Goal: Task Accomplishment & Management: Manage account settings

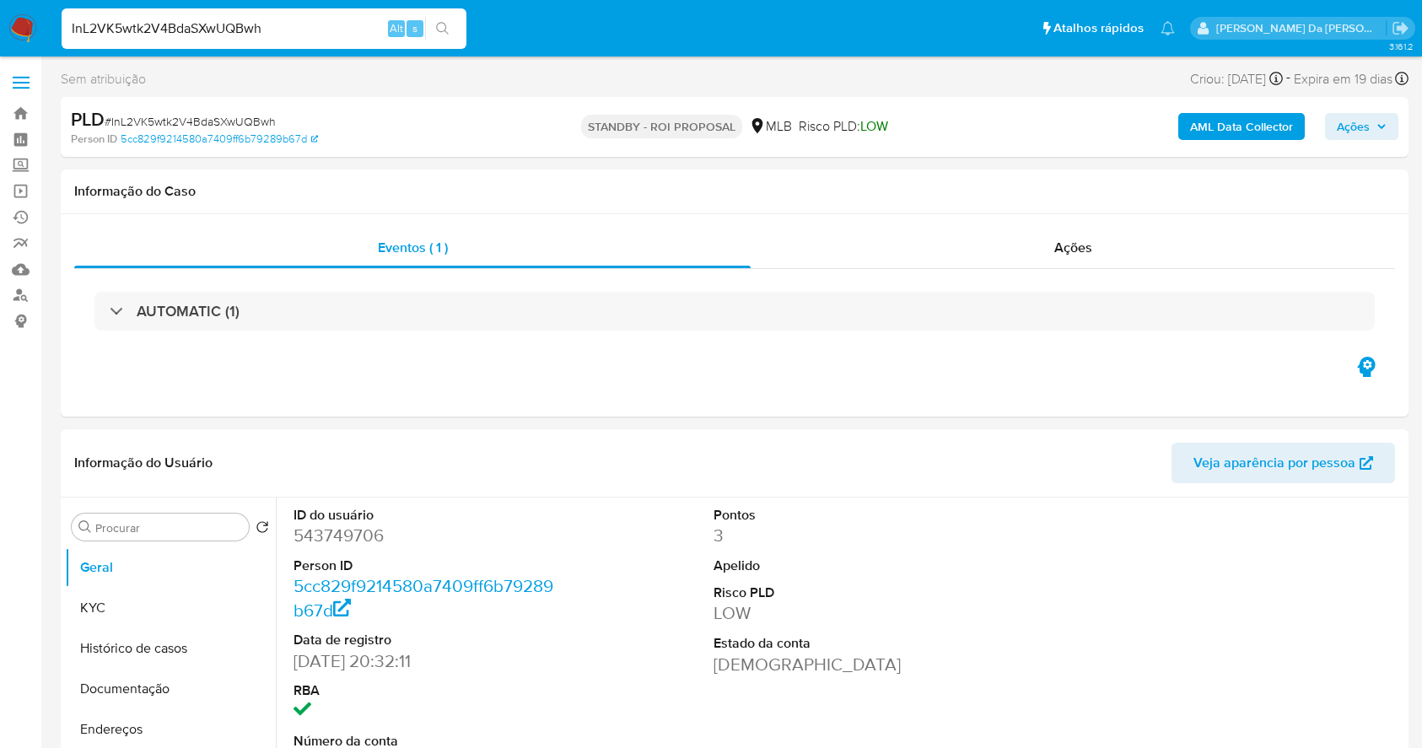
select select "10"
click at [367, 26] on input "InL2VK5wtk2V4BdaSXwUQBwh" at bounding box center [264, 29] width 405 height 22
type input "nBSha7EAc77LWaRzwsDZQSNt"
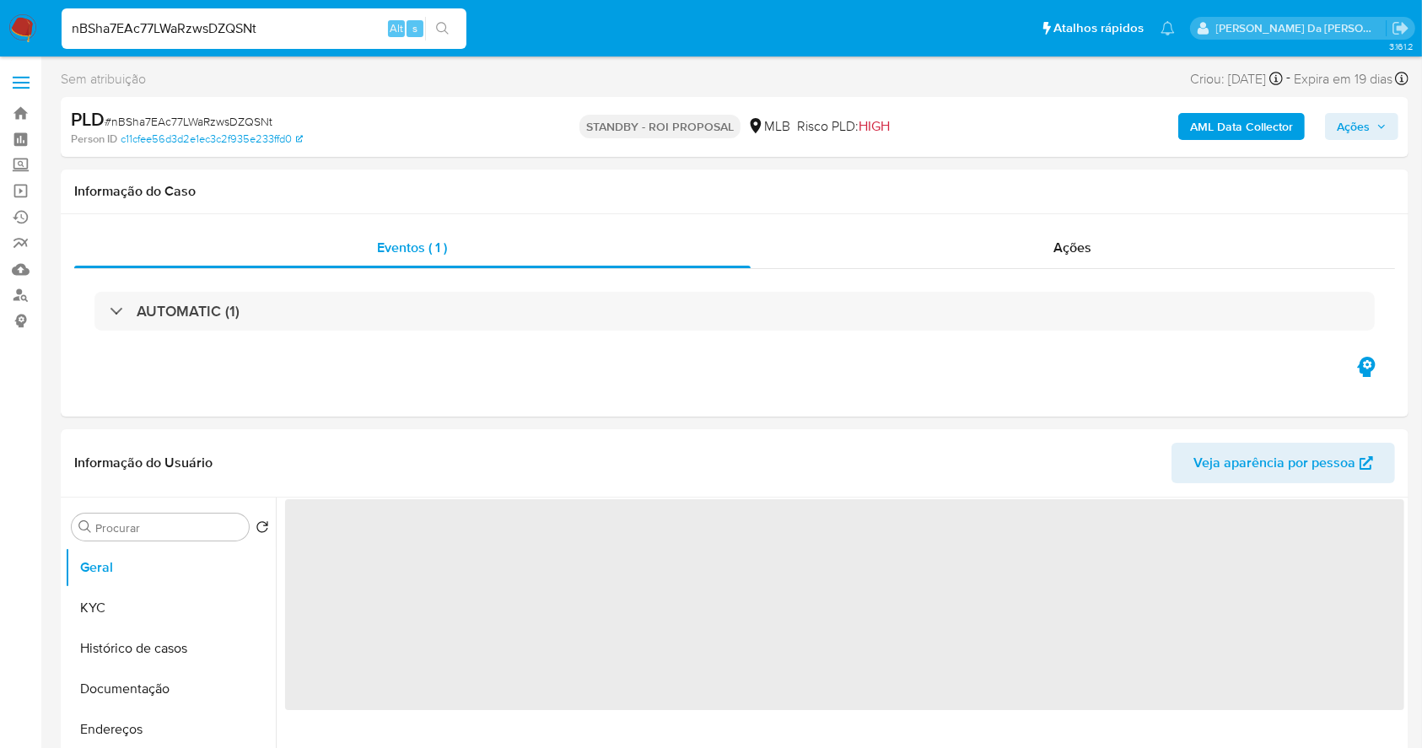
select select "10"
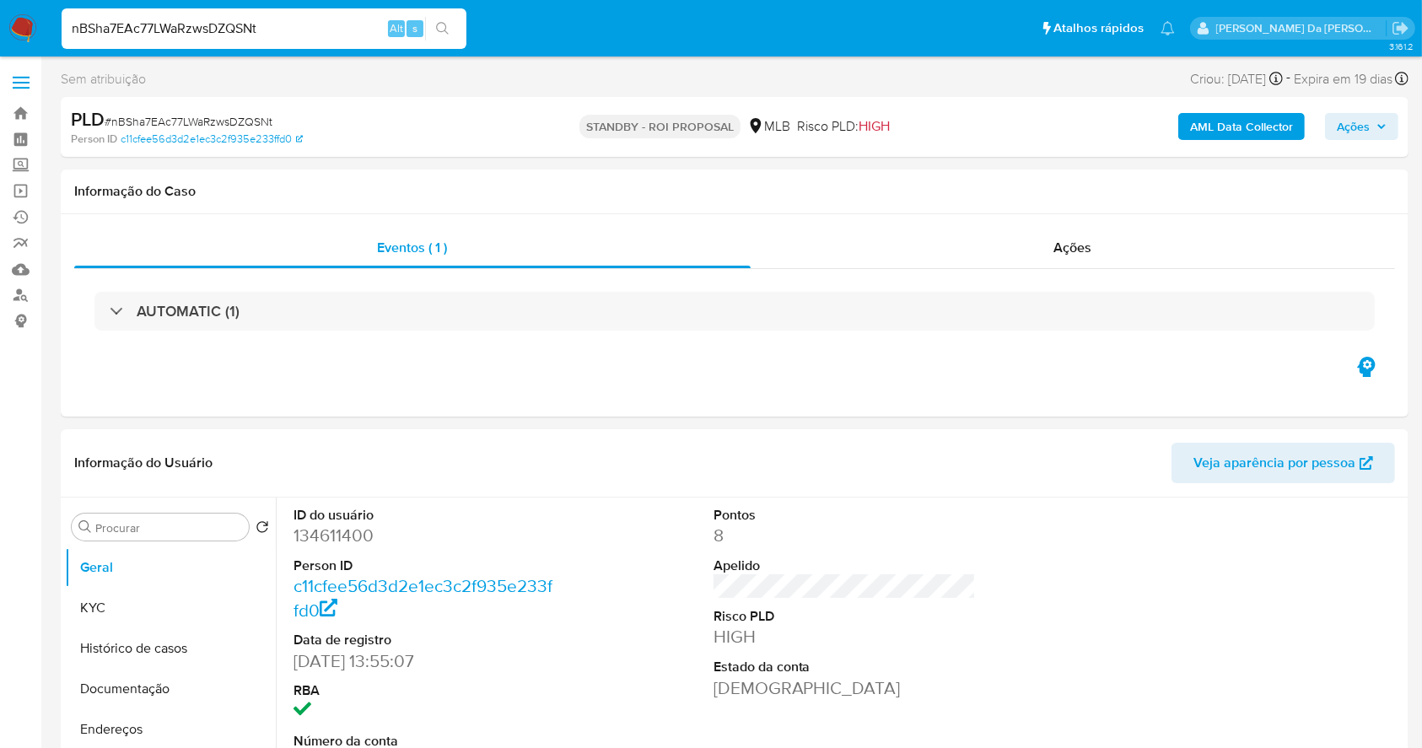
scroll to position [387, 0]
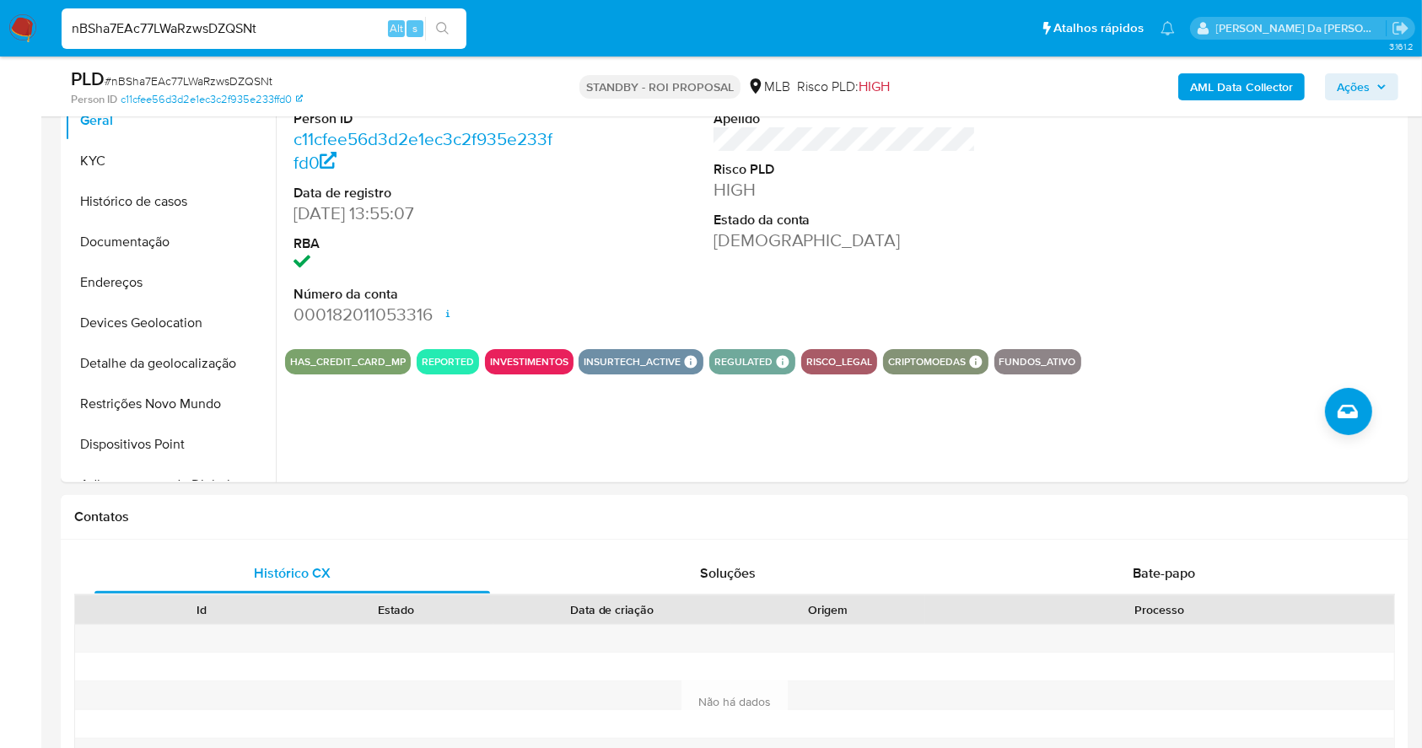
click at [303, 12] on div "nBSha7EAc77LWaRzwsDZQSNt Alt s" at bounding box center [264, 28] width 405 height 40
click at [296, 24] on input "nBSha7EAc77LWaRzwsDZQSNt" at bounding box center [264, 29] width 405 height 22
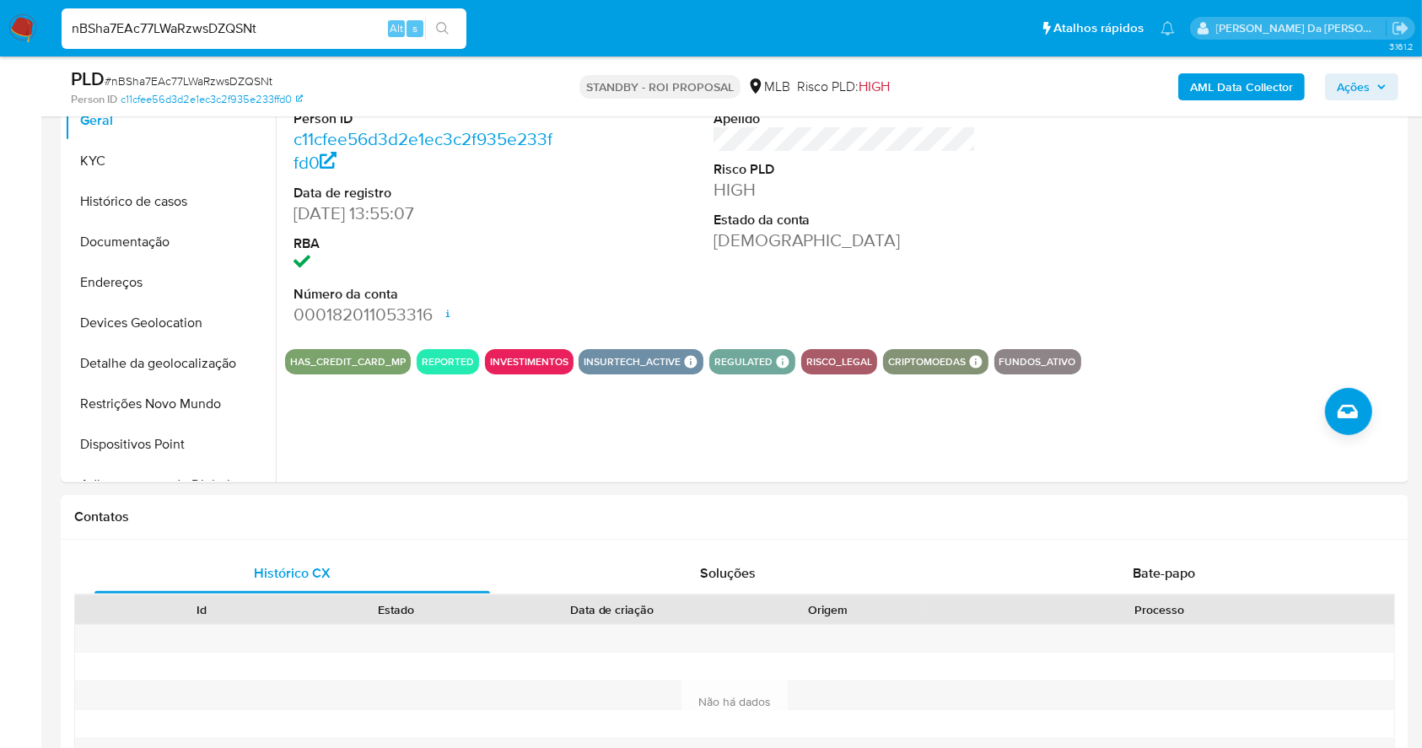
click at [297, 24] on input "nBSha7EAc77LWaRzwsDZQSNt" at bounding box center [264, 29] width 405 height 22
paste input "cZIppPIyK3zj2Yy6V6O7cl5l"
type input "cZIppPIyK3zj2Yy6V6O7cl5l"
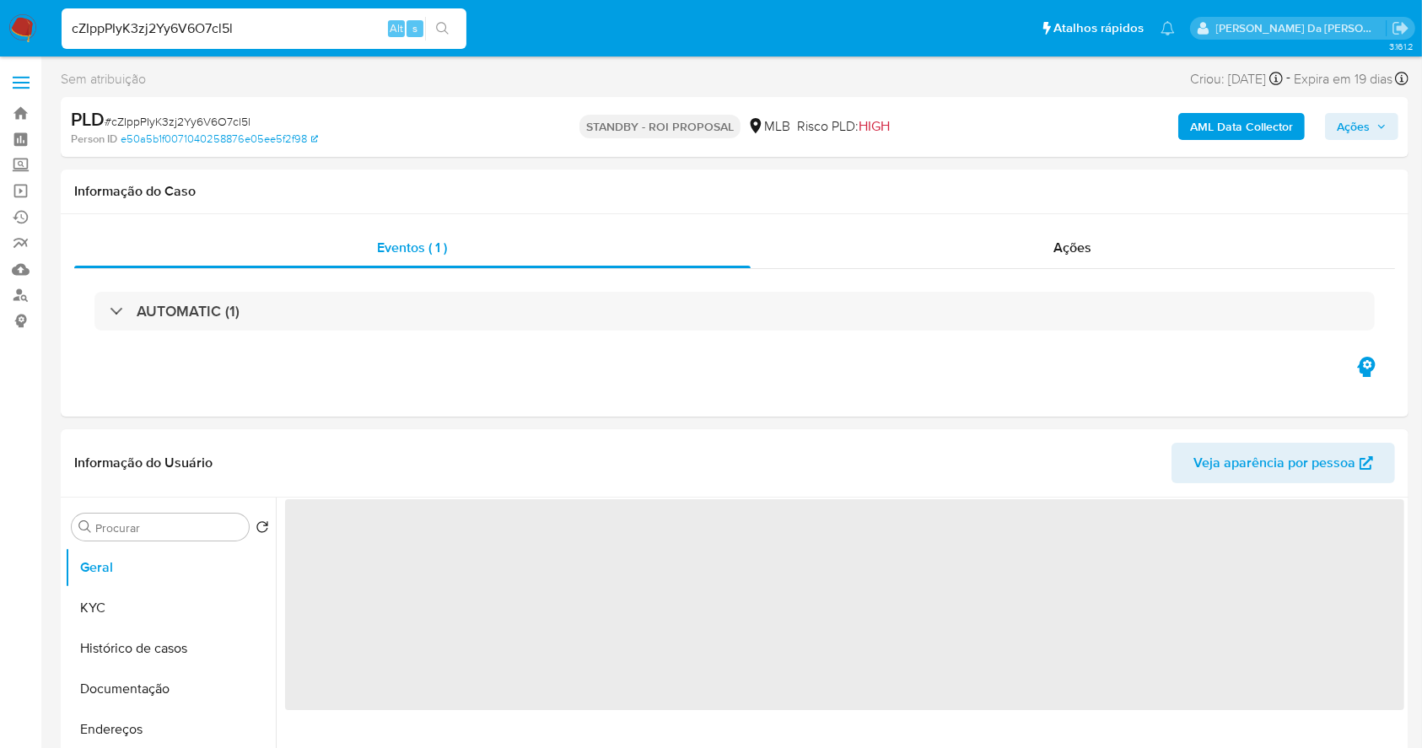
select select "10"
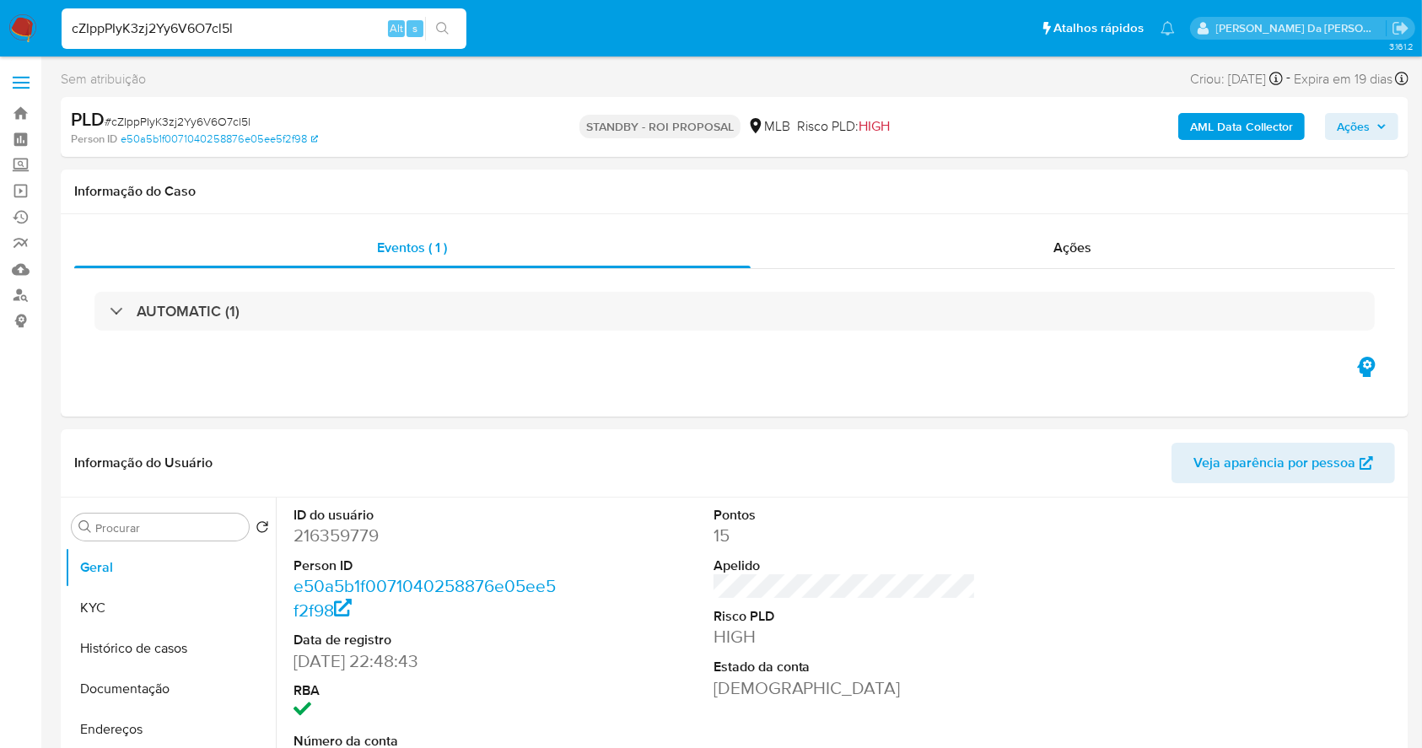
click at [299, 27] on input "cZIppPIyK3zj2Yy6V6O7cl5l" at bounding box center [264, 29] width 405 height 22
paste input "4GNhw33RIROOnGNDTcZGdM3z"
type input "4GNhw33RIROOnGNDTcZGdM3z"
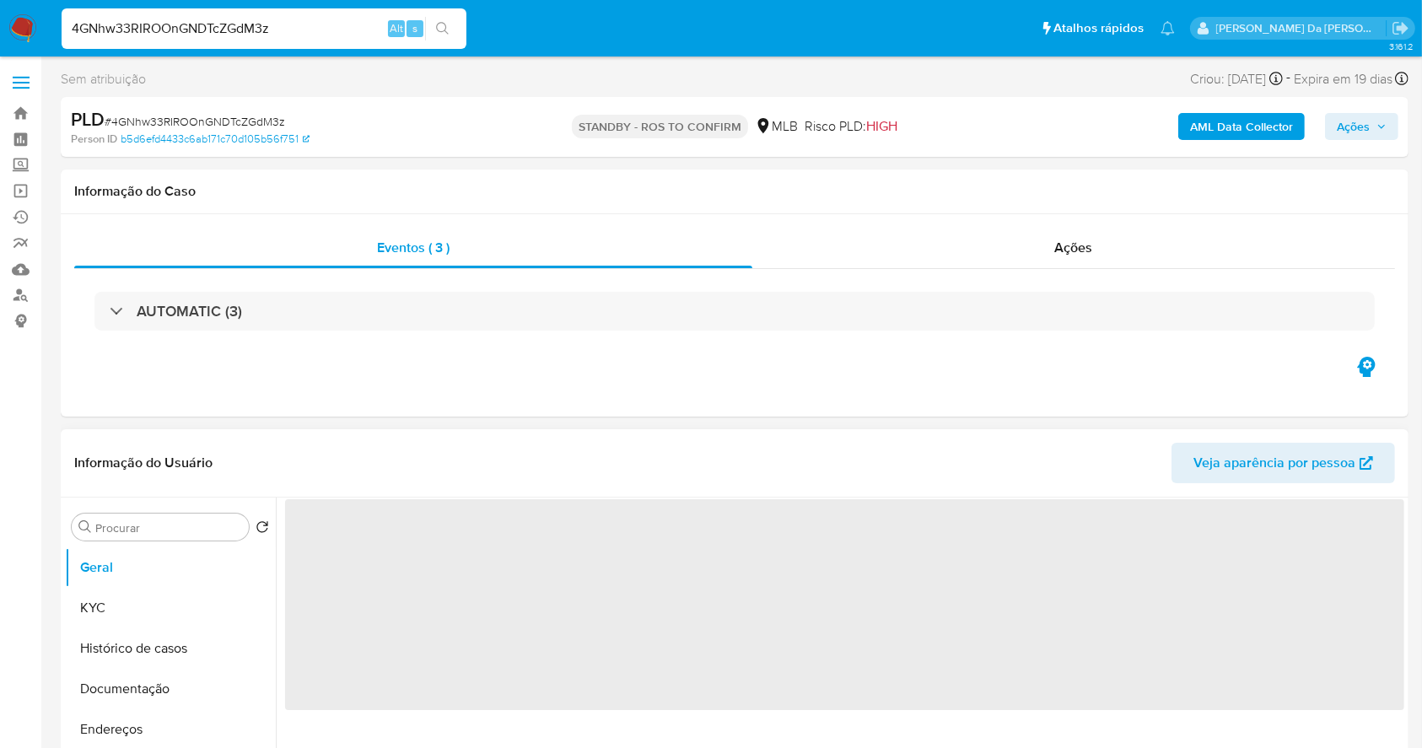
select select "10"
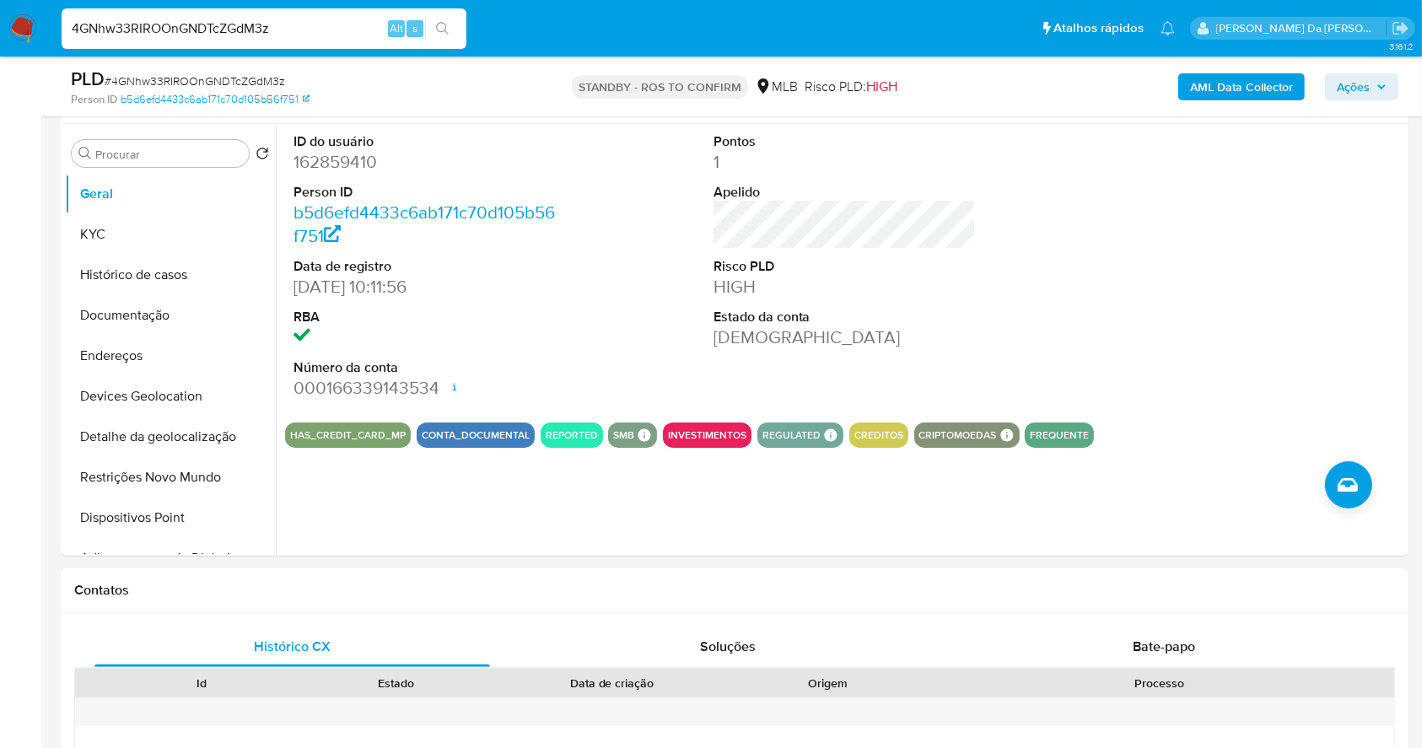
scroll to position [50, 0]
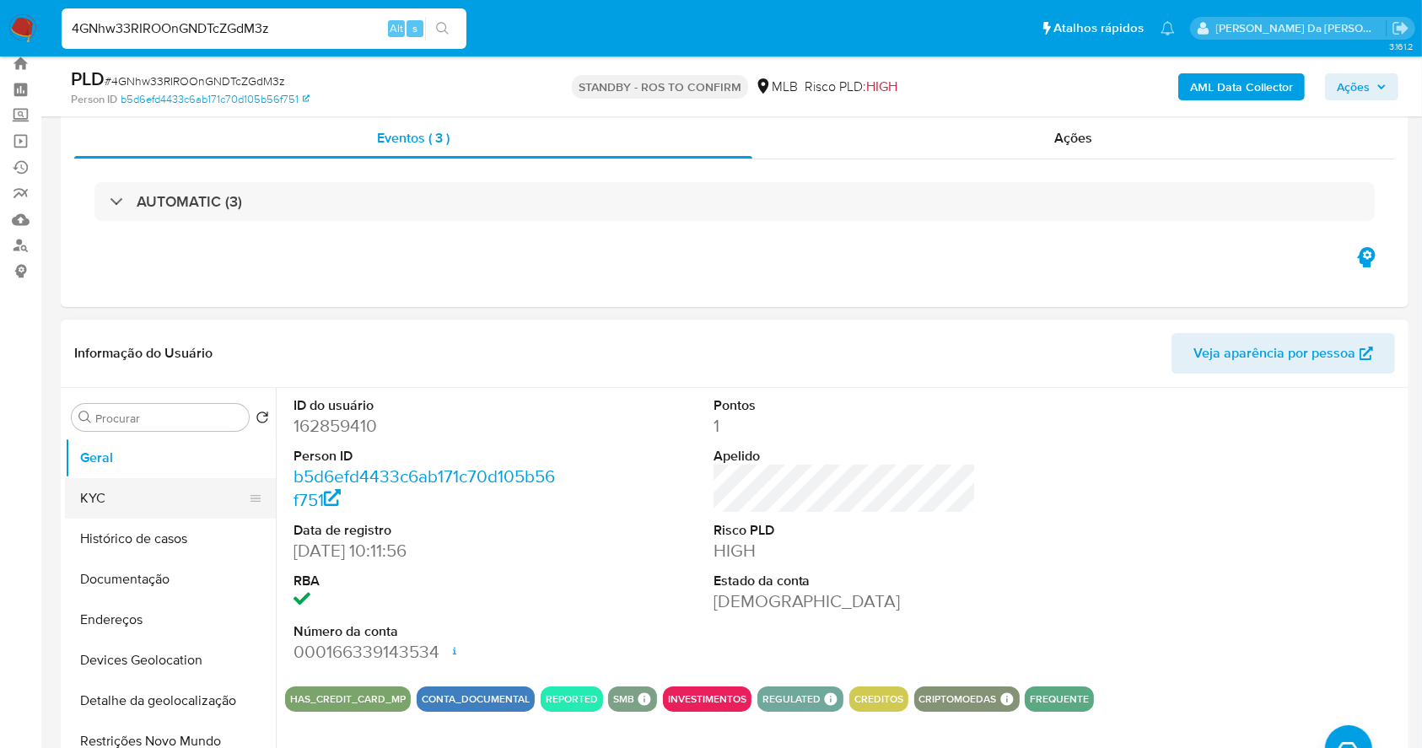
click at [163, 498] on button "KYC" at bounding box center [163, 498] width 197 height 40
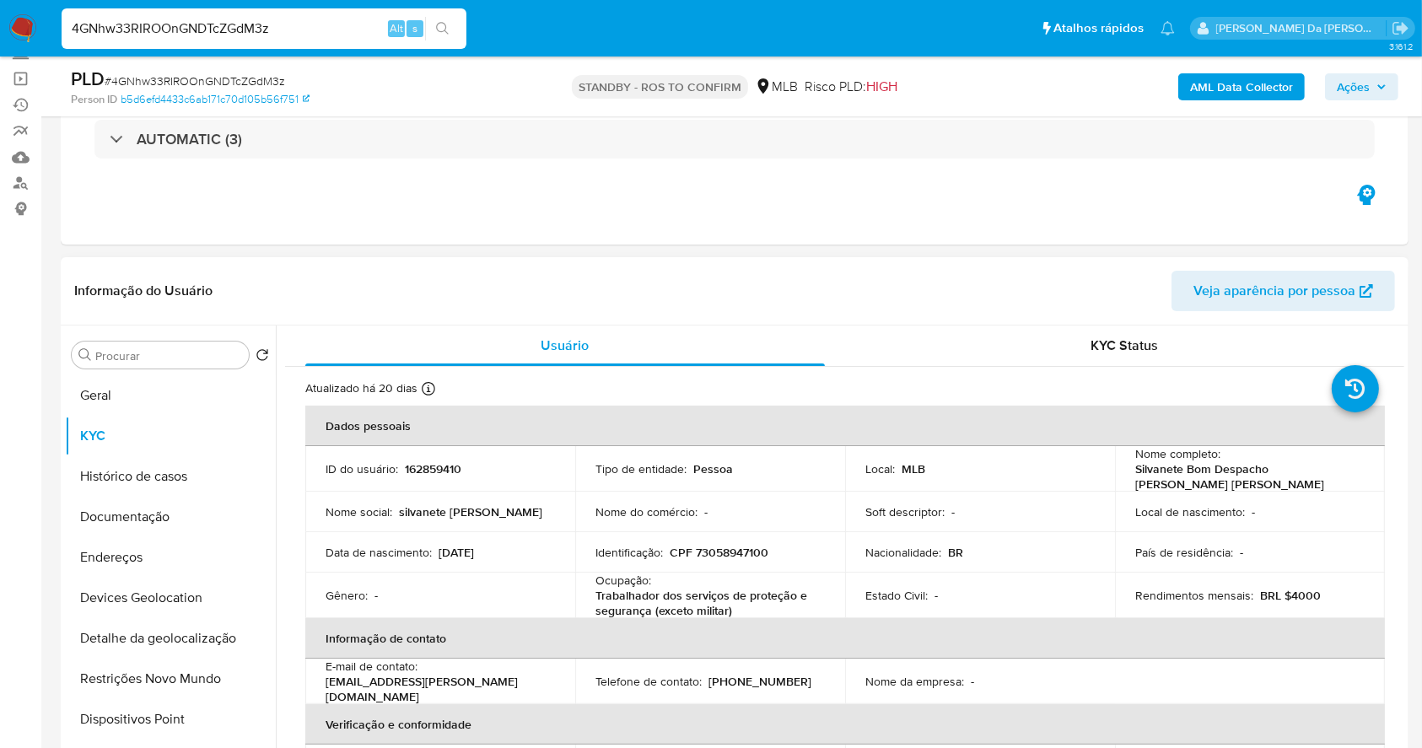
scroll to position [224, 0]
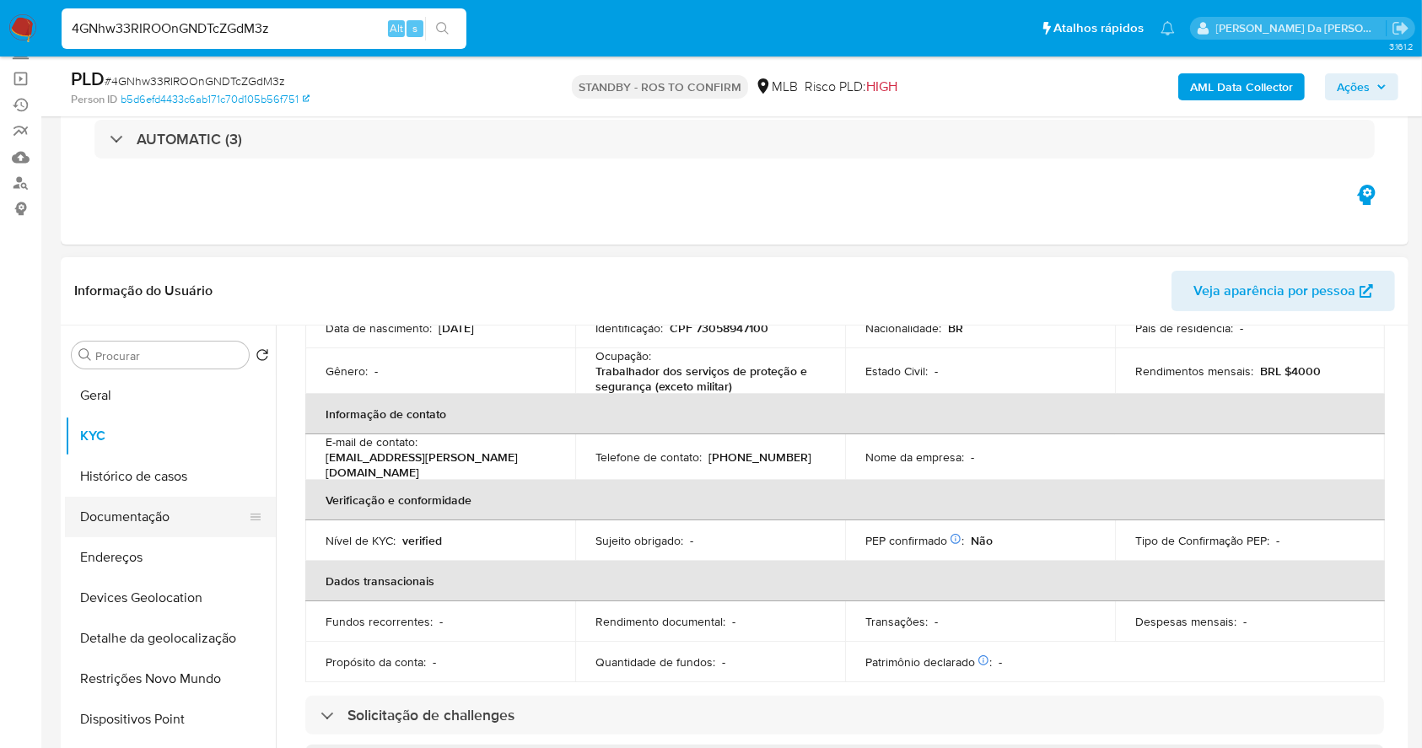
click at [203, 526] on button "Documentação" at bounding box center [163, 517] width 197 height 40
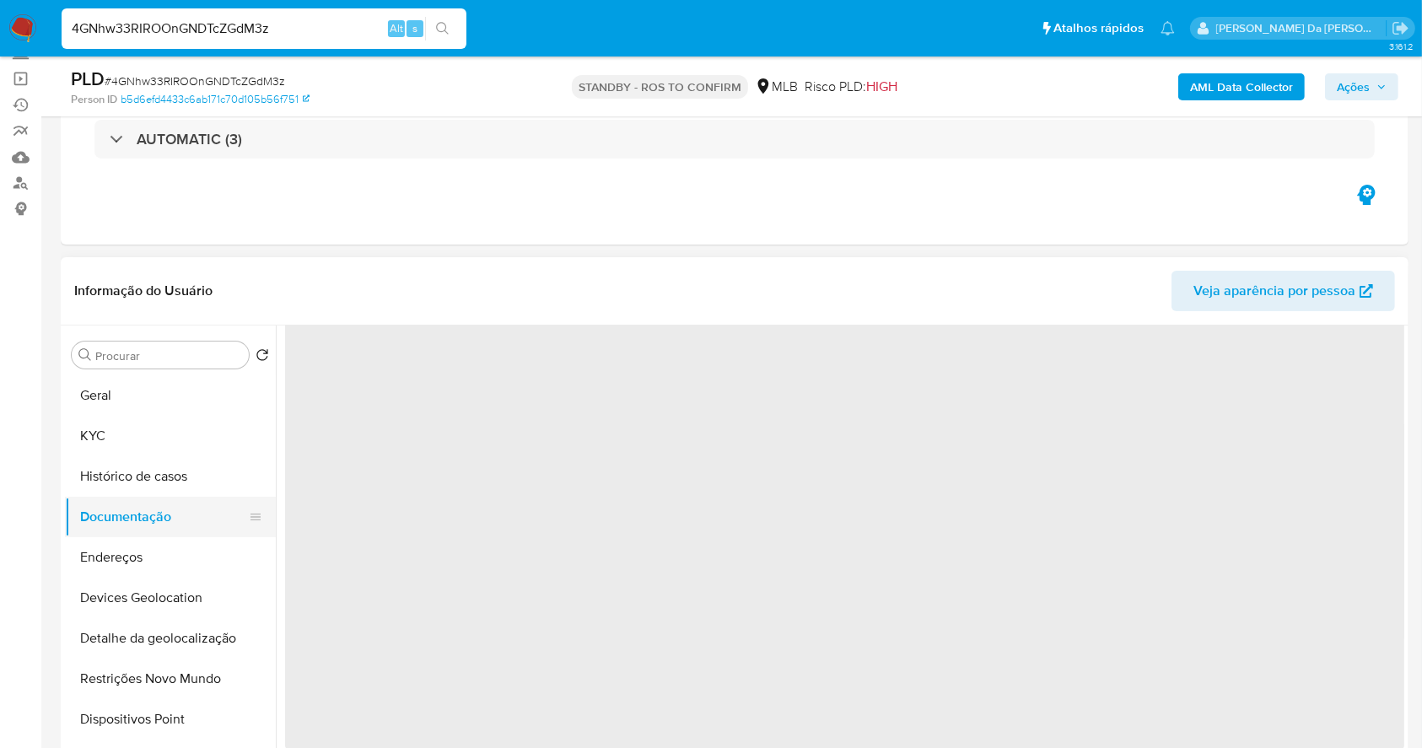
scroll to position [0, 0]
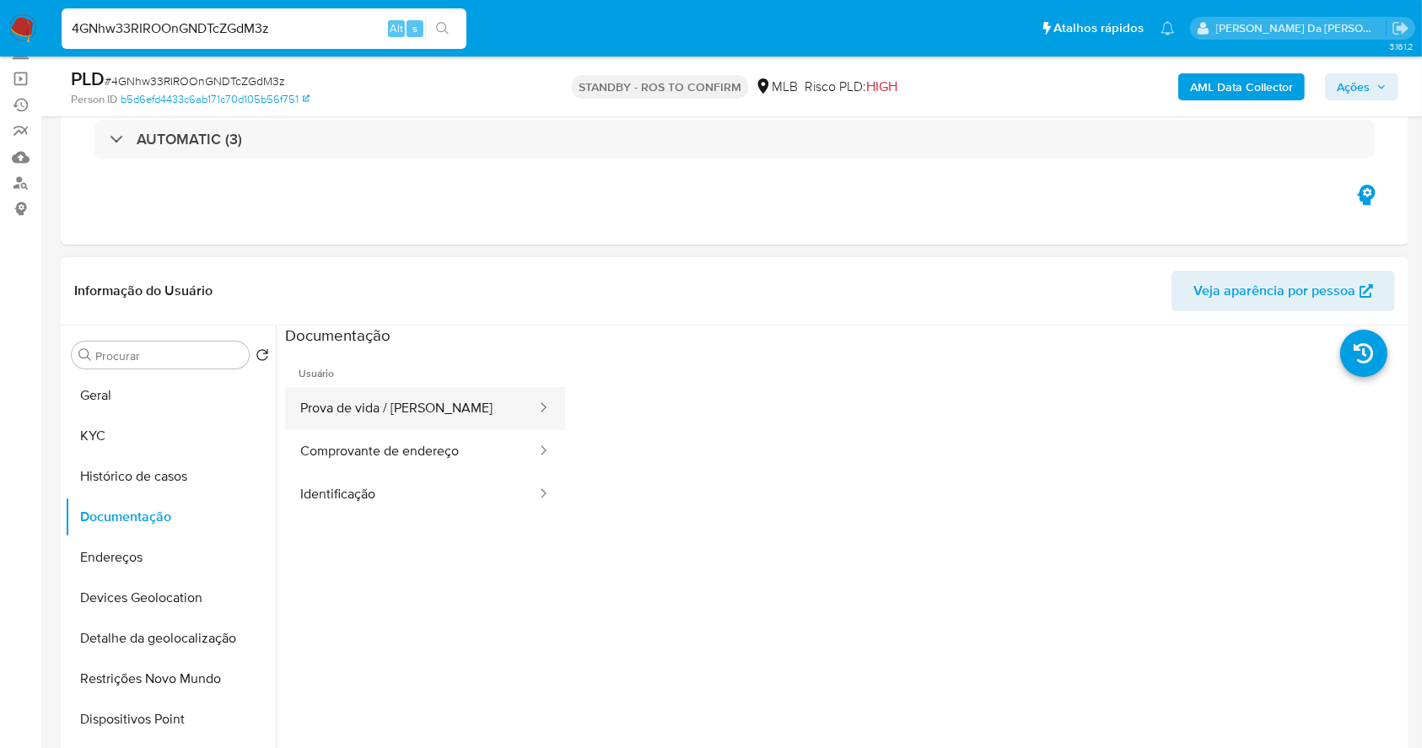
click at [399, 414] on button "Prova de vida / [PERSON_NAME]" at bounding box center [411, 408] width 253 height 43
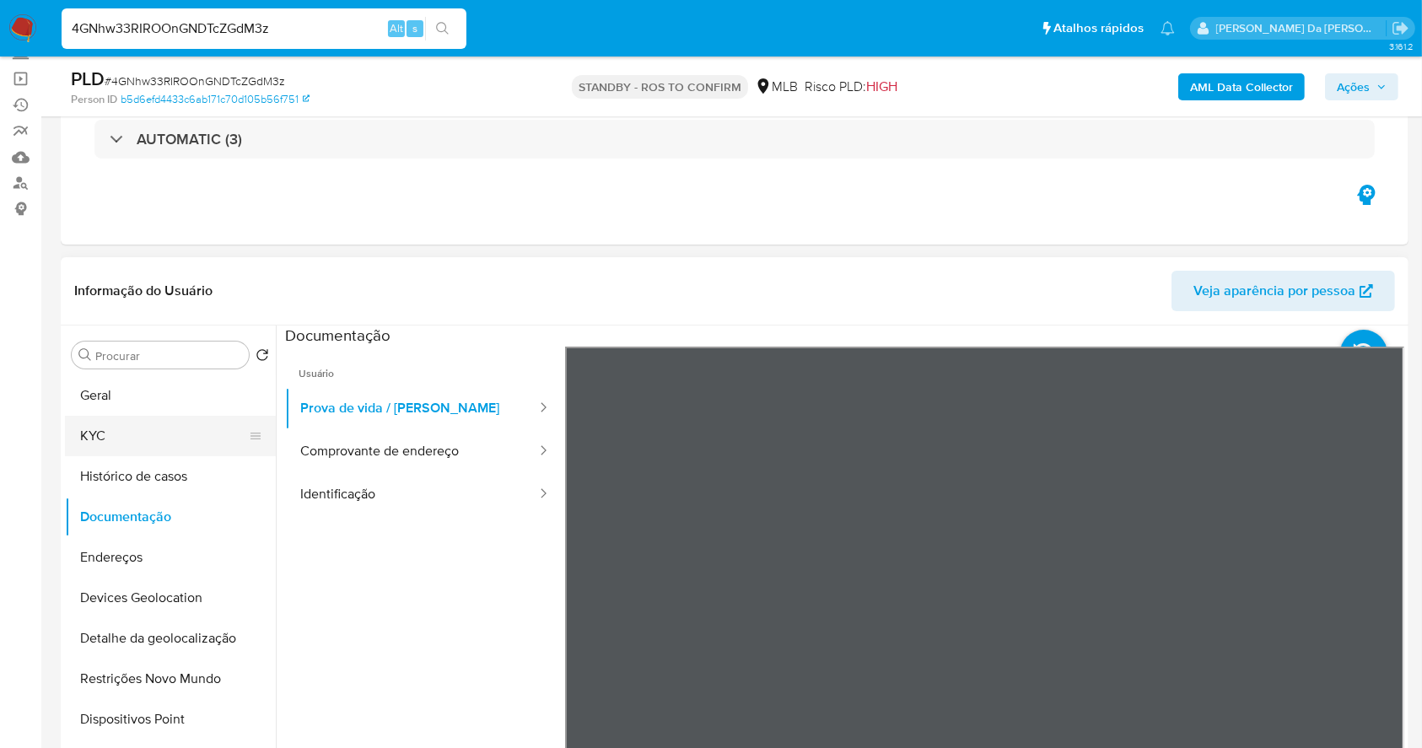
click at [201, 462] on button "Histórico de casos" at bounding box center [170, 476] width 211 height 40
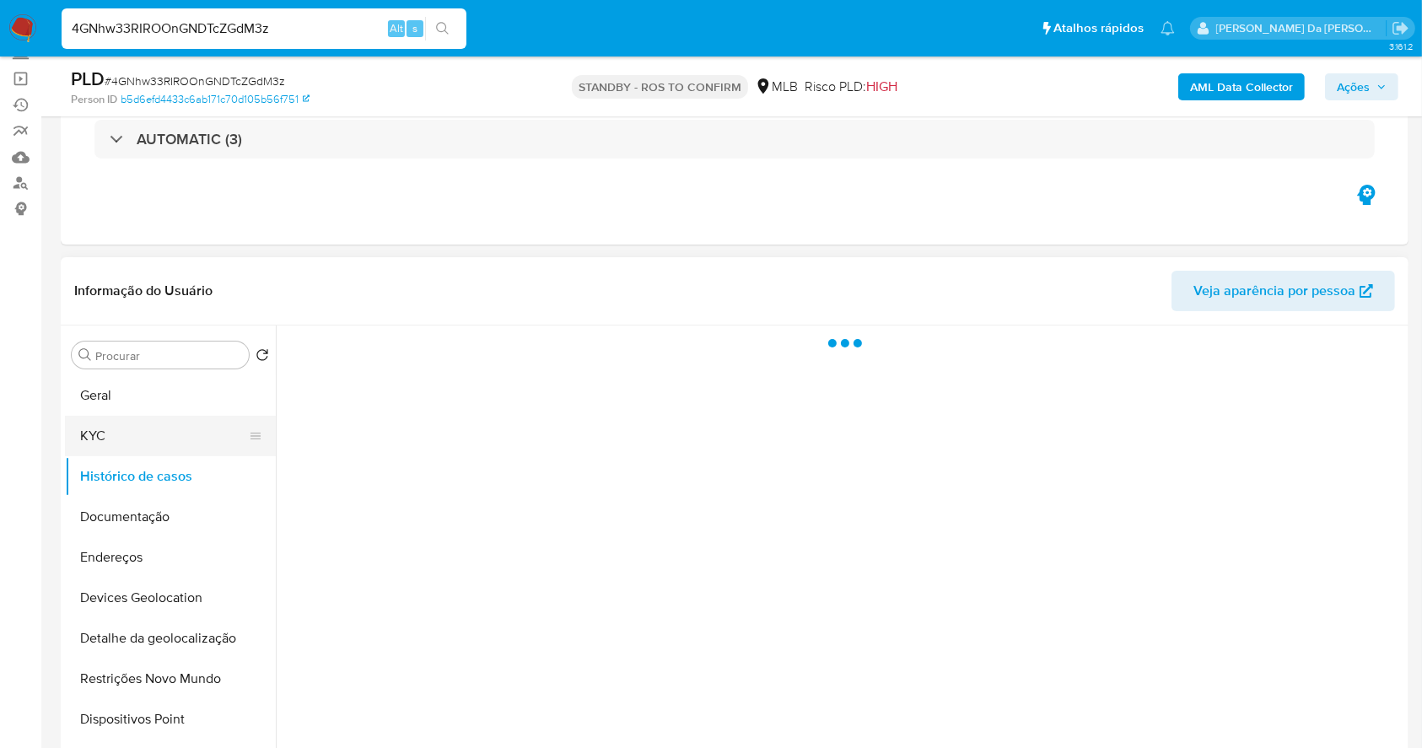
click at [195, 449] on button "KYC" at bounding box center [163, 436] width 197 height 40
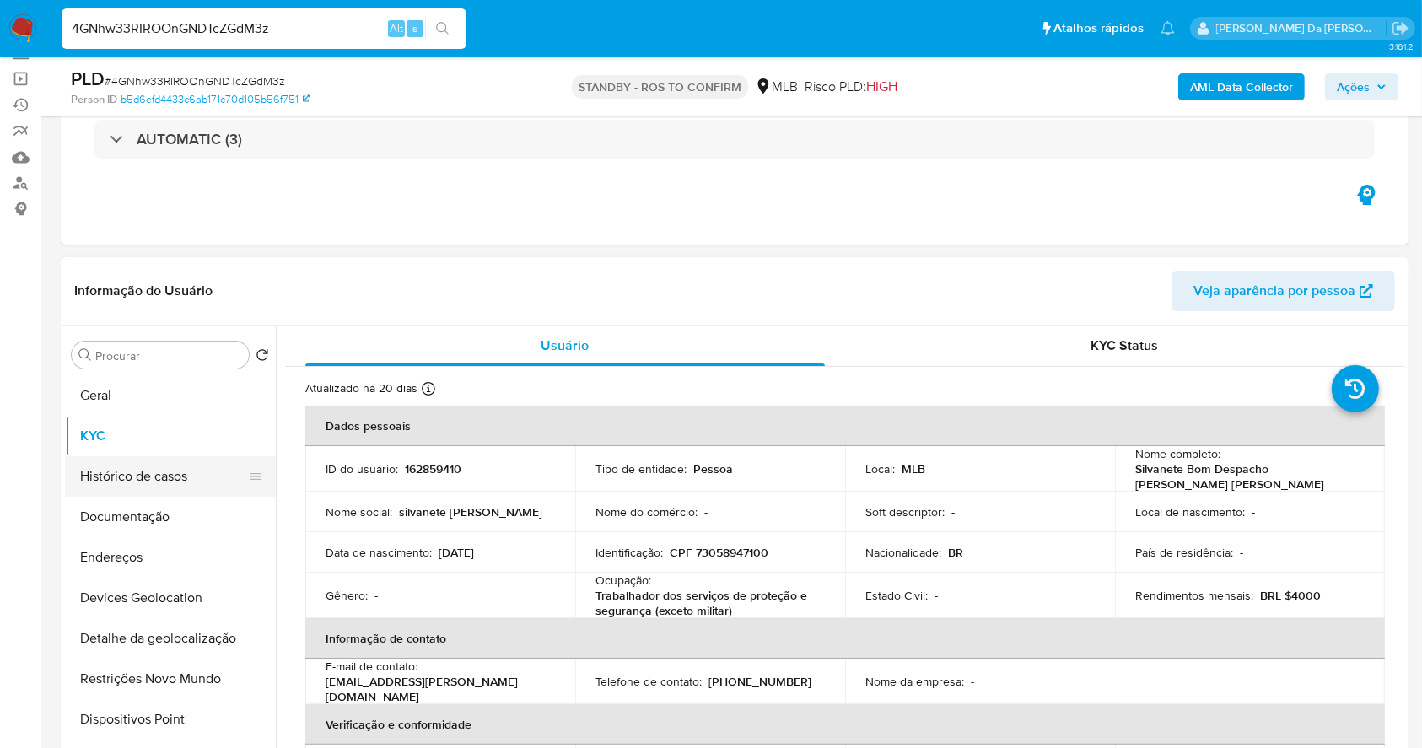
click at [163, 463] on button "Histórico de casos" at bounding box center [163, 476] width 197 height 40
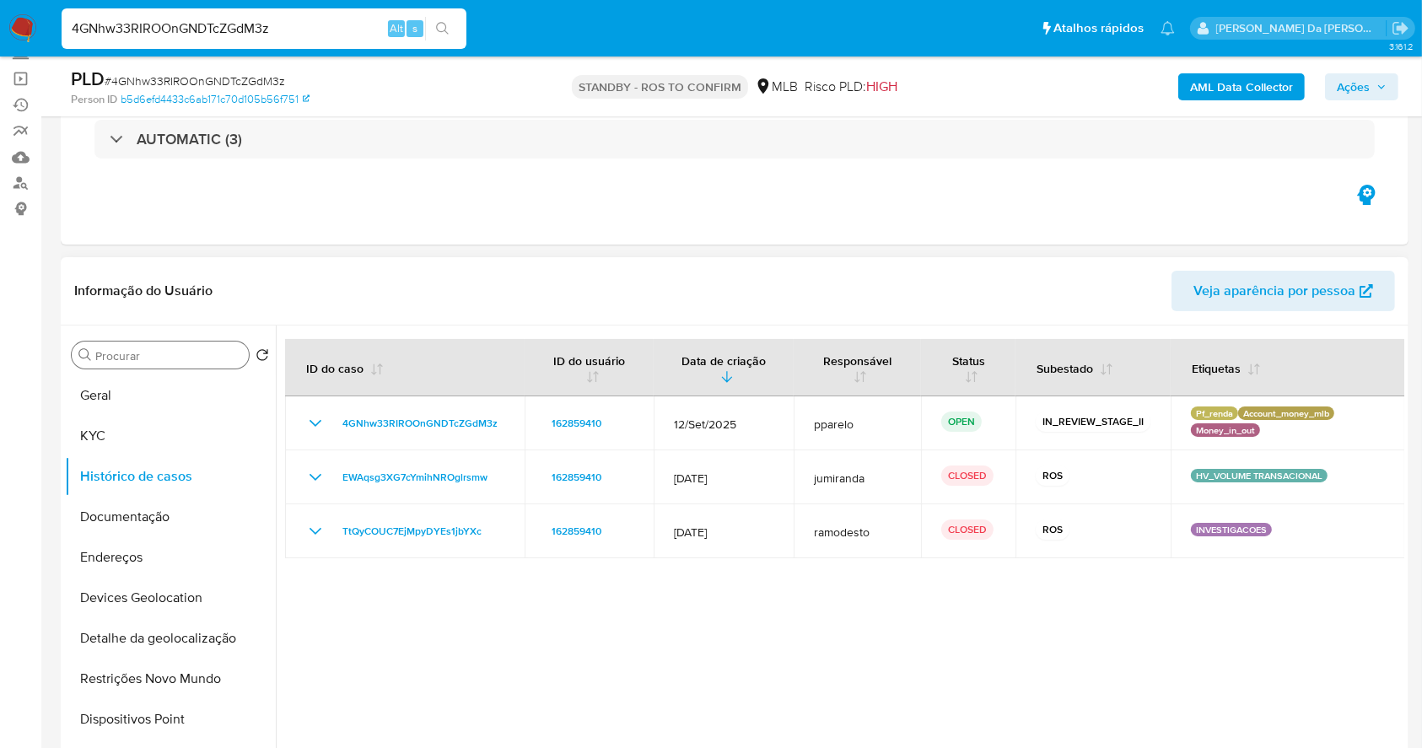
click at [188, 357] on input "Procurar" at bounding box center [168, 355] width 147 height 15
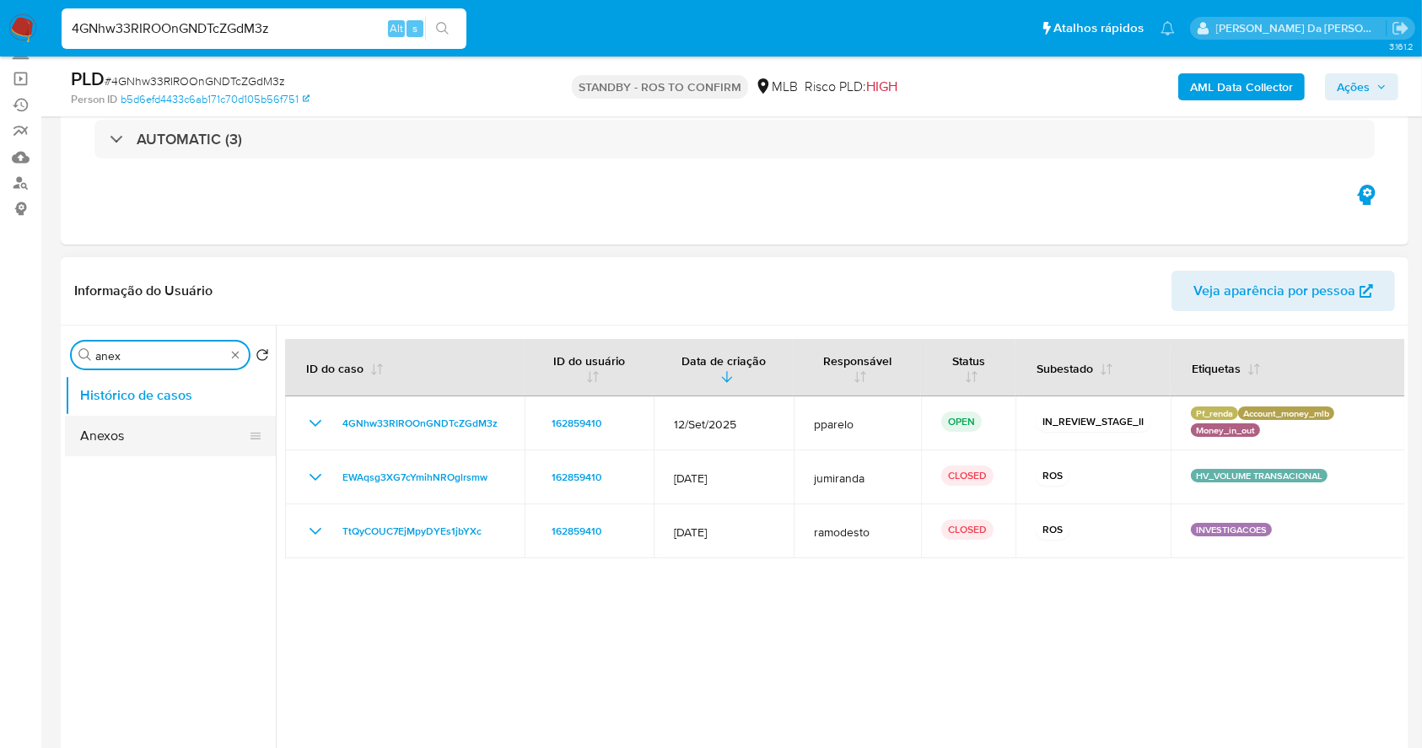
type input "anex"
click at [149, 423] on button "Anexos" at bounding box center [163, 436] width 197 height 40
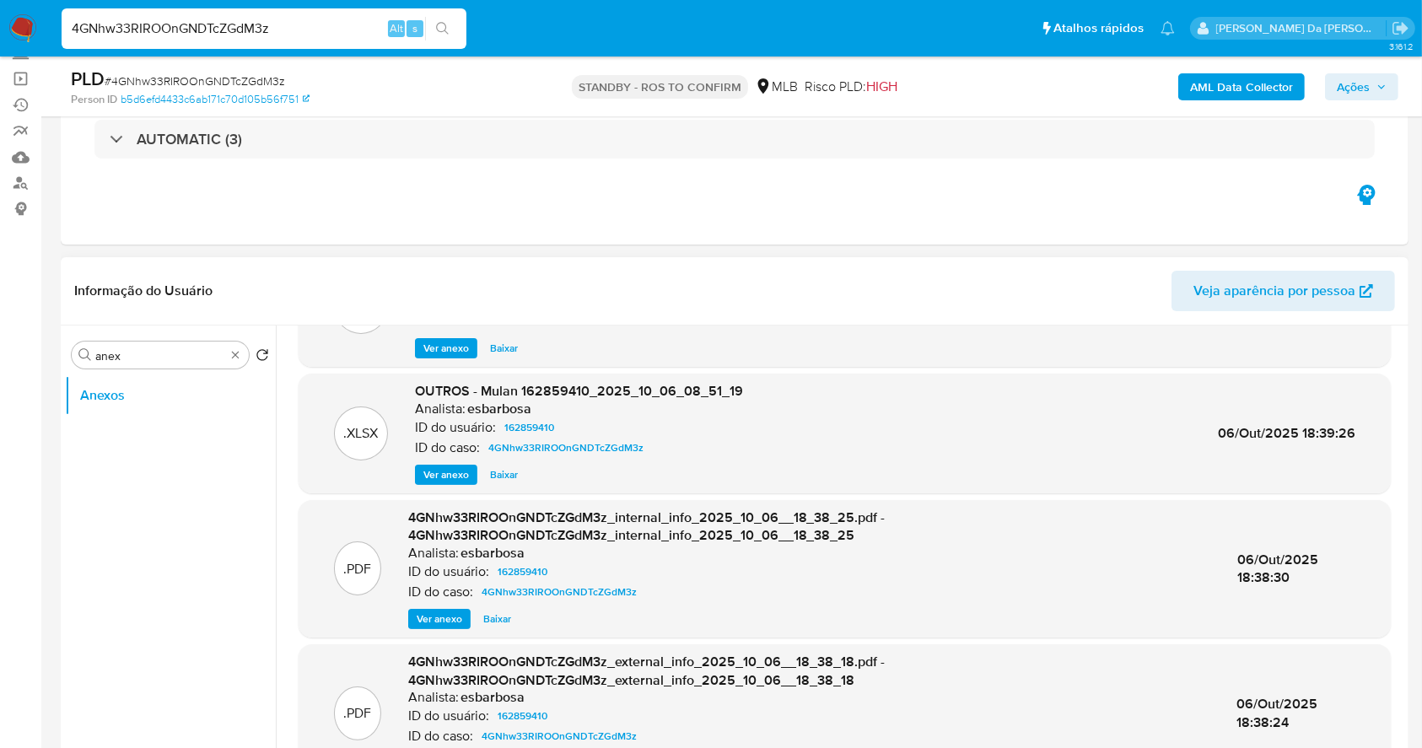
scroll to position [178, 0]
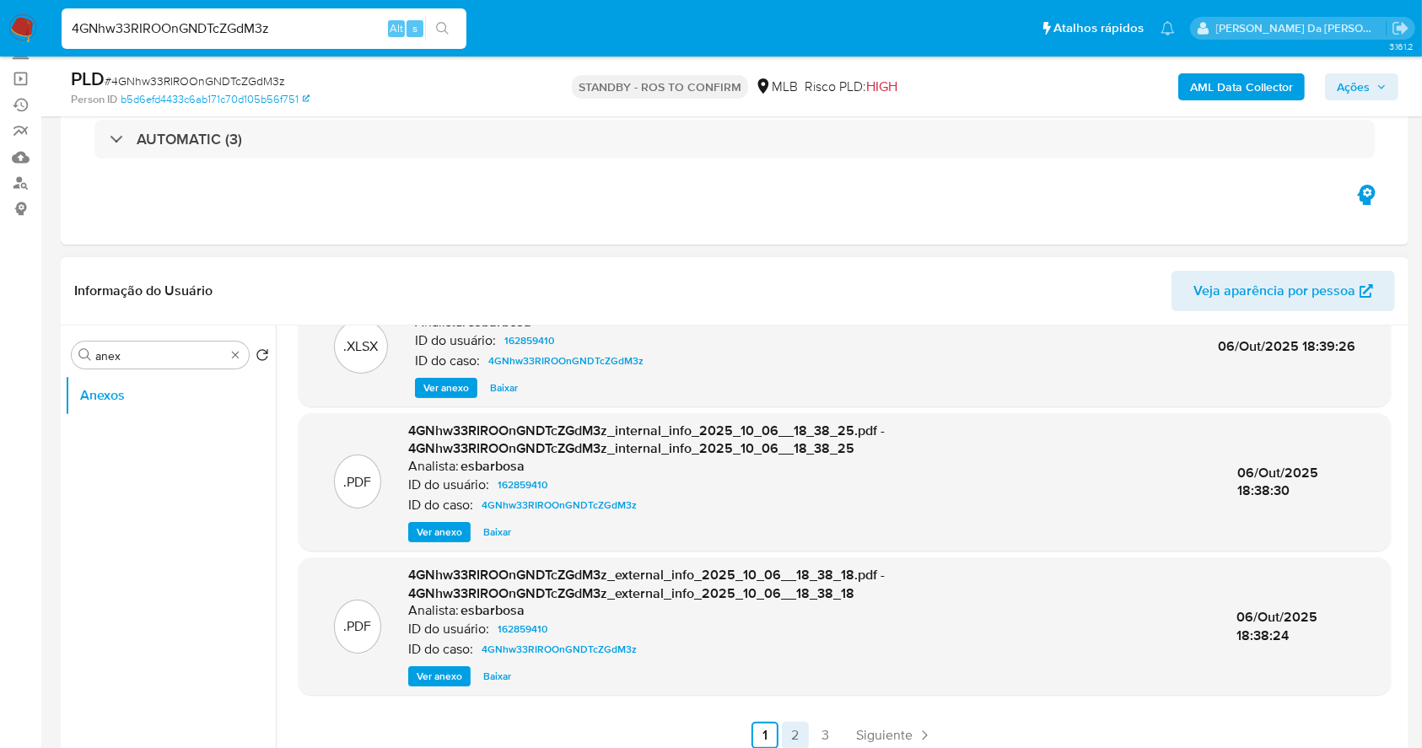
click at [789, 735] on link "2" at bounding box center [795, 735] width 27 height 27
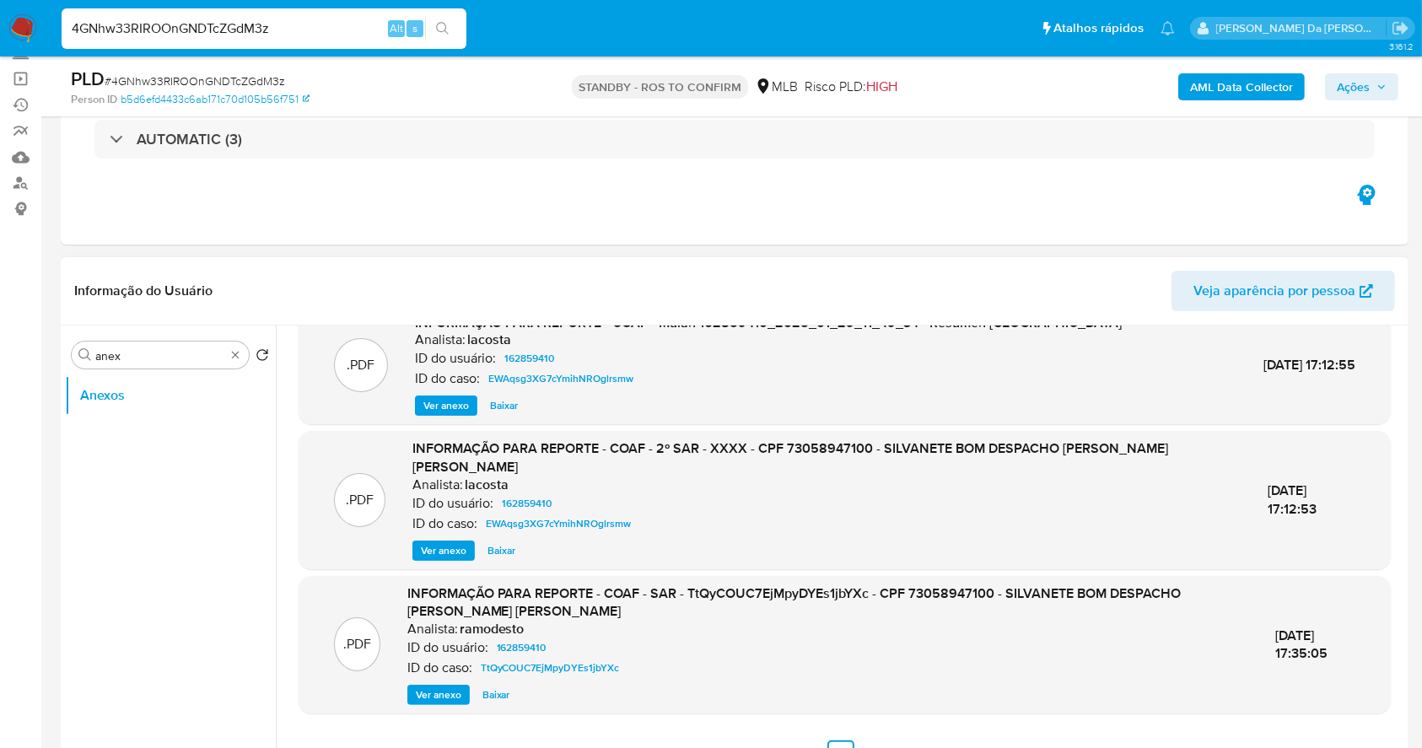
click at [452, 687] on span "Ver anexo" at bounding box center [439, 695] width 46 height 17
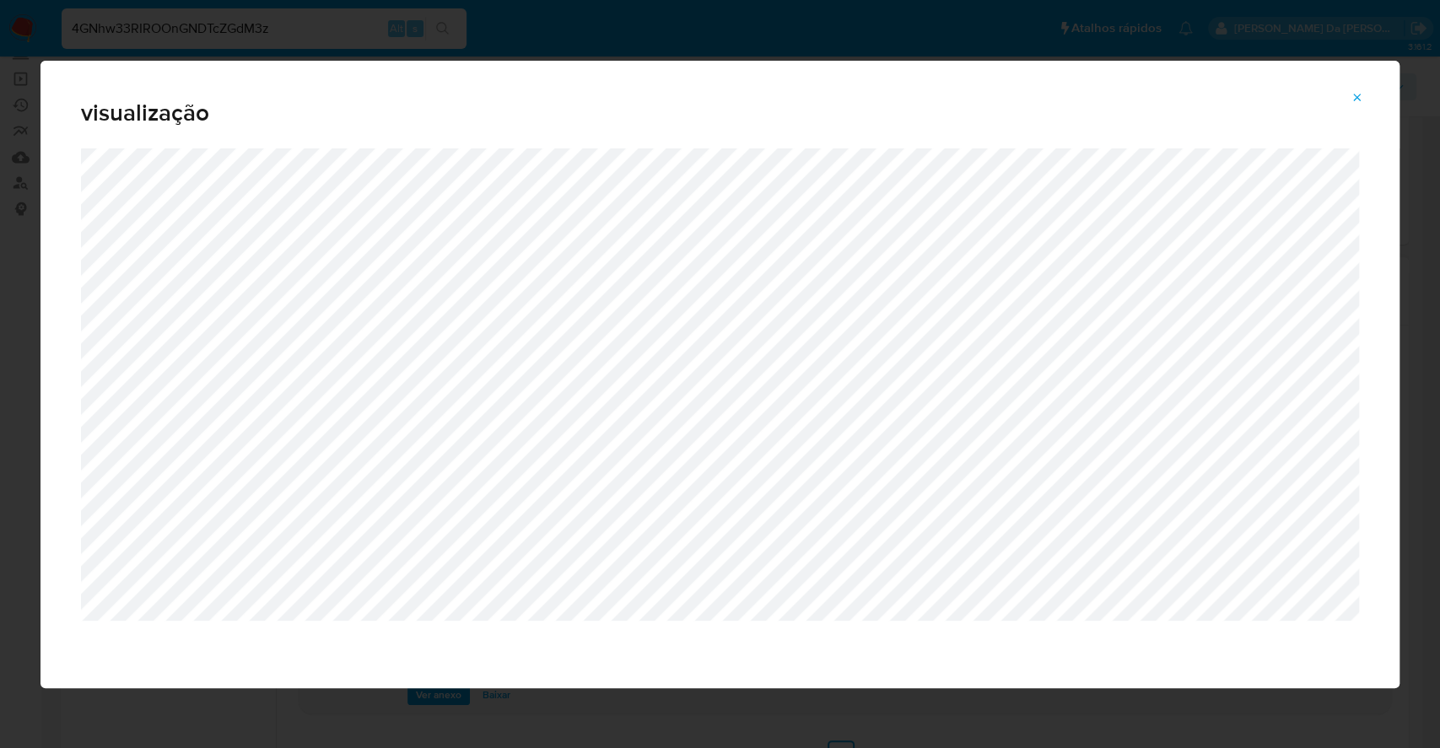
click at [1350, 91] on icon "Attachment preview" at bounding box center [1356, 97] width 13 height 13
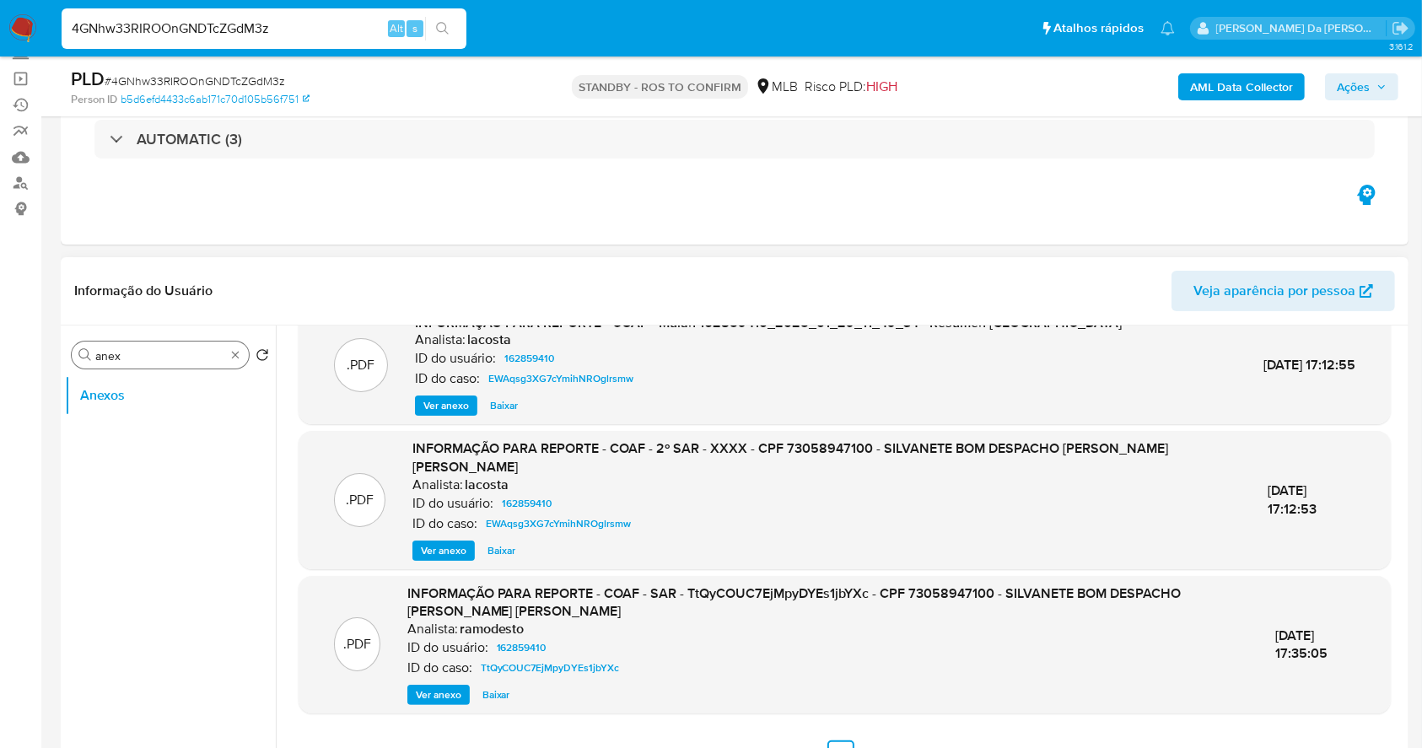
click at [174, 352] on input "anex" at bounding box center [160, 355] width 130 height 15
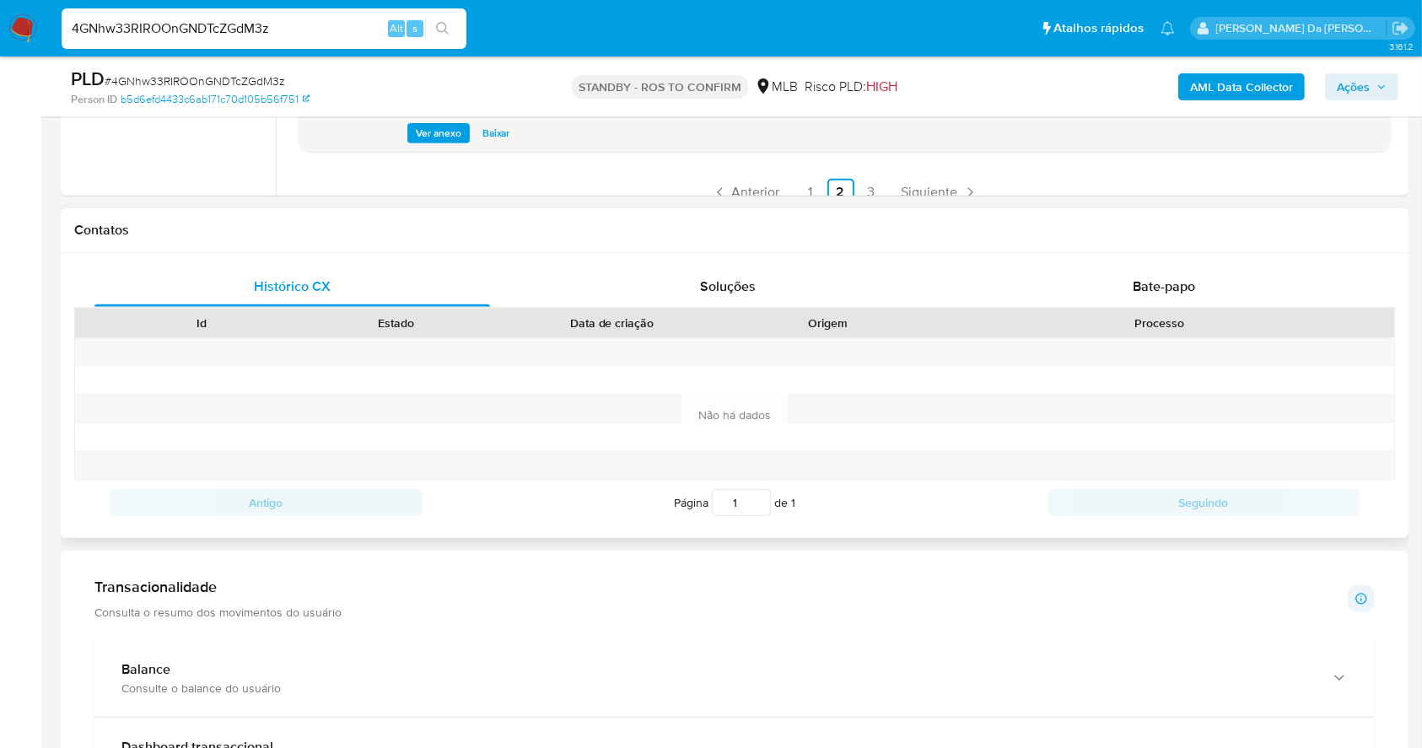
scroll to position [562, 0]
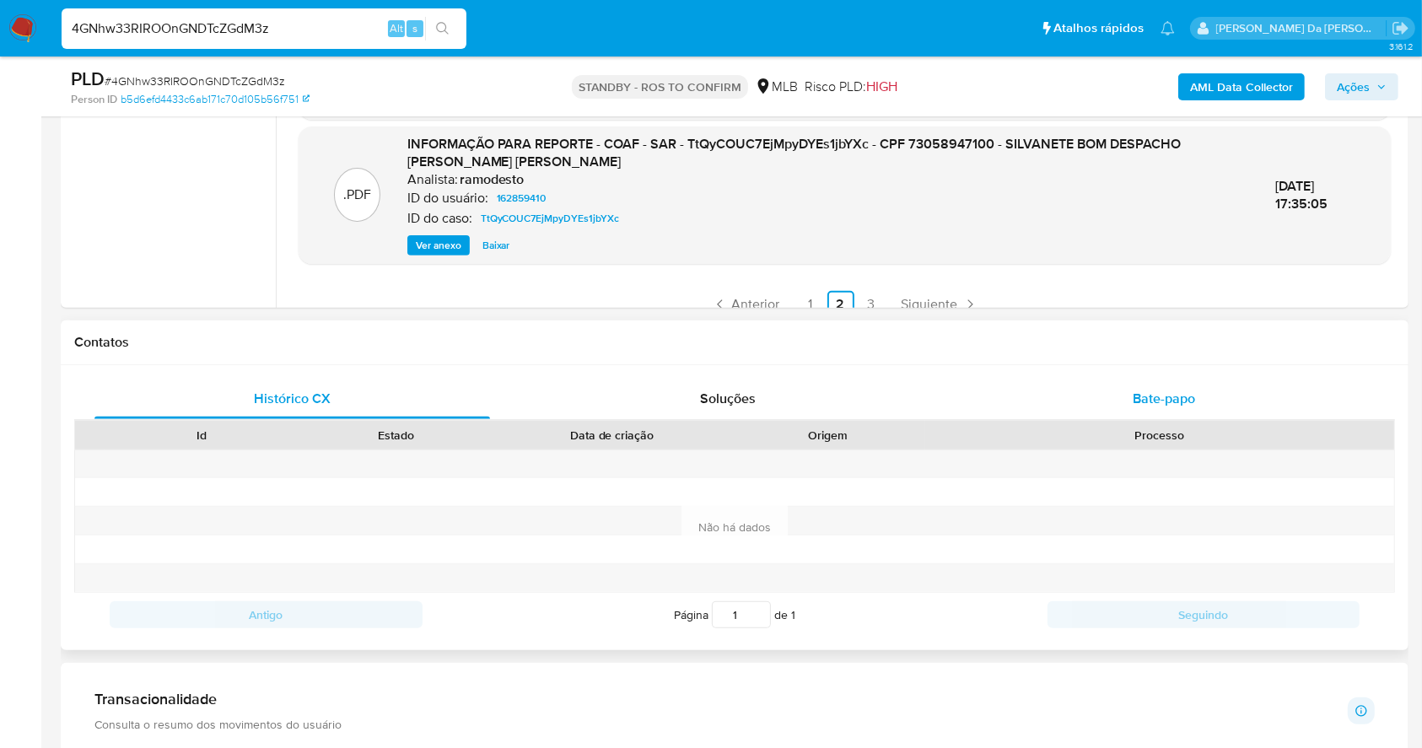
click at [1133, 395] on span "Bate-papo" at bounding box center [1164, 398] width 62 height 19
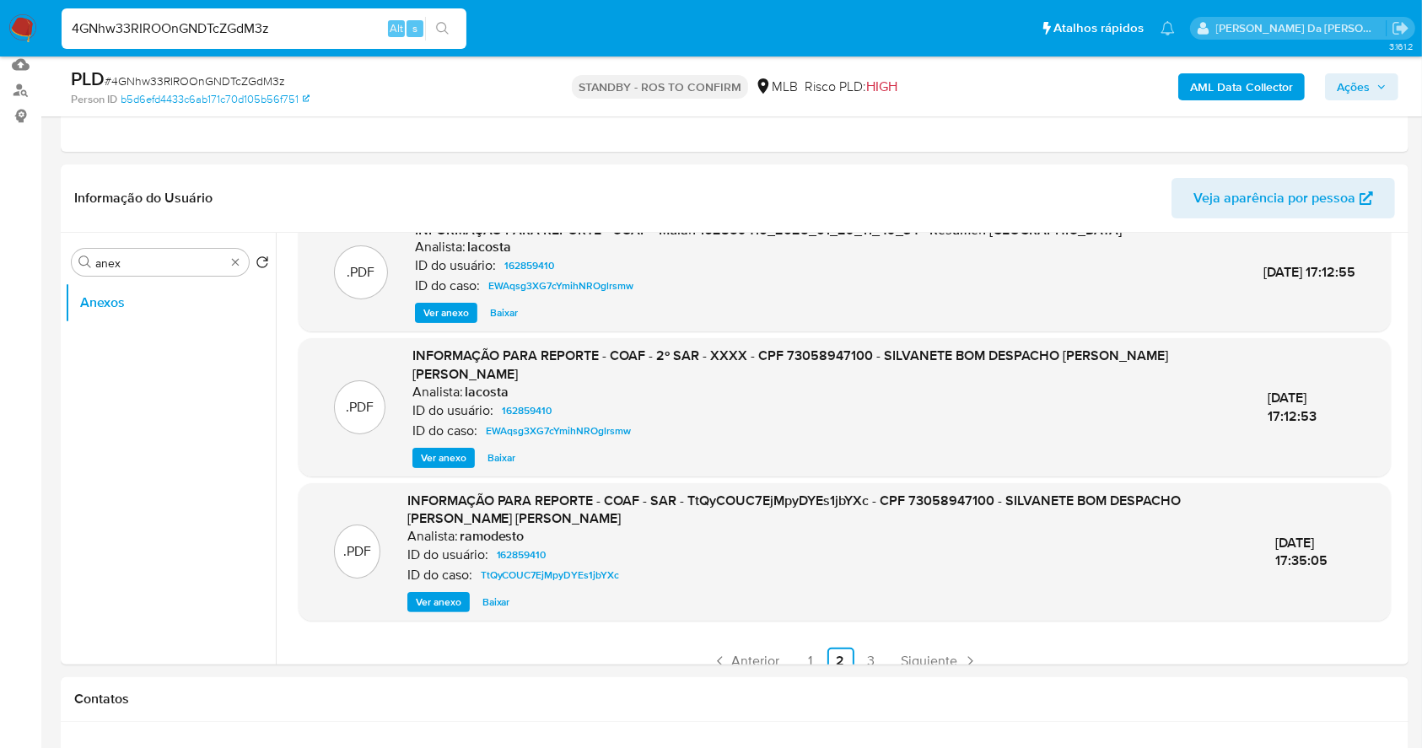
scroll to position [0, 0]
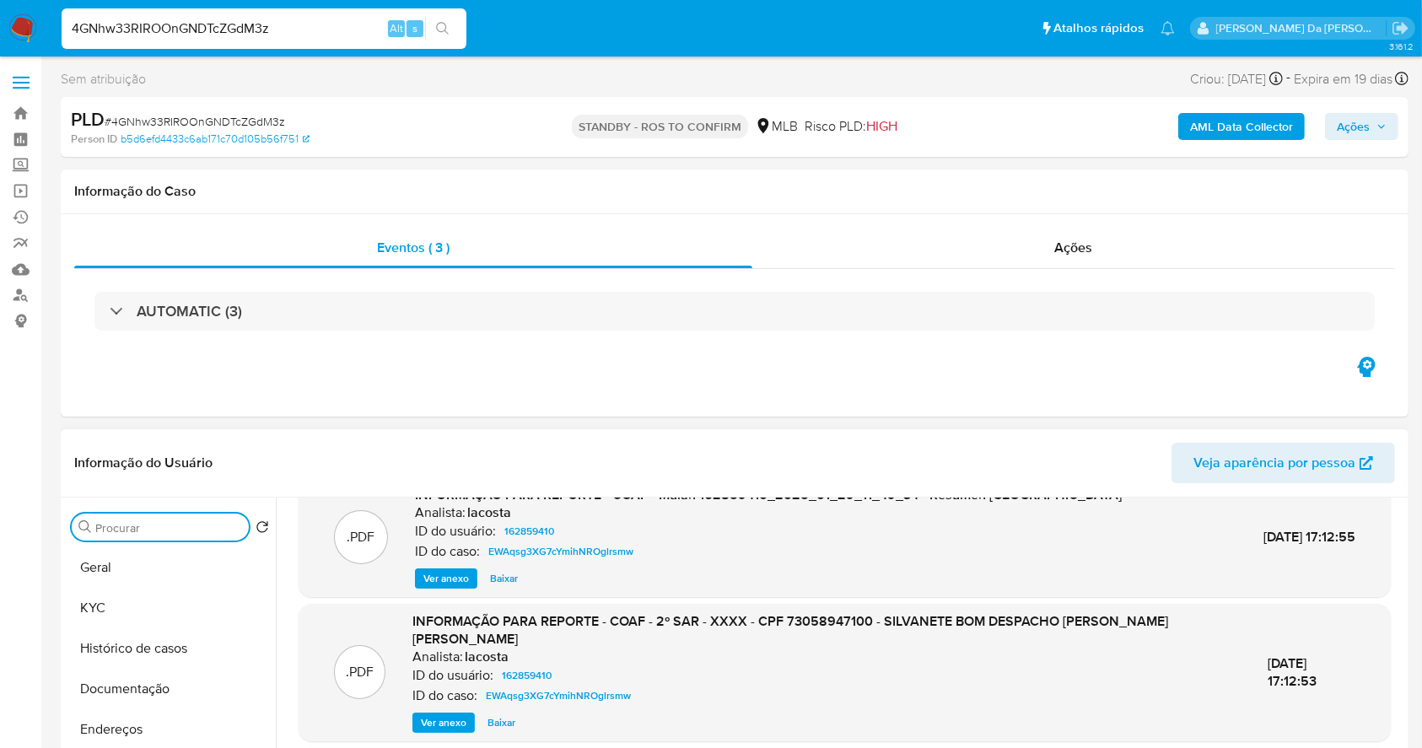
click at [189, 536] on div "Procurar" at bounding box center [160, 527] width 177 height 27
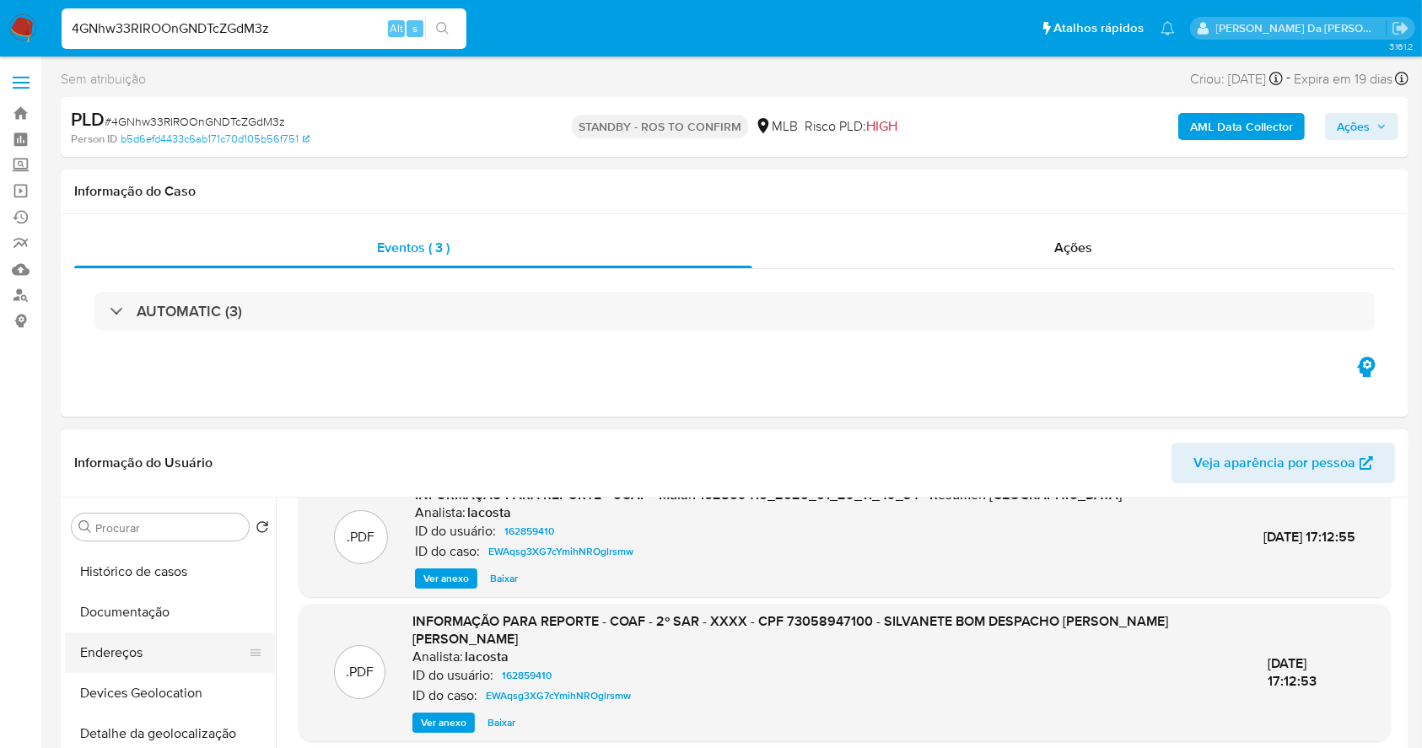
scroll to position [112, 0]
click at [157, 574] on button "Documentação" at bounding box center [163, 577] width 197 height 40
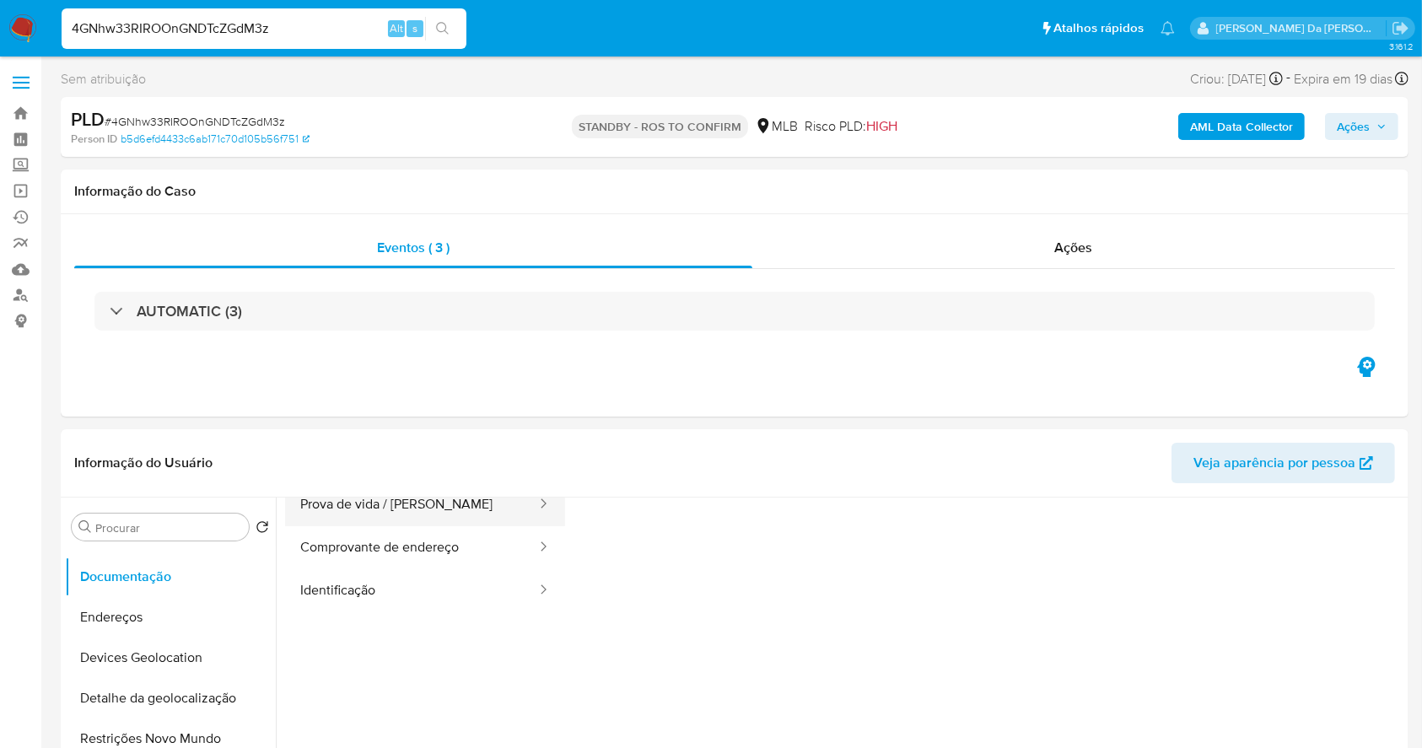
scroll to position [0, 0]
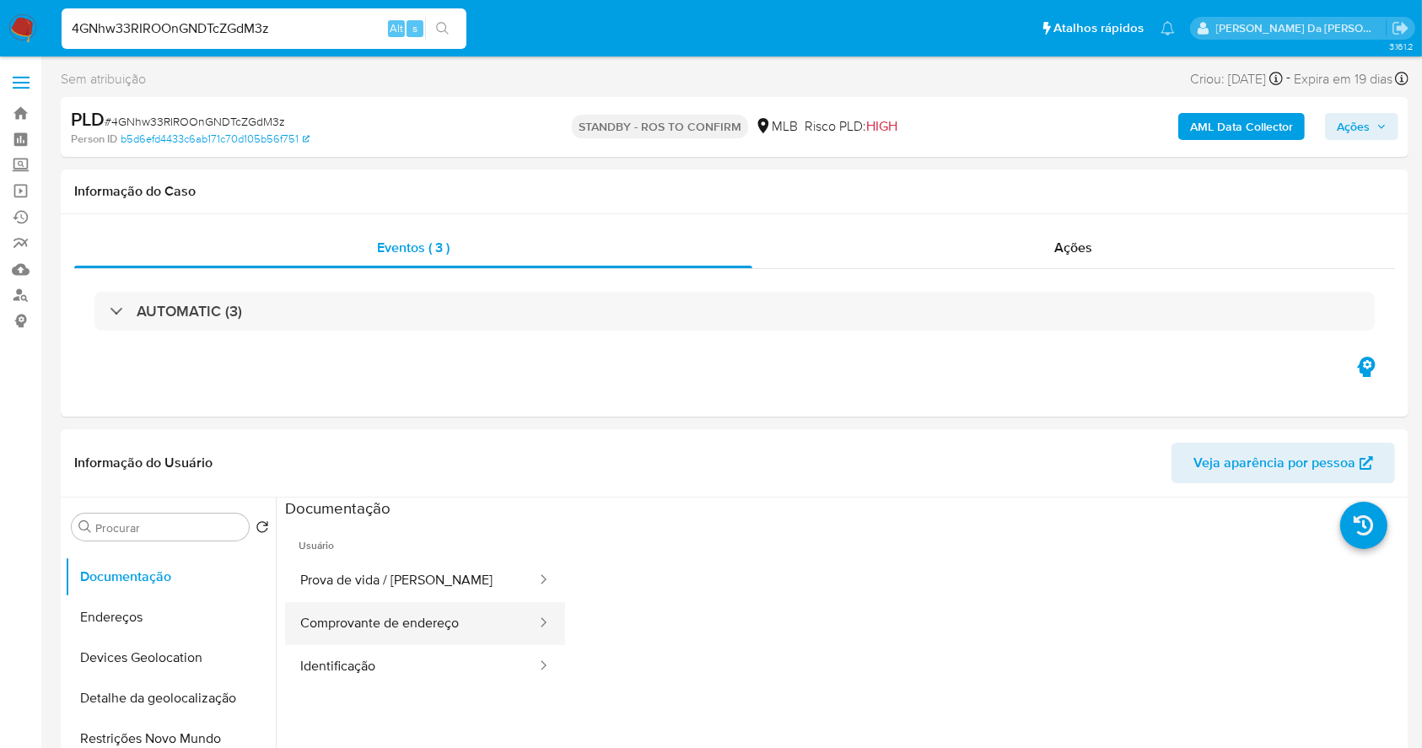
click at [414, 622] on button "Comprovante de endereço" at bounding box center [411, 623] width 253 height 43
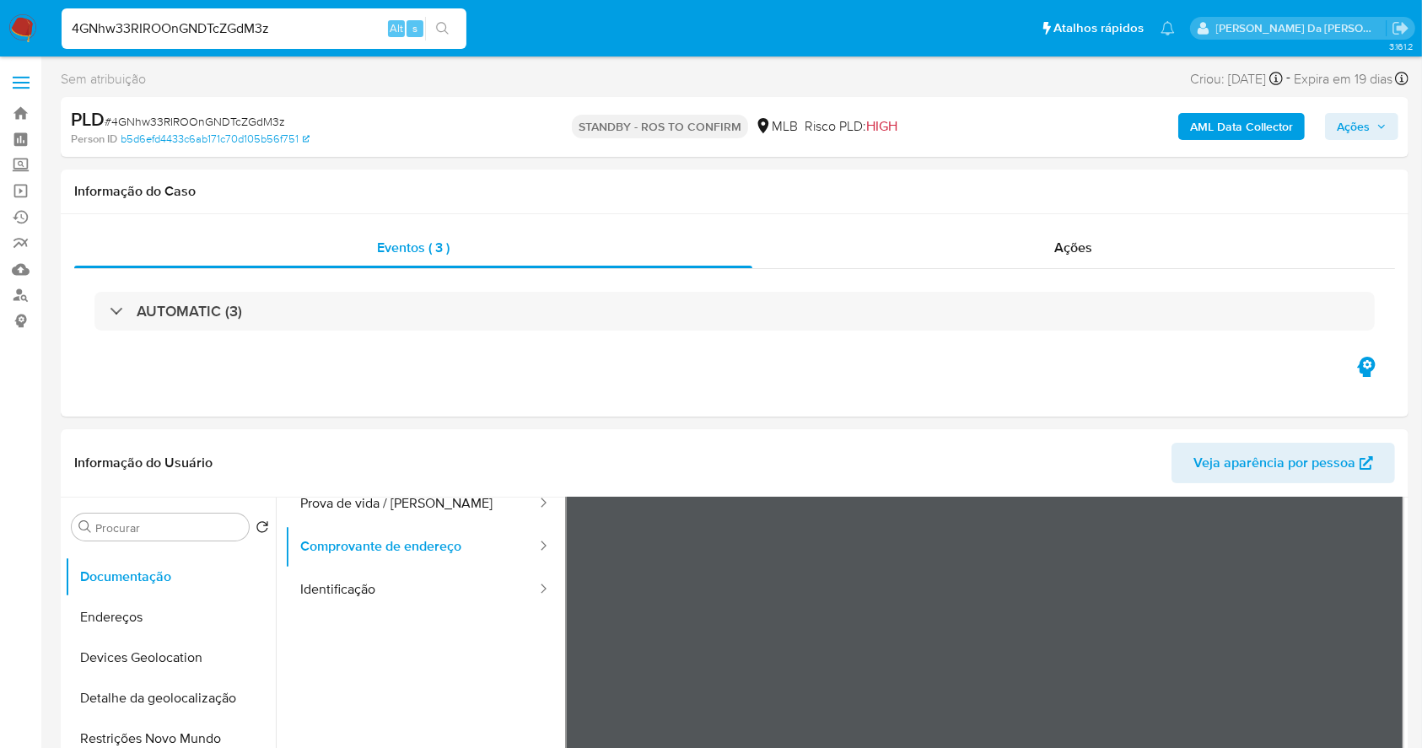
scroll to position [112, 0]
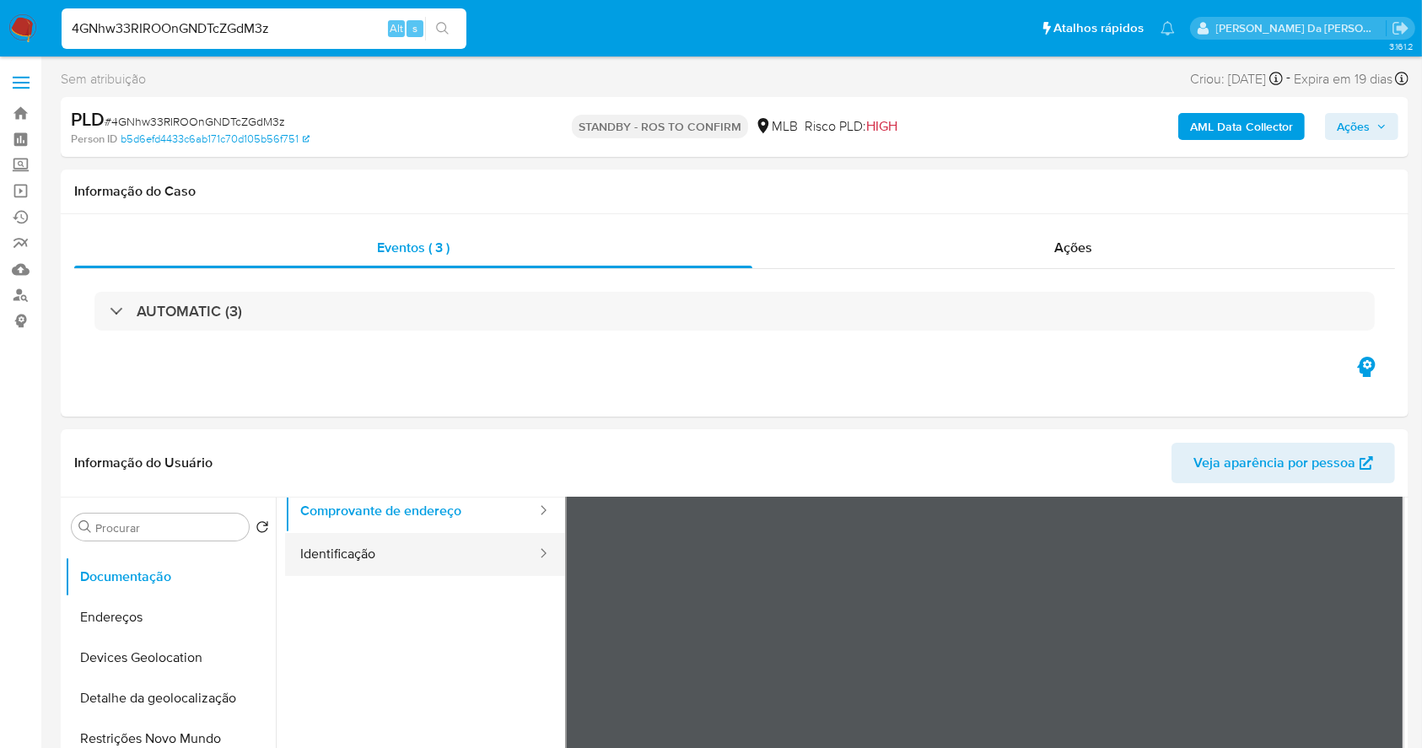
click at [470, 558] on button "Identificação" at bounding box center [411, 554] width 253 height 43
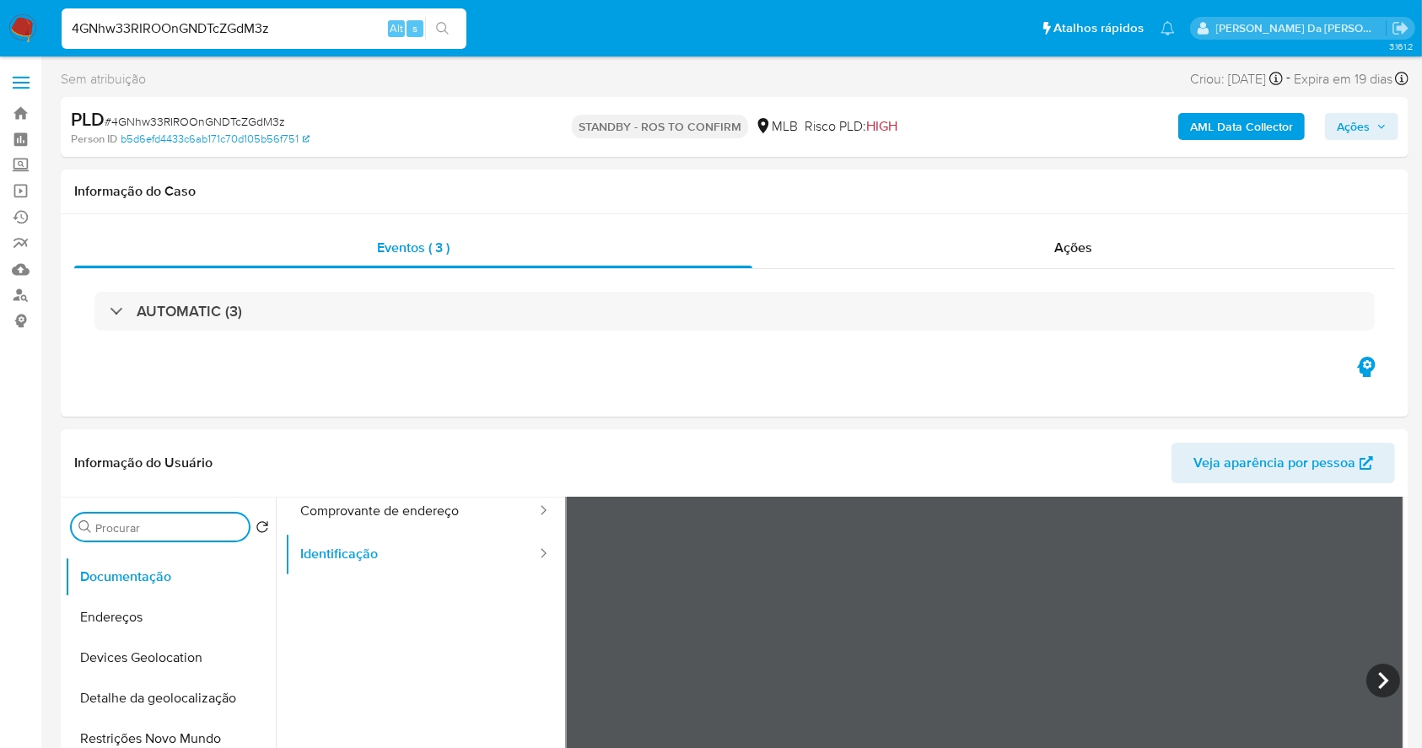
click at [211, 531] on input "Procurar" at bounding box center [168, 527] width 147 height 15
click at [195, 530] on input "rws" at bounding box center [160, 527] width 130 height 15
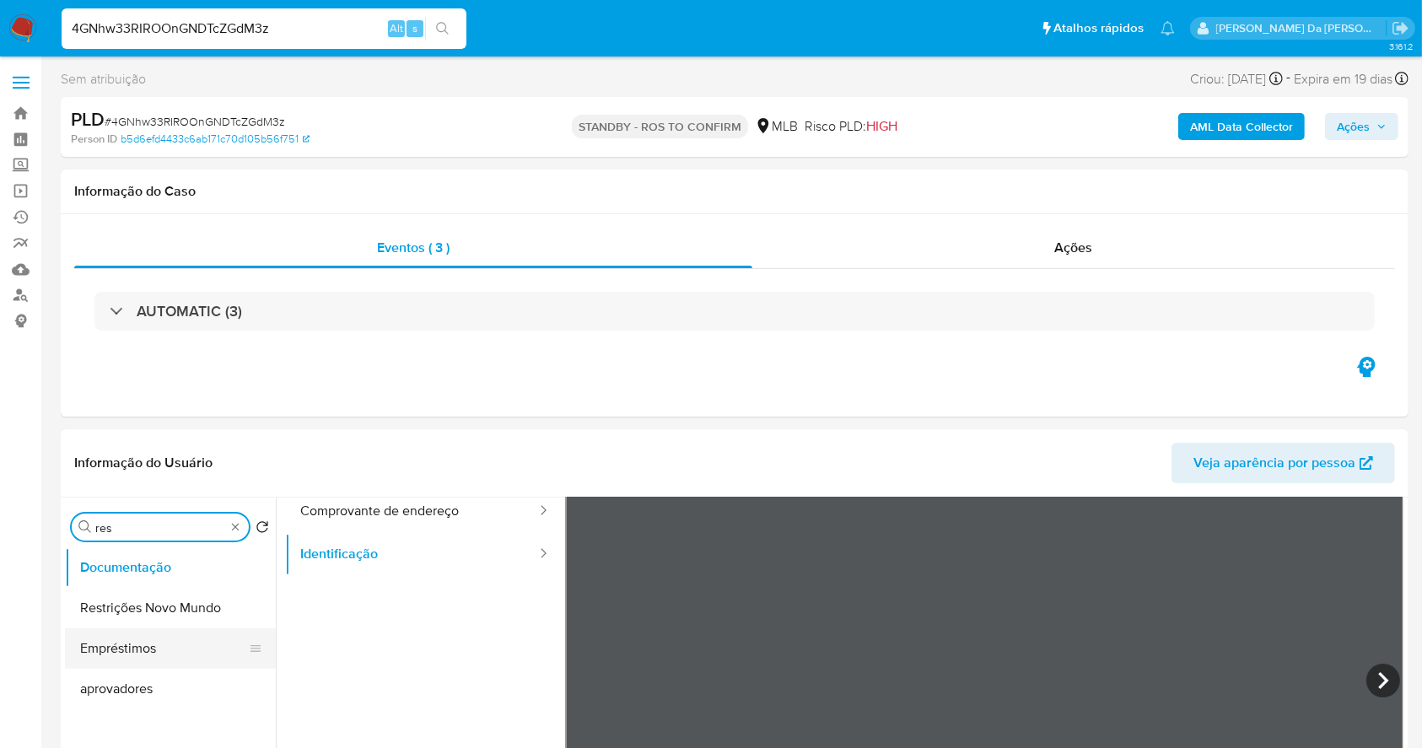
type input "res"
click at [179, 601] on button "Restrições Novo Mundo" at bounding box center [170, 608] width 211 height 40
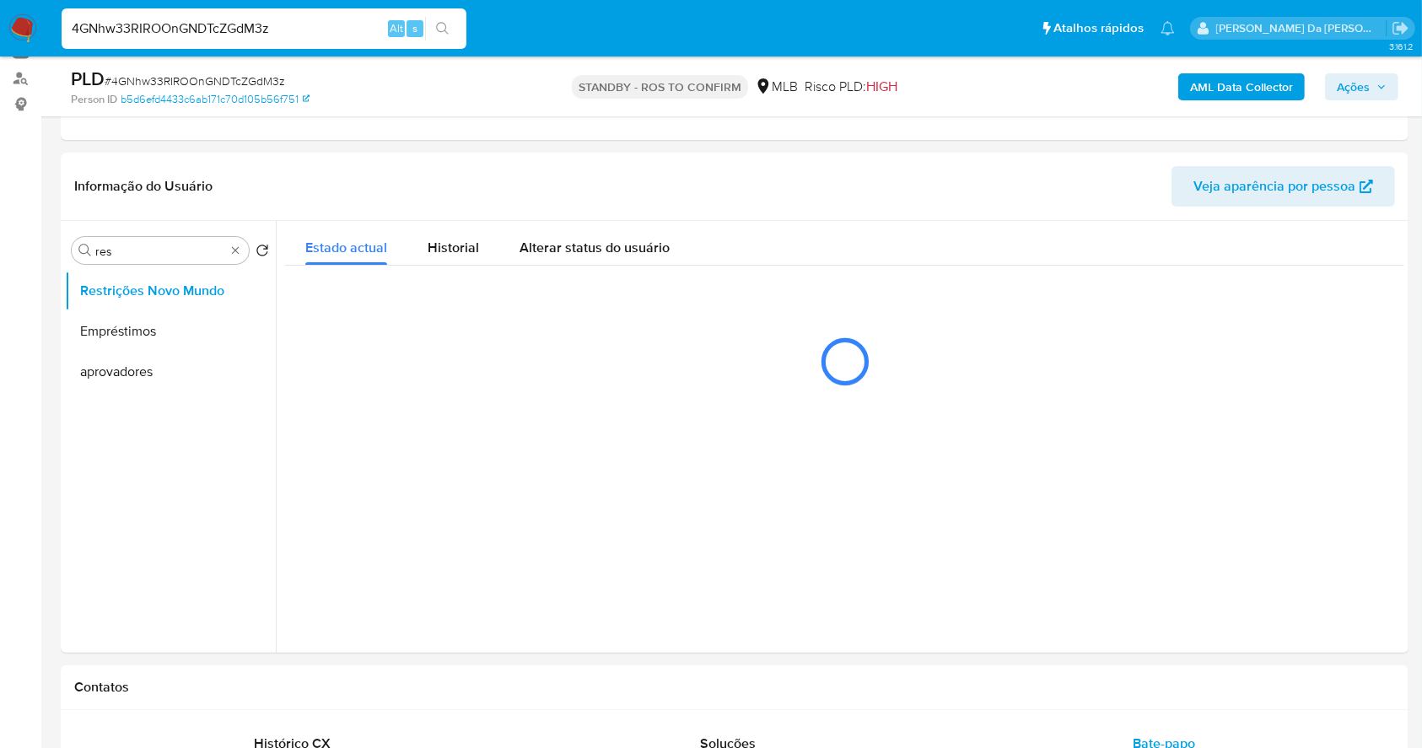
scroll to position [224, 0]
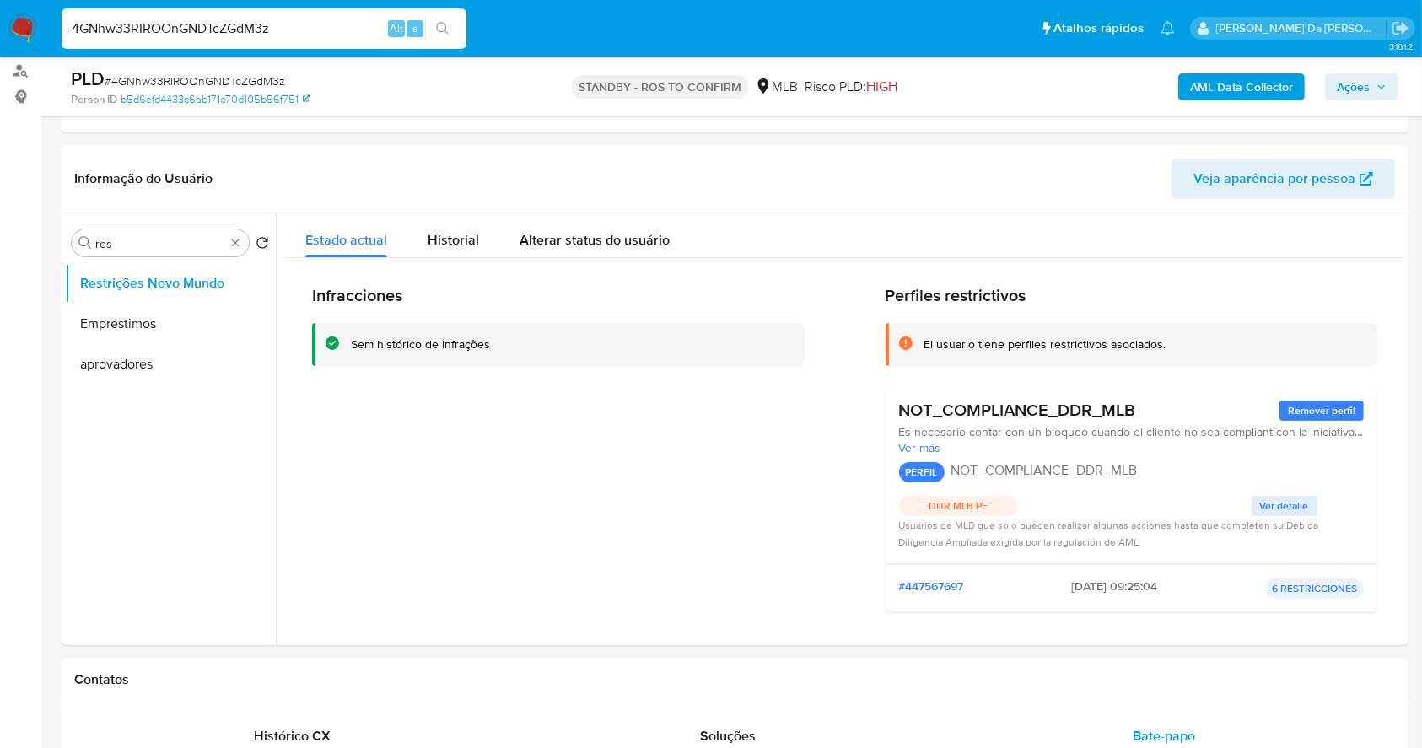
click at [920, 409] on h3 "NOT_COMPLIANCE_DDR_MLB" at bounding box center [1017, 410] width 237 height 21
click at [225, 25] on input "4GNhw33RIROOnGNDTcZGdM3z" at bounding box center [264, 29] width 405 height 22
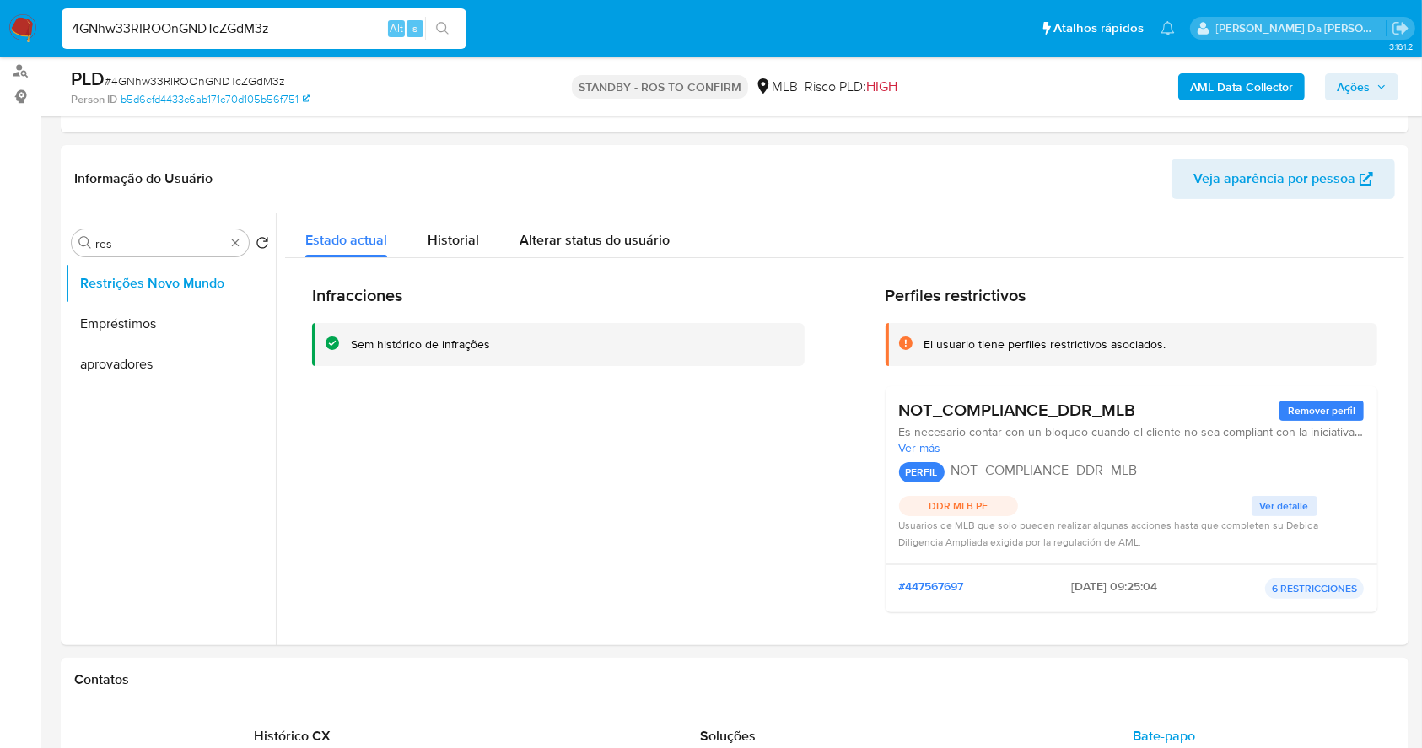
paste input "bBV6CaxWrYukZezVn2xxZPO8"
type input "bBV6CaxWrYukZezVn2xxZPO8"
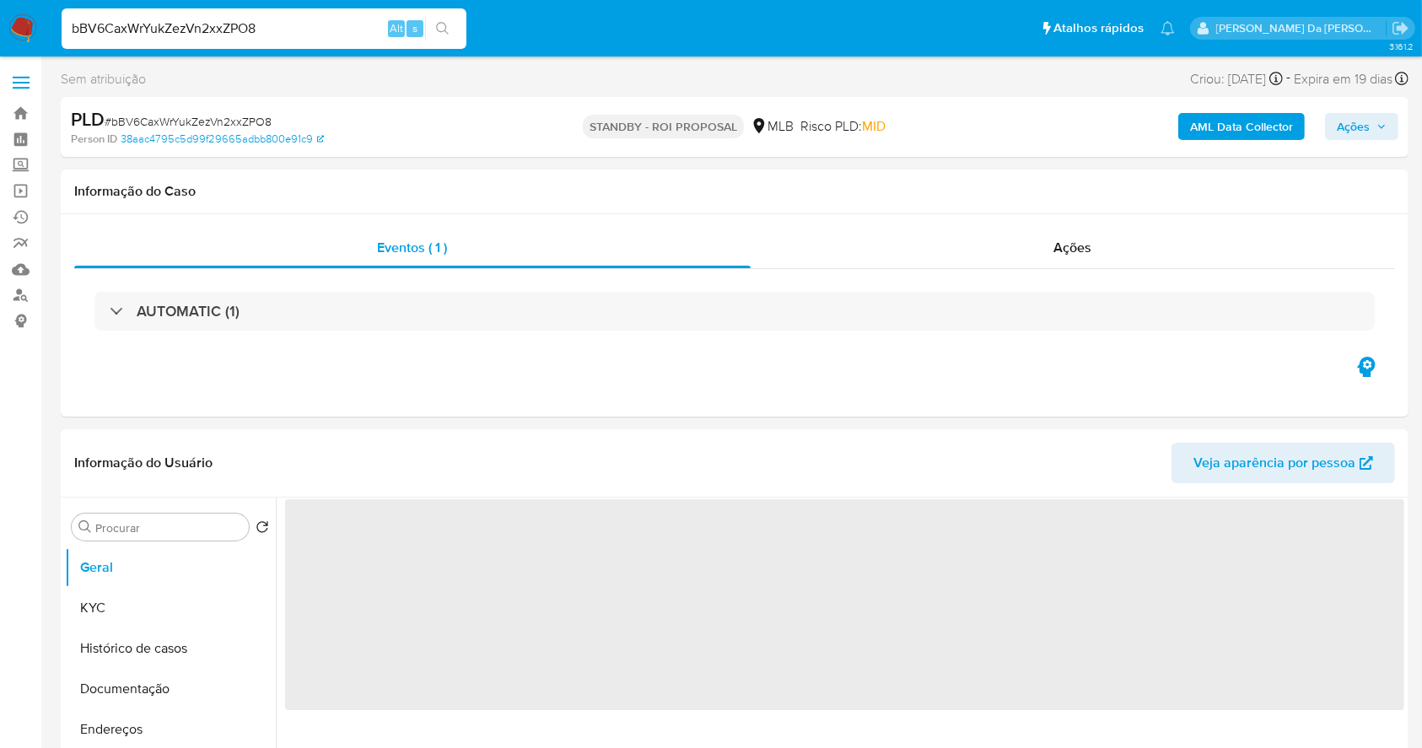
select select "10"
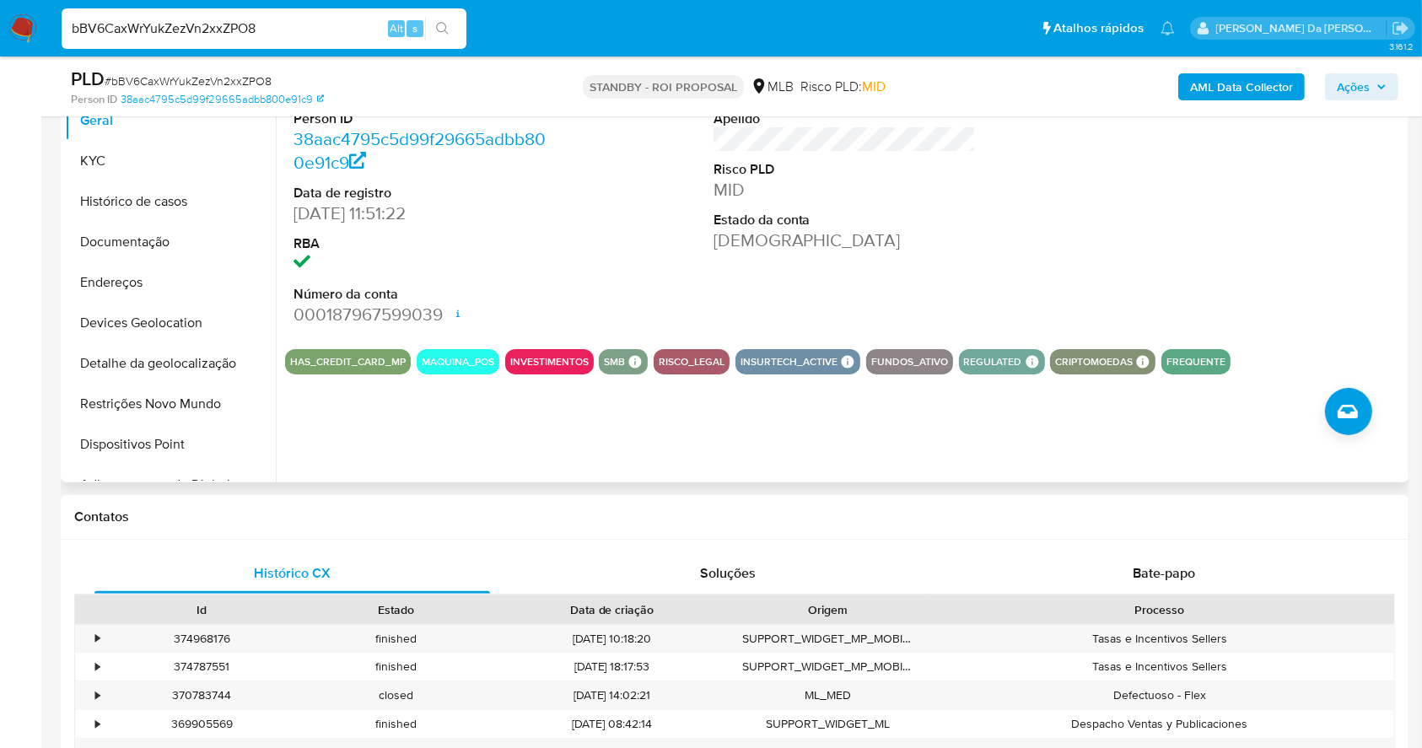
scroll to position [275, 0]
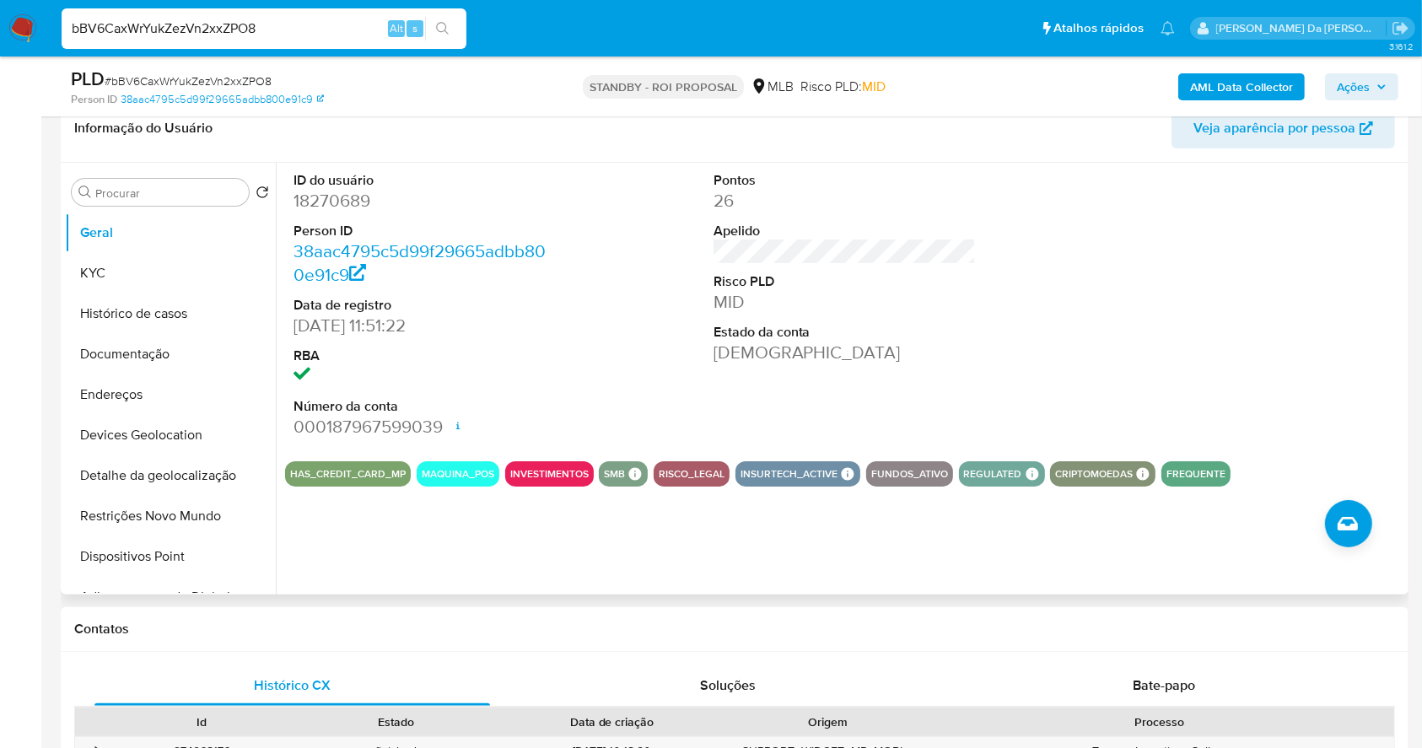
drag, startPoint x: 187, startPoint y: 309, endPoint x: 269, endPoint y: 327, distance: 83.9
click at [187, 310] on button "Histórico de casos" at bounding box center [170, 313] width 211 height 40
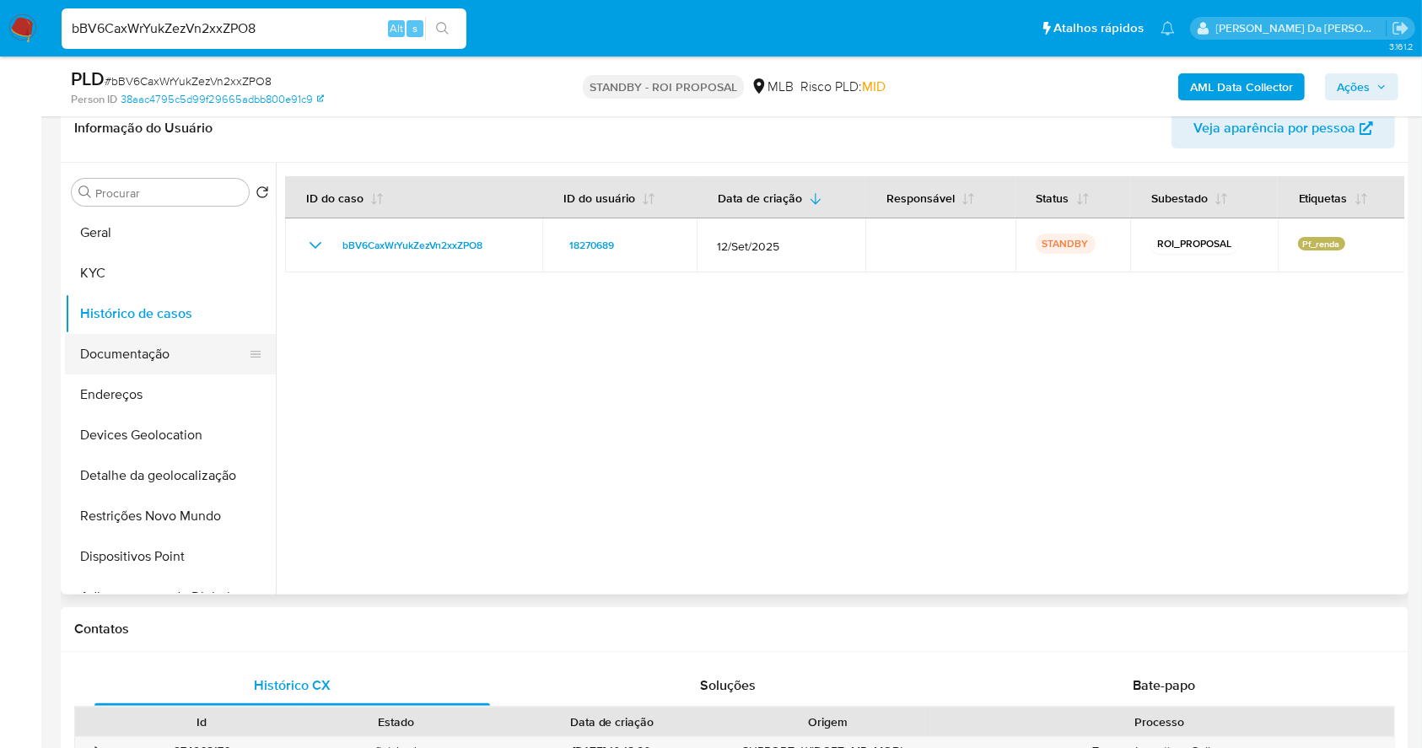
click at [147, 353] on button "Documentação" at bounding box center [163, 354] width 197 height 40
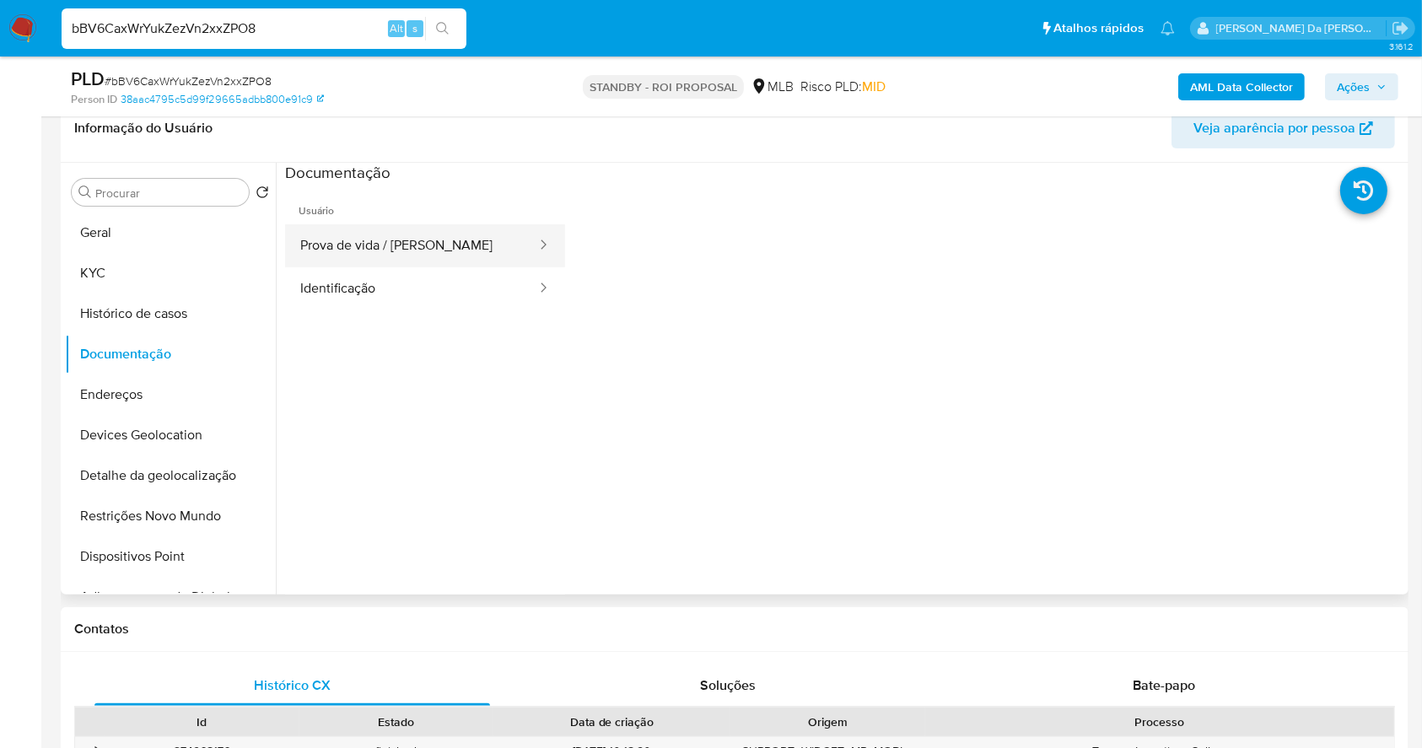
click at [386, 247] on button "Prova de vida / [PERSON_NAME]" at bounding box center [411, 245] width 253 height 43
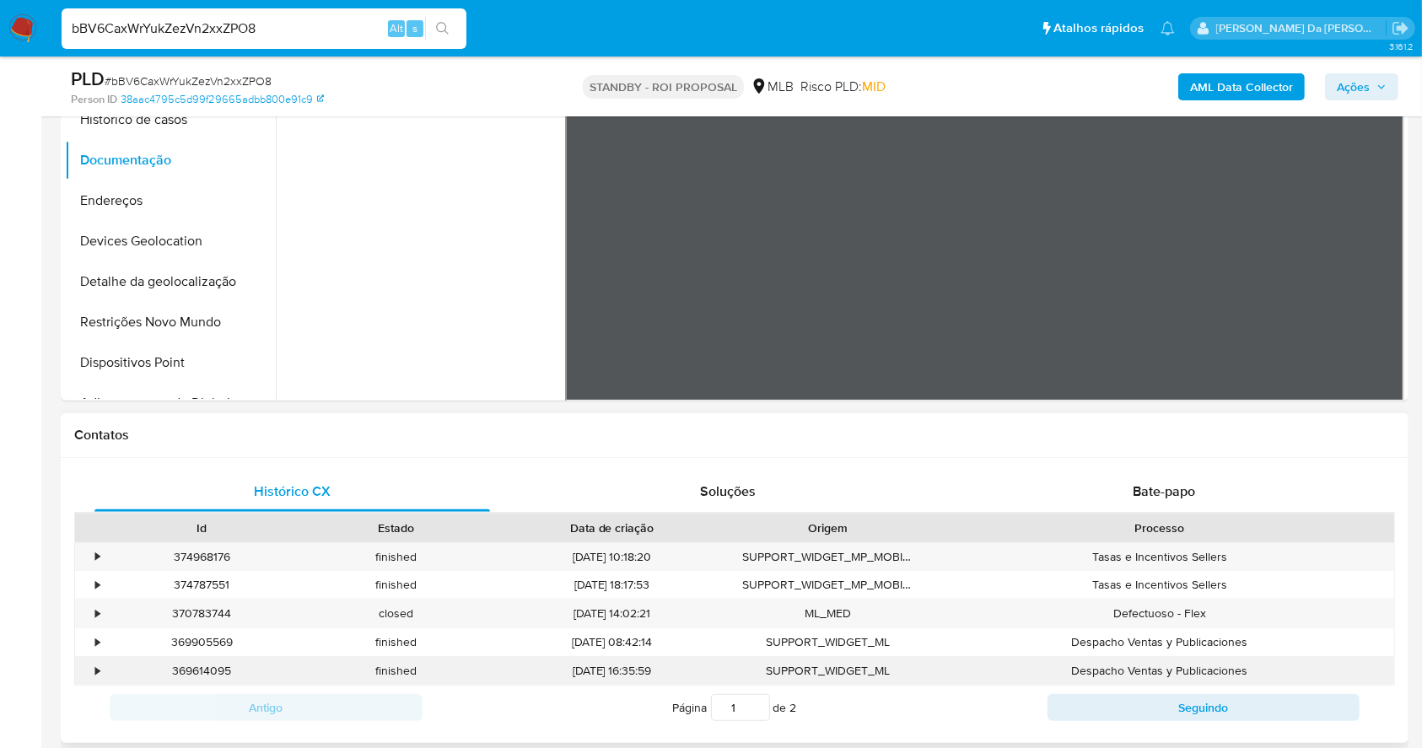
scroll to position [612, 0]
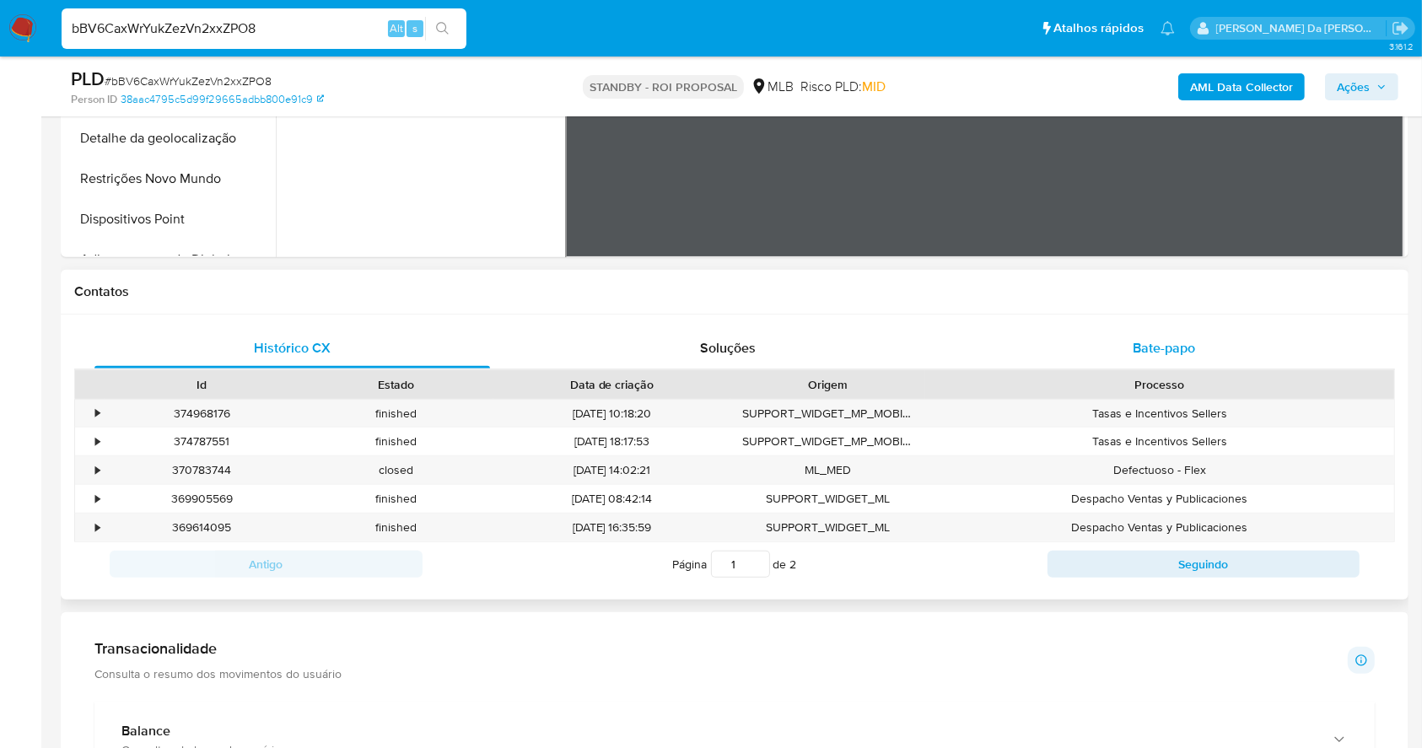
click at [1156, 343] on span "Bate-papo" at bounding box center [1164, 347] width 62 height 19
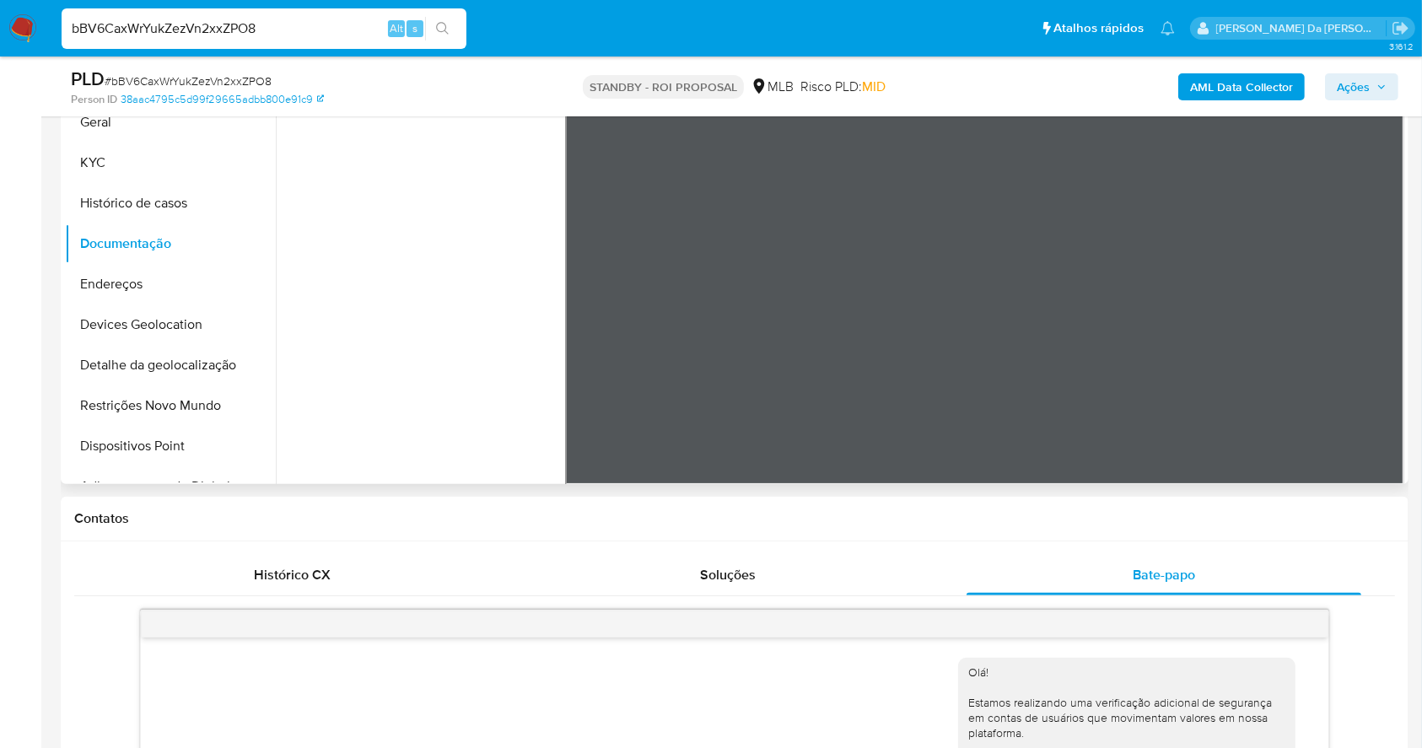
scroll to position [275, 0]
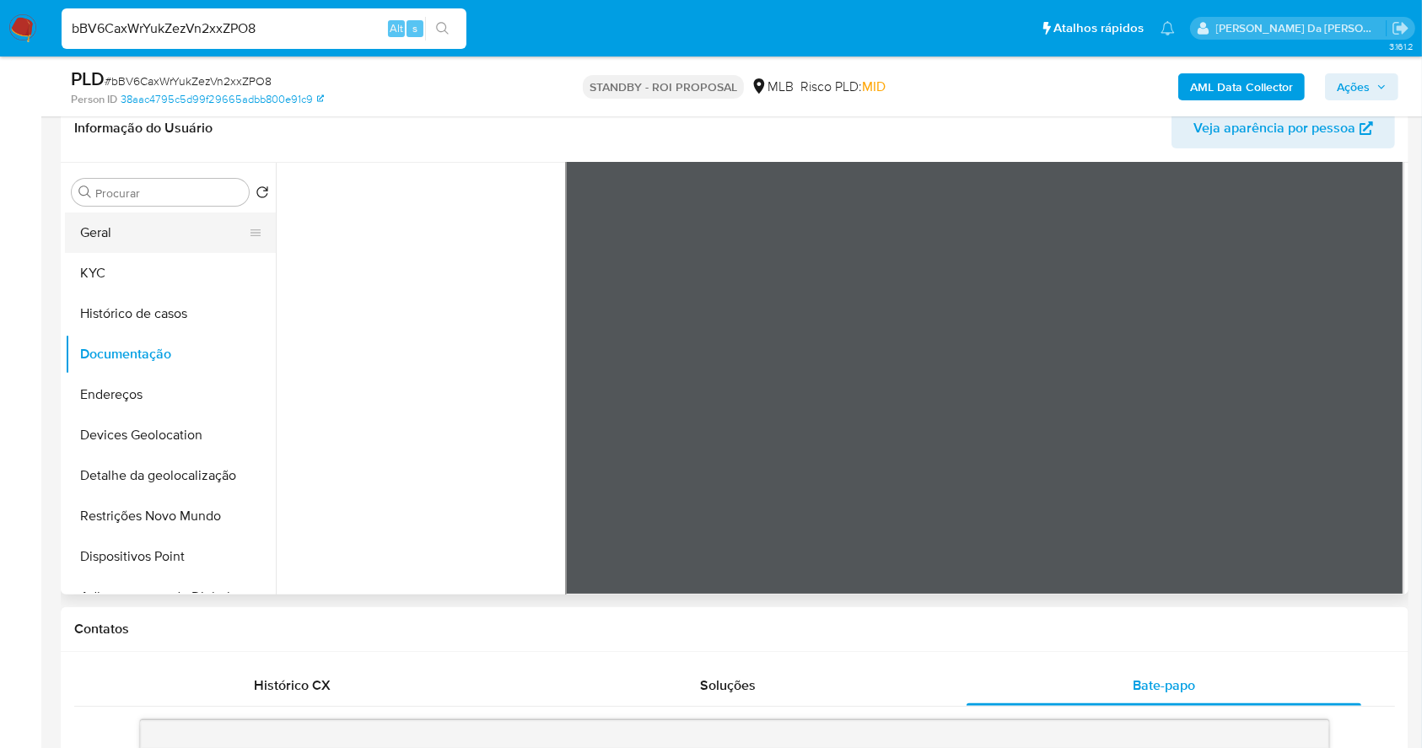
click at [135, 226] on button "Geral" at bounding box center [163, 233] width 197 height 40
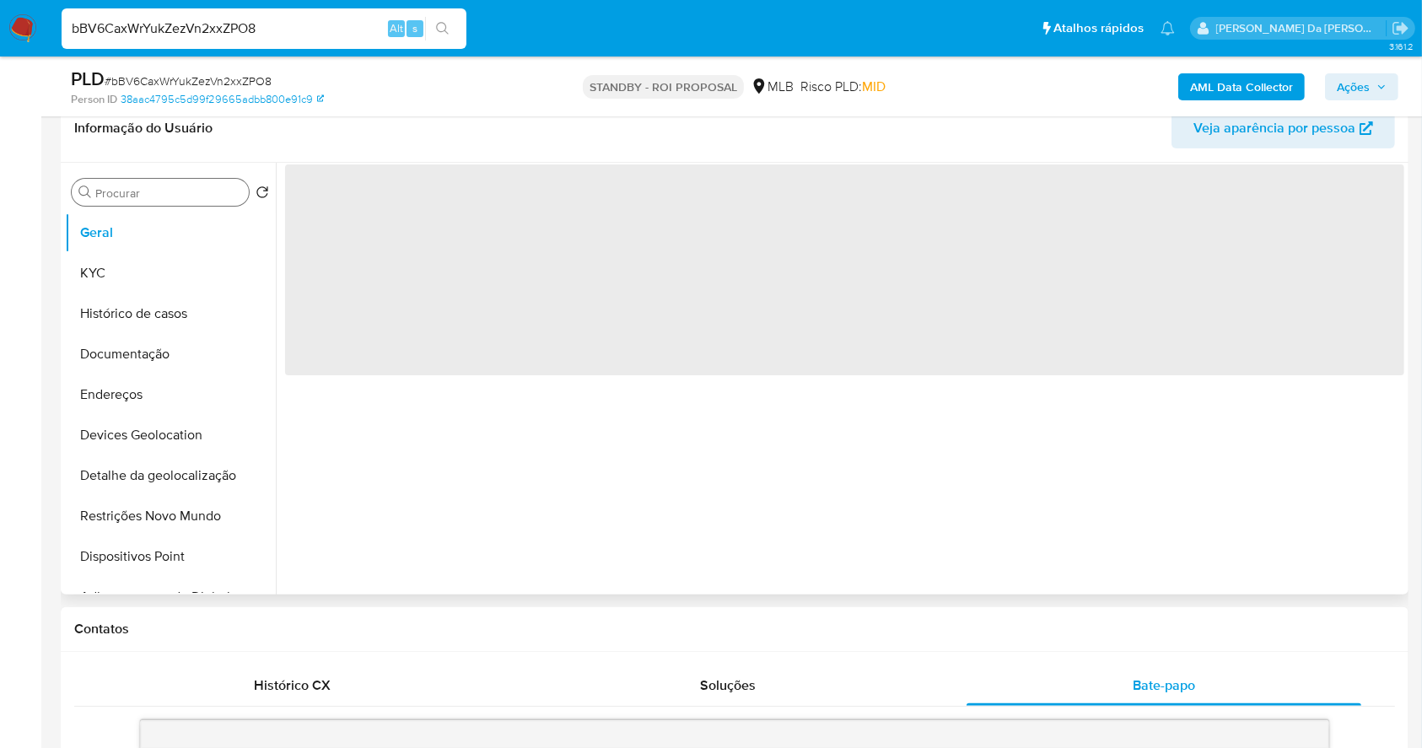
scroll to position [0, 0]
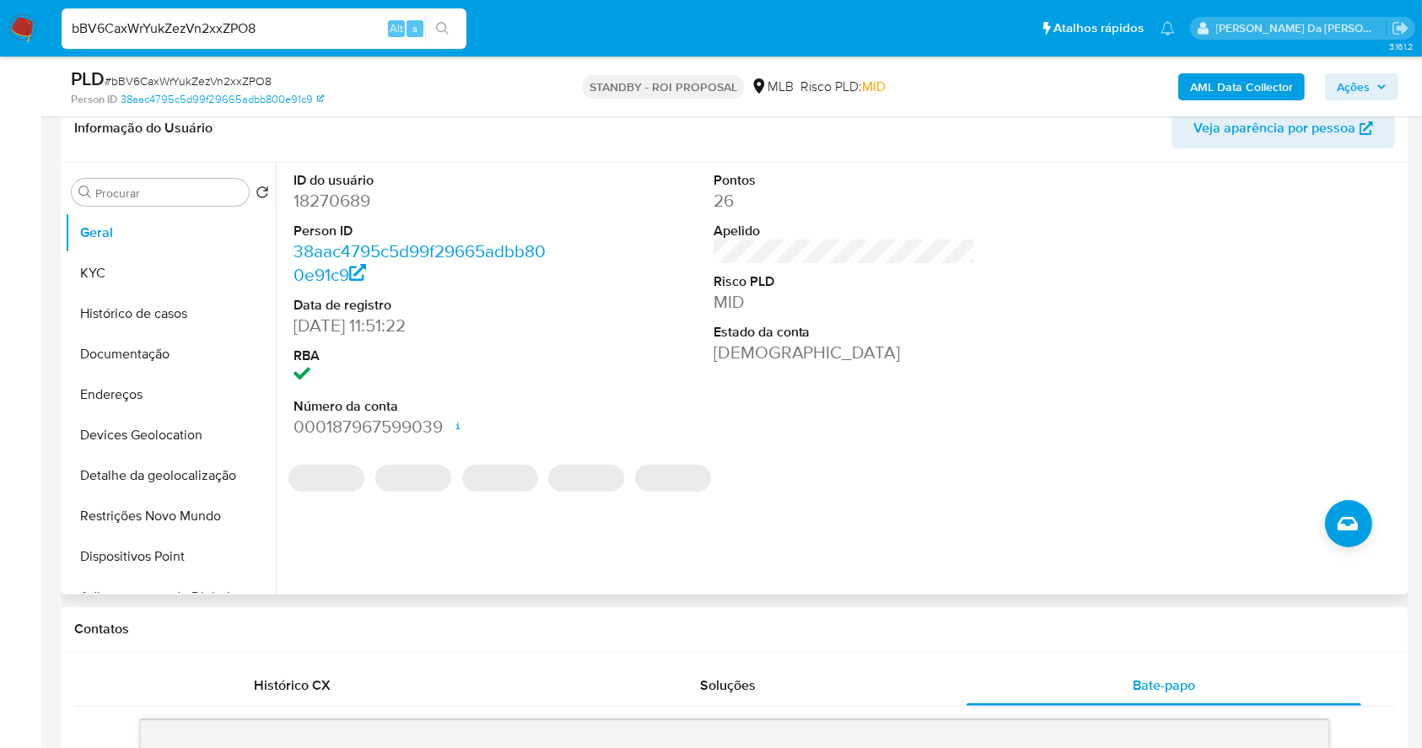
click at [298, 326] on dd "14/05/2007 11:51:22" at bounding box center [424, 326] width 263 height 24
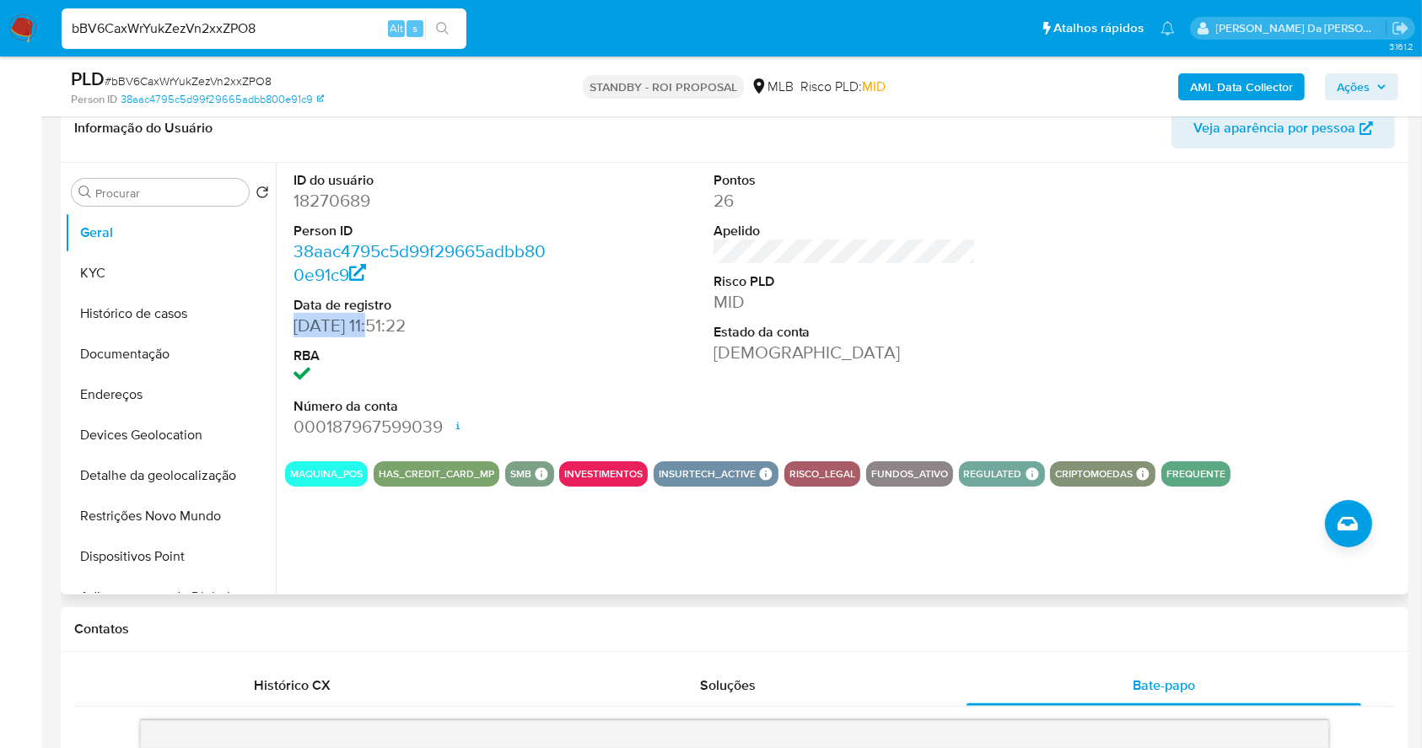
drag, startPoint x: 298, startPoint y: 326, endPoint x: 363, endPoint y: 328, distance: 65.8
click at [363, 328] on dd "14/05/2007 11:51:22" at bounding box center [424, 326] width 263 height 24
copy dd "14/05/2007"
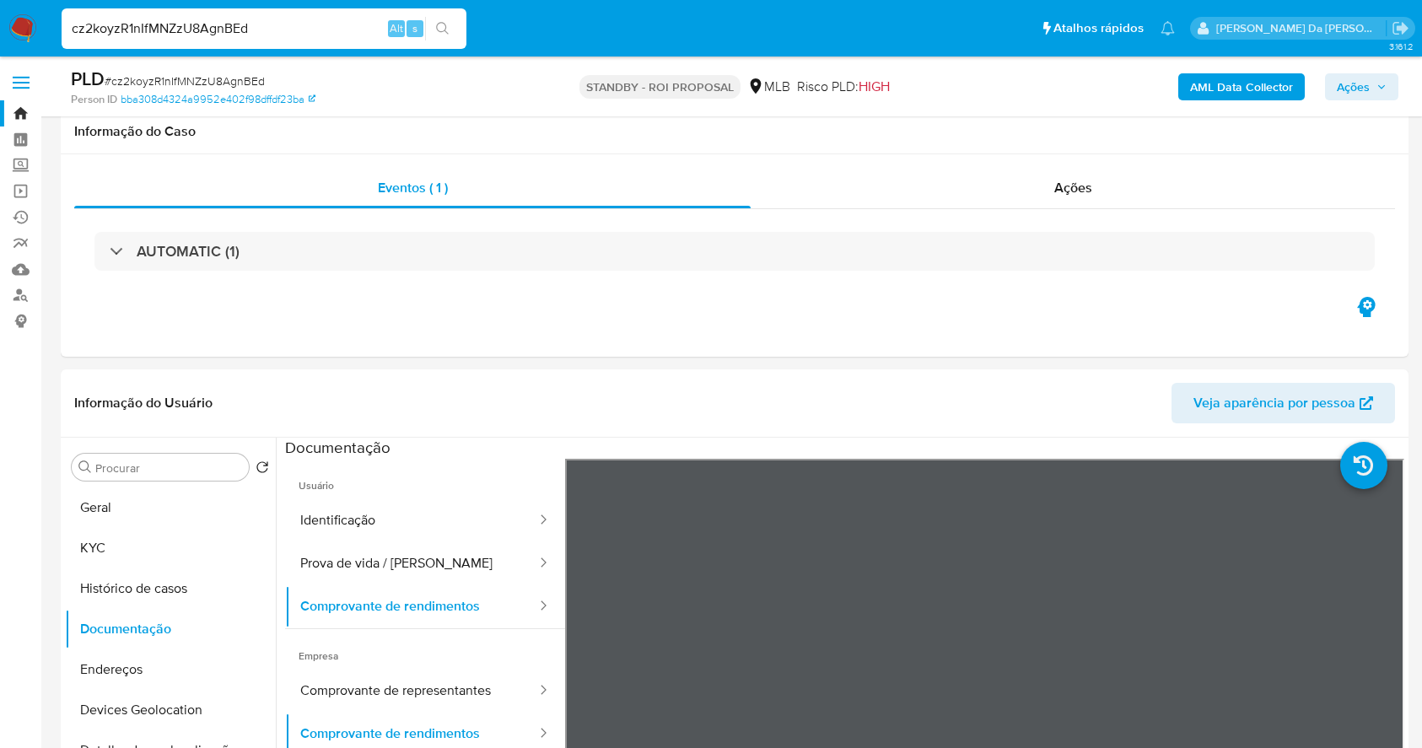
select select "50"
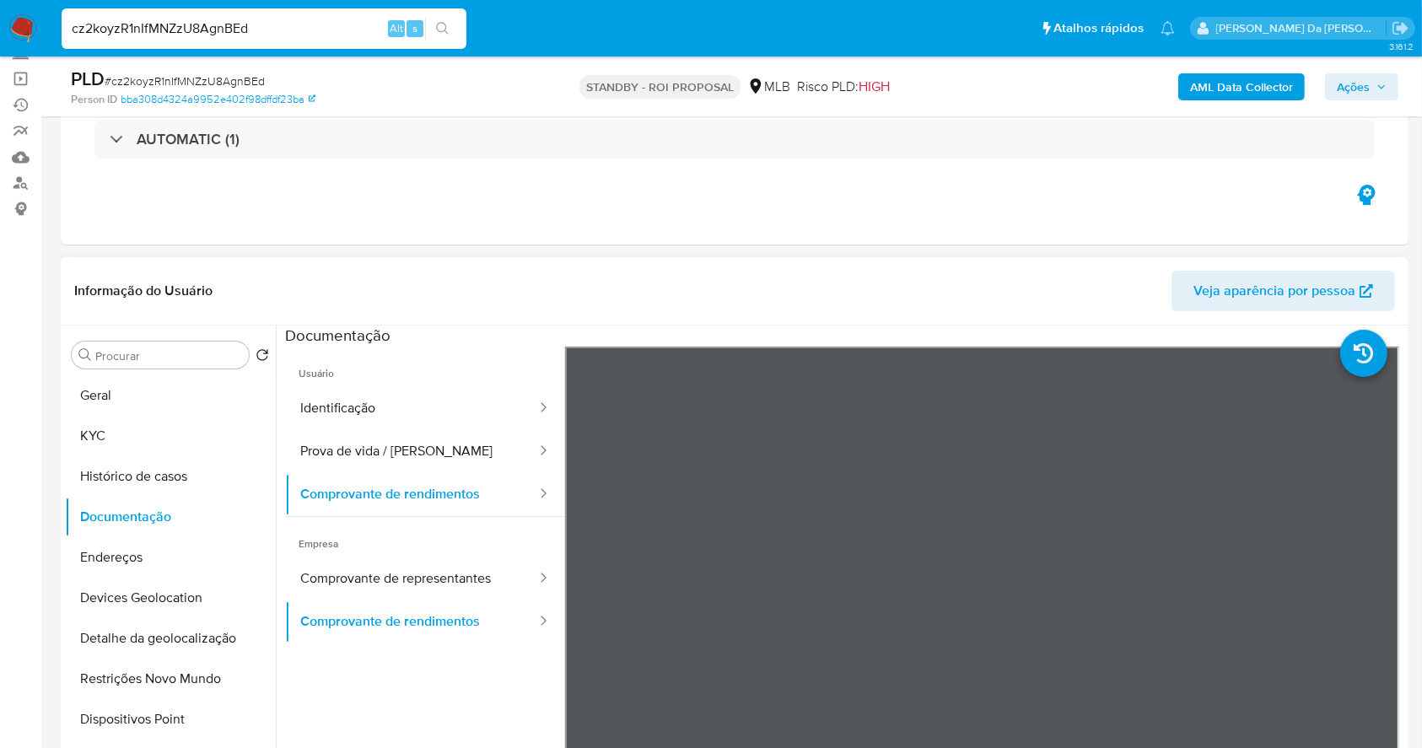
scroll to position [112, 0]
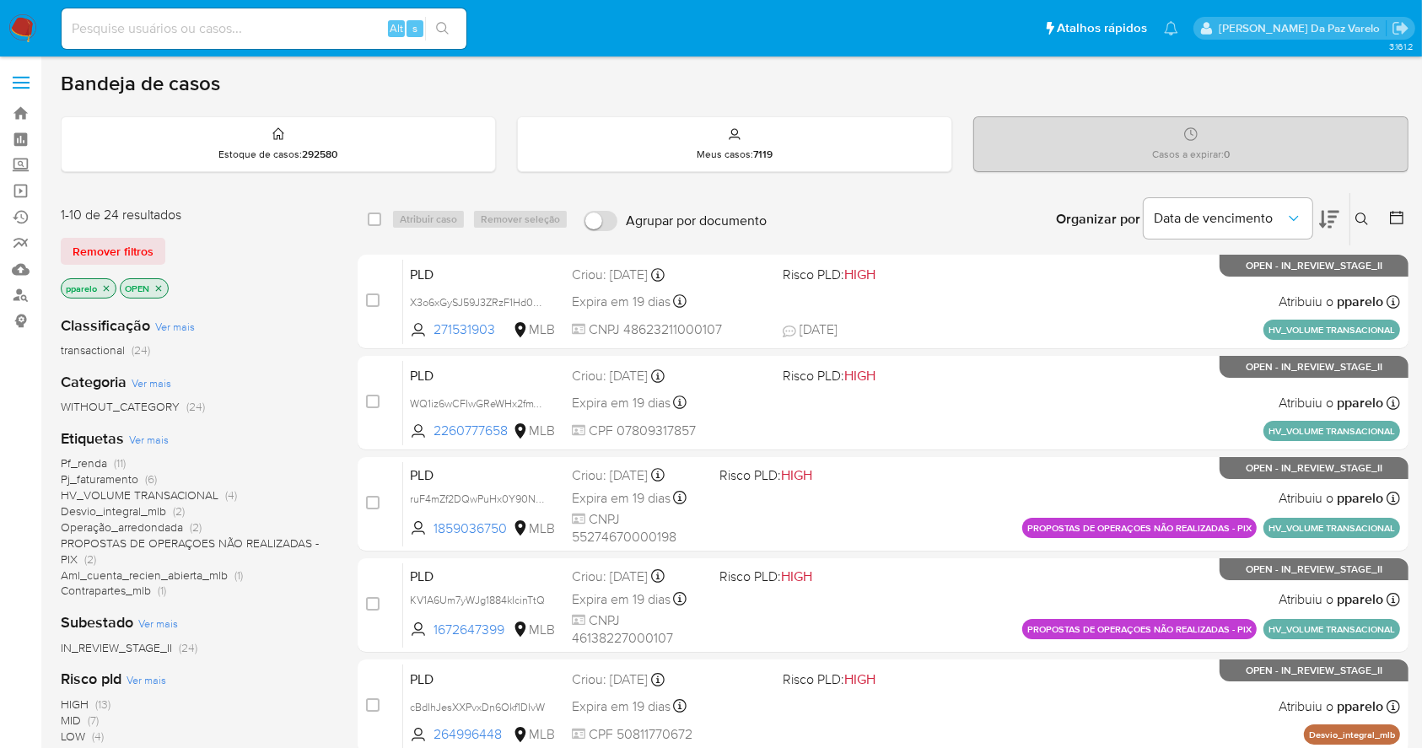
click at [1365, 222] on icon at bounding box center [1361, 219] width 13 height 13
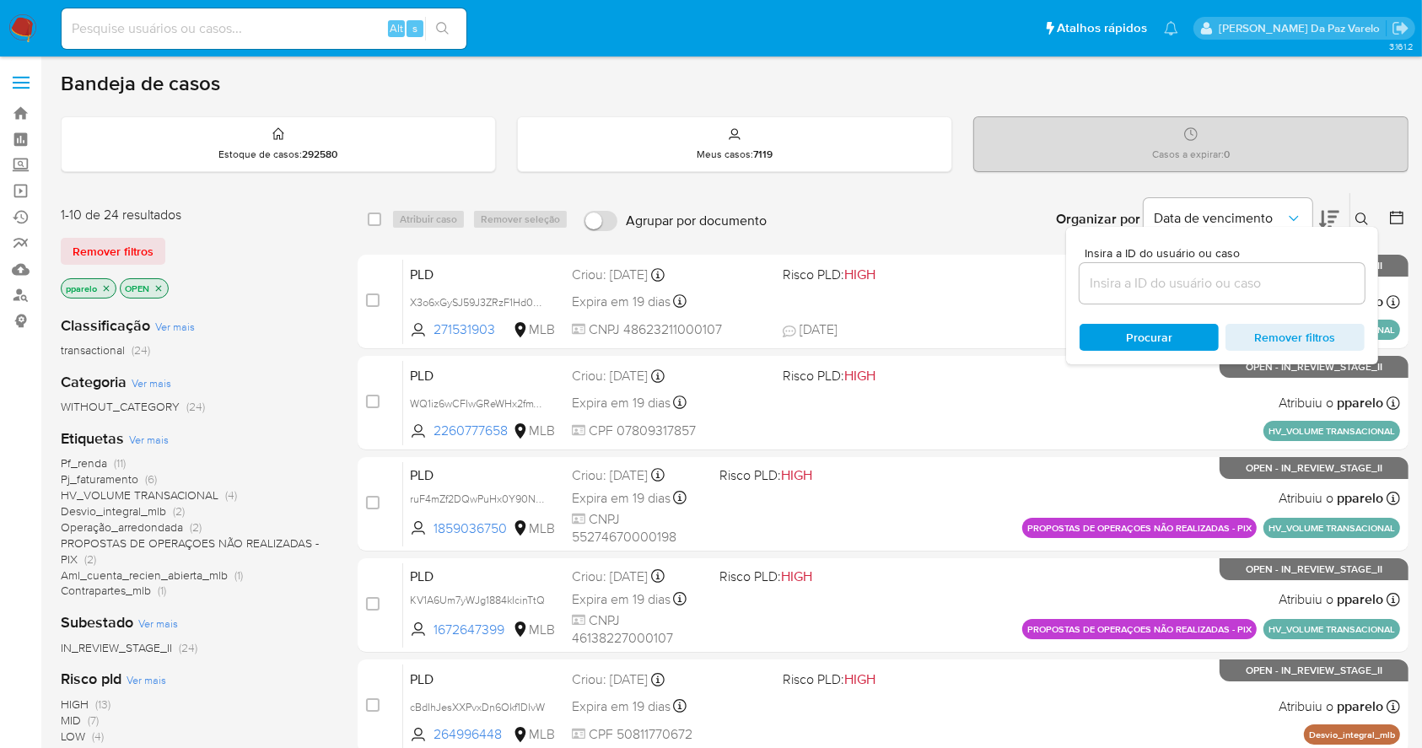
click at [1309, 289] on input at bounding box center [1222, 283] width 285 height 22
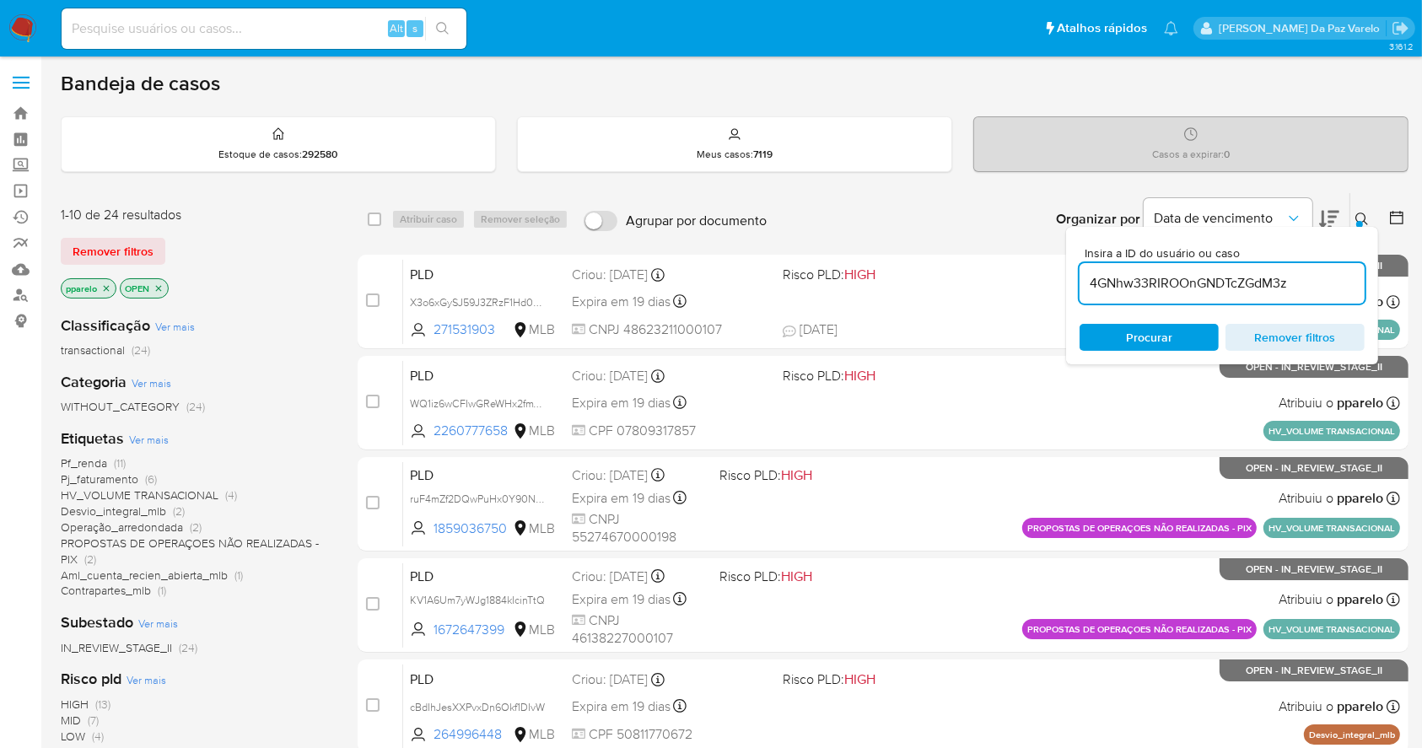
type input "4GNhw33RIROOnGNDTcZGdM3z"
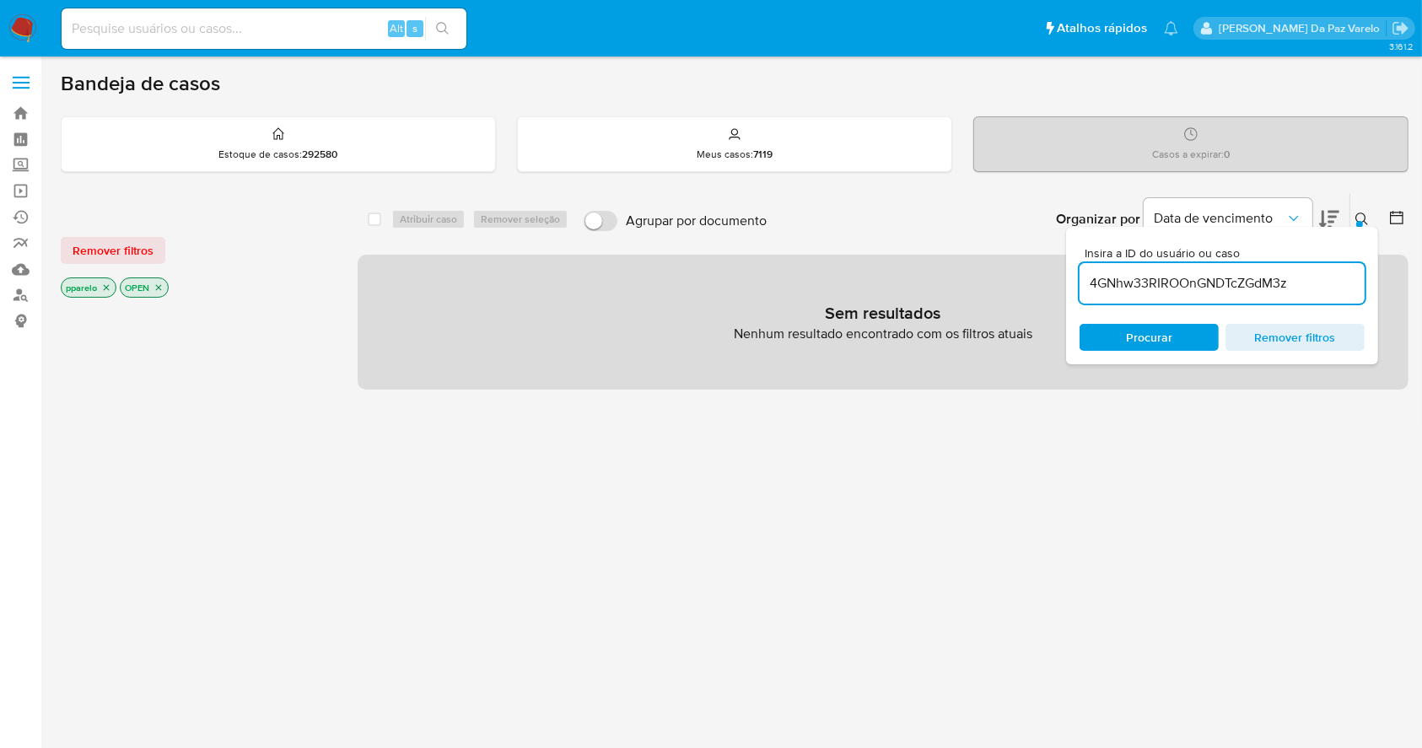
click at [108, 290] on icon "close-filter" at bounding box center [106, 288] width 10 height 10
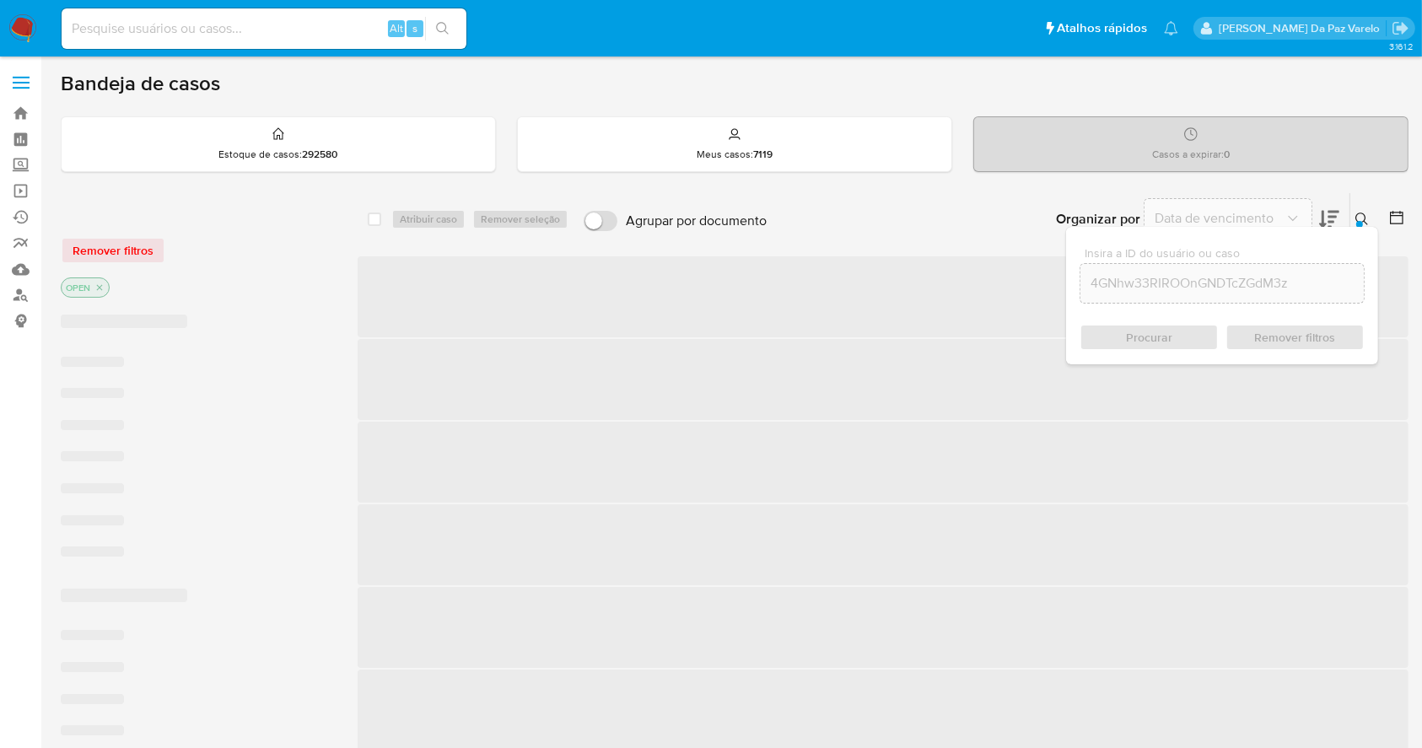
click at [106, 287] on p "OPEN" at bounding box center [85, 287] width 47 height 19
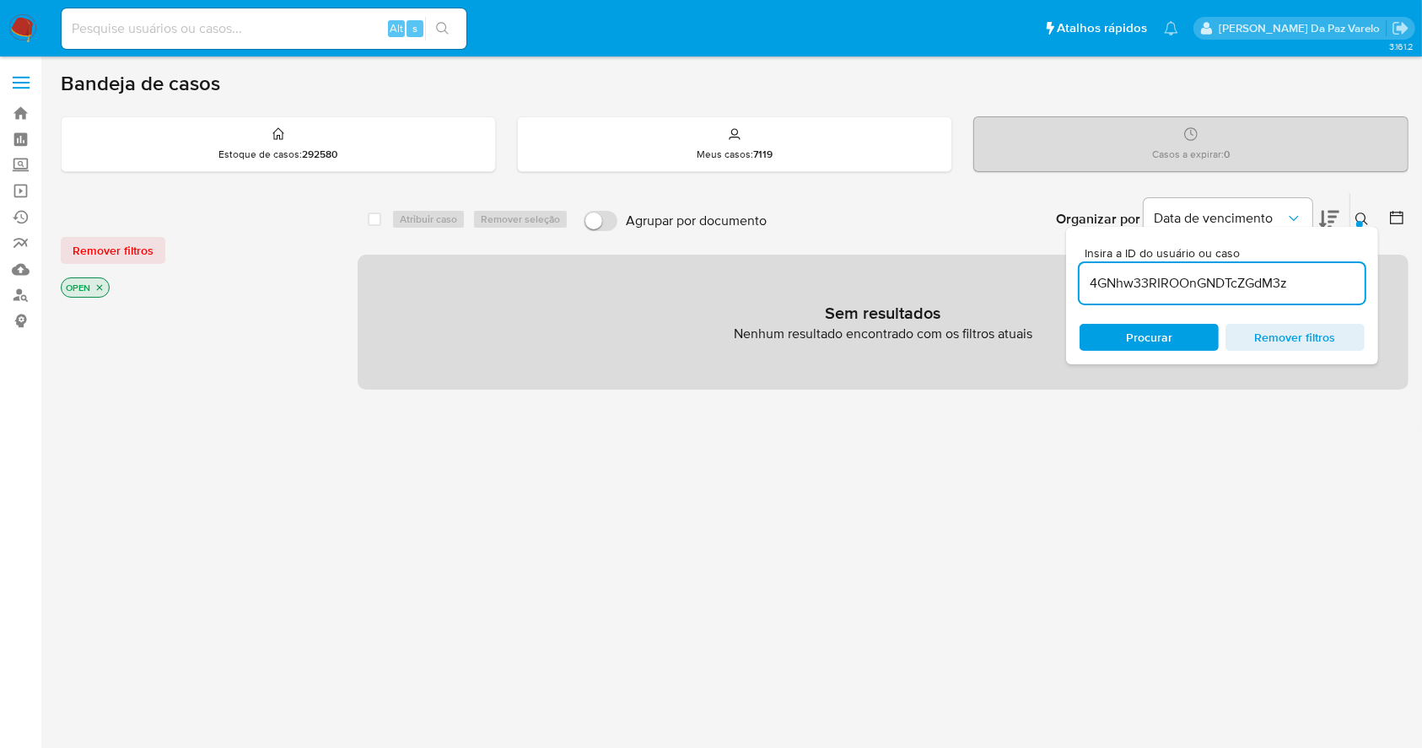
click at [106, 287] on p "OPEN" at bounding box center [85, 287] width 47 height 19
click at [101, 288] on icon "close-filter" at bounding box center [99, 288] width 10 height 10
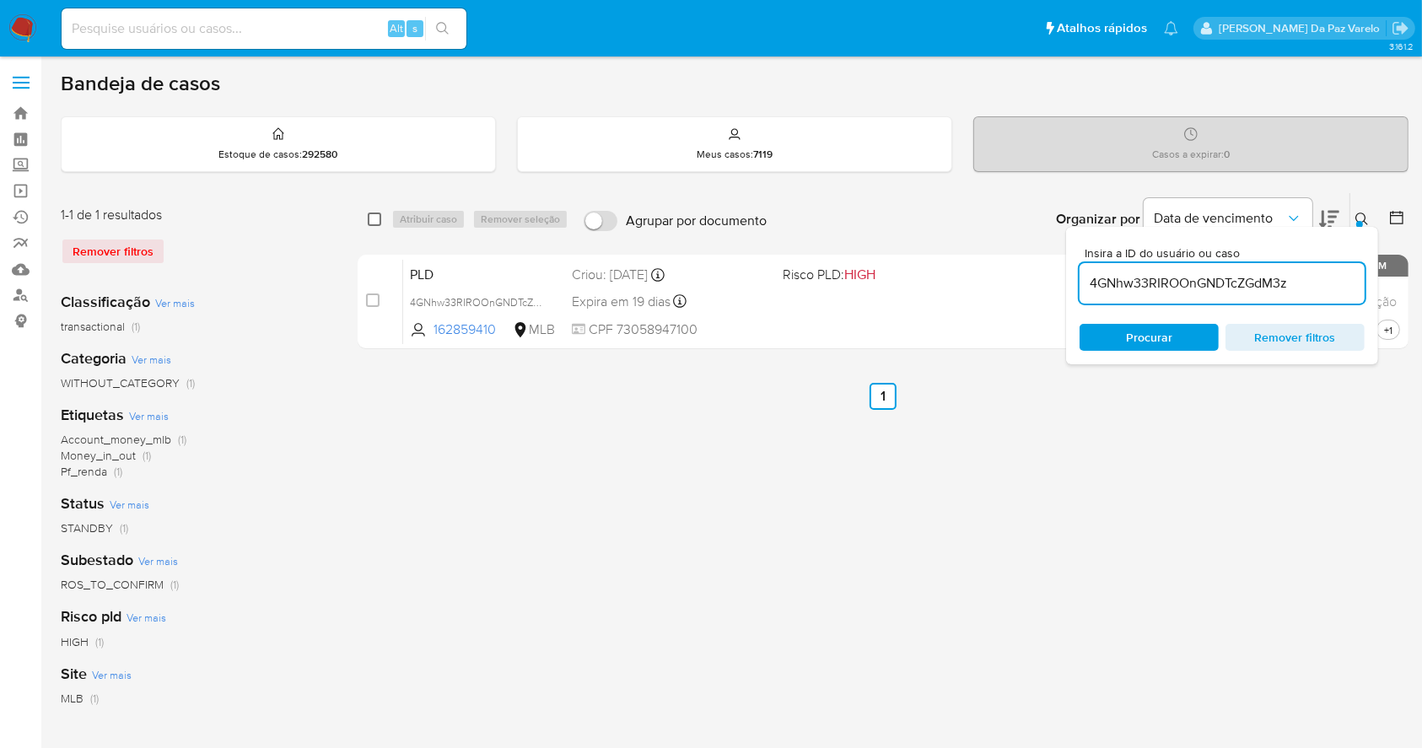
click at [378, 213] on input "checkbox" at bounding box center [374, 219] width 13 height 13
checkbox input "true"
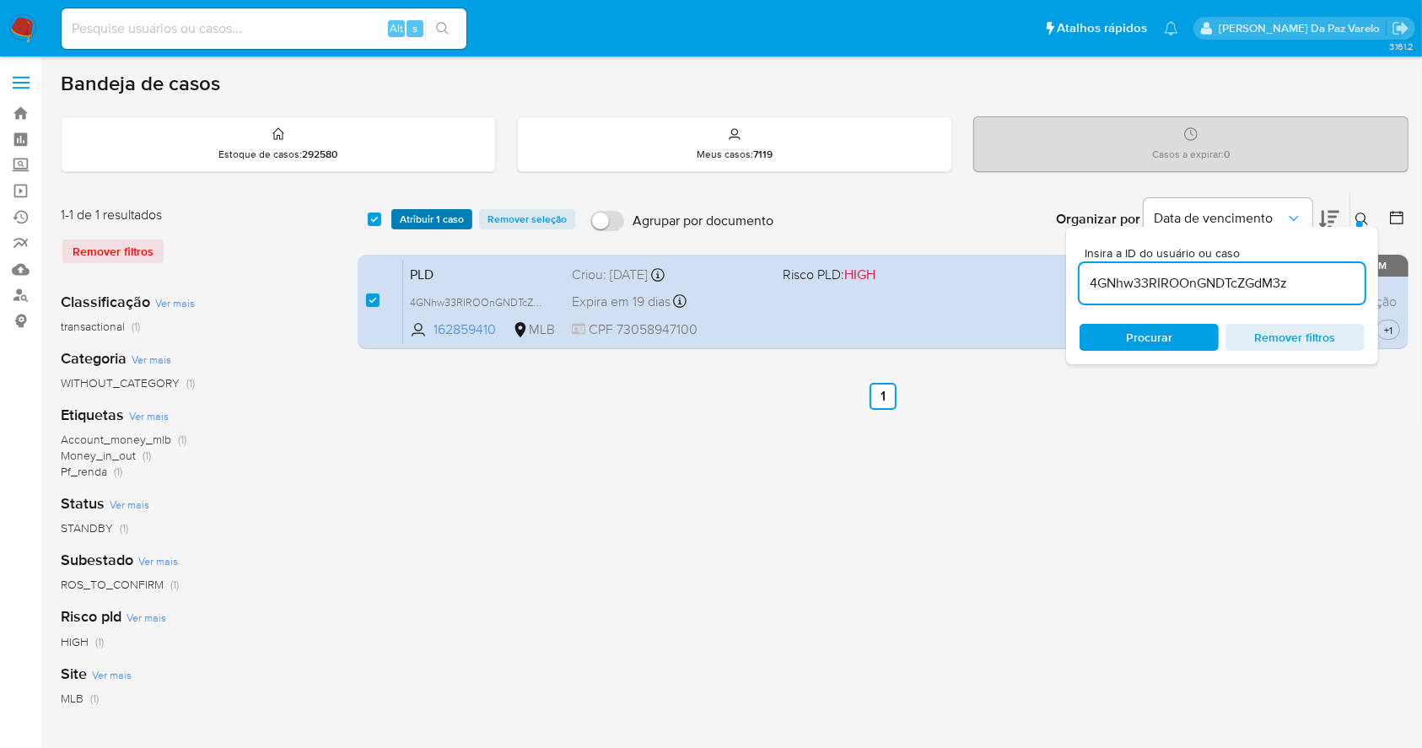
click at [418, 218] on span "Atribuir 1 caso" at bounding box center [432, 219] width 64 height 17
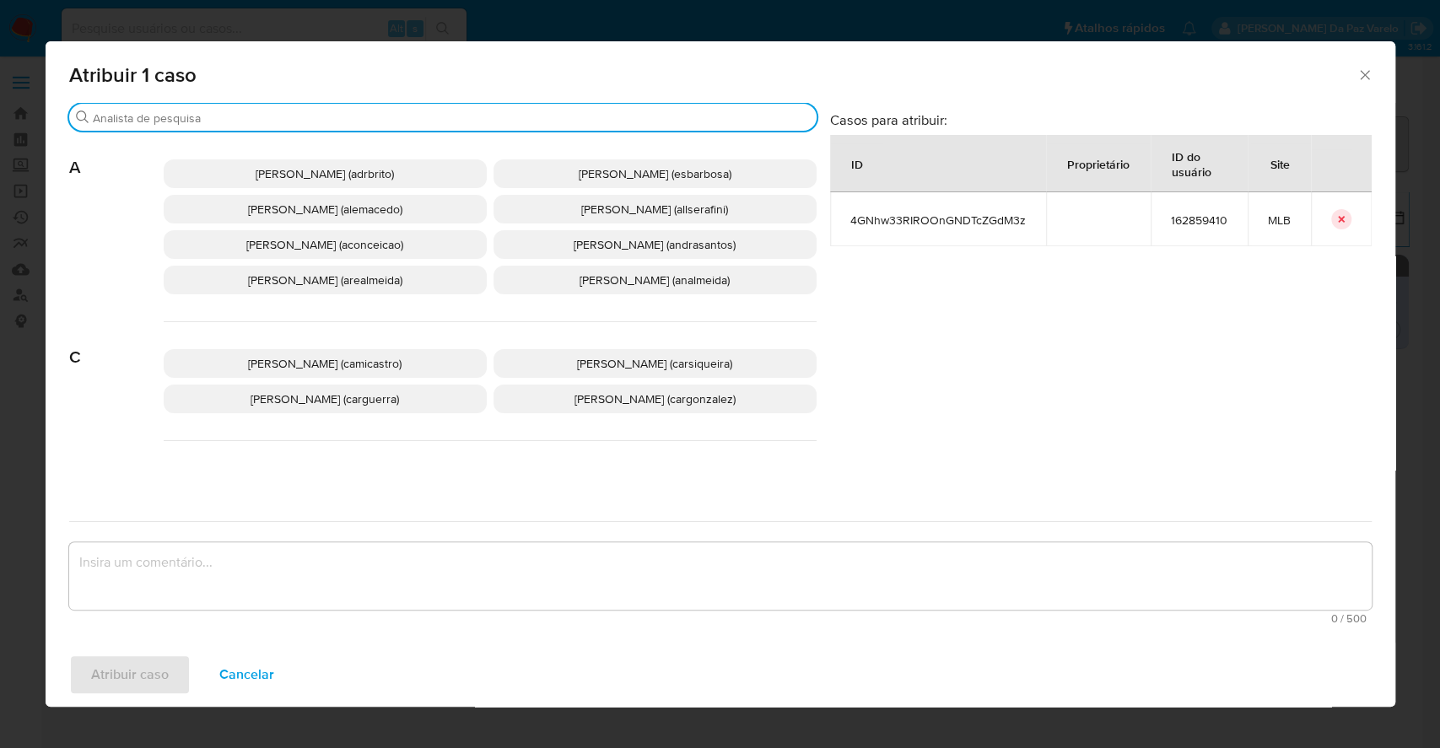
click at [485, 121] on input "Buscar" at bounding box center [451, 117] width 717 height 15
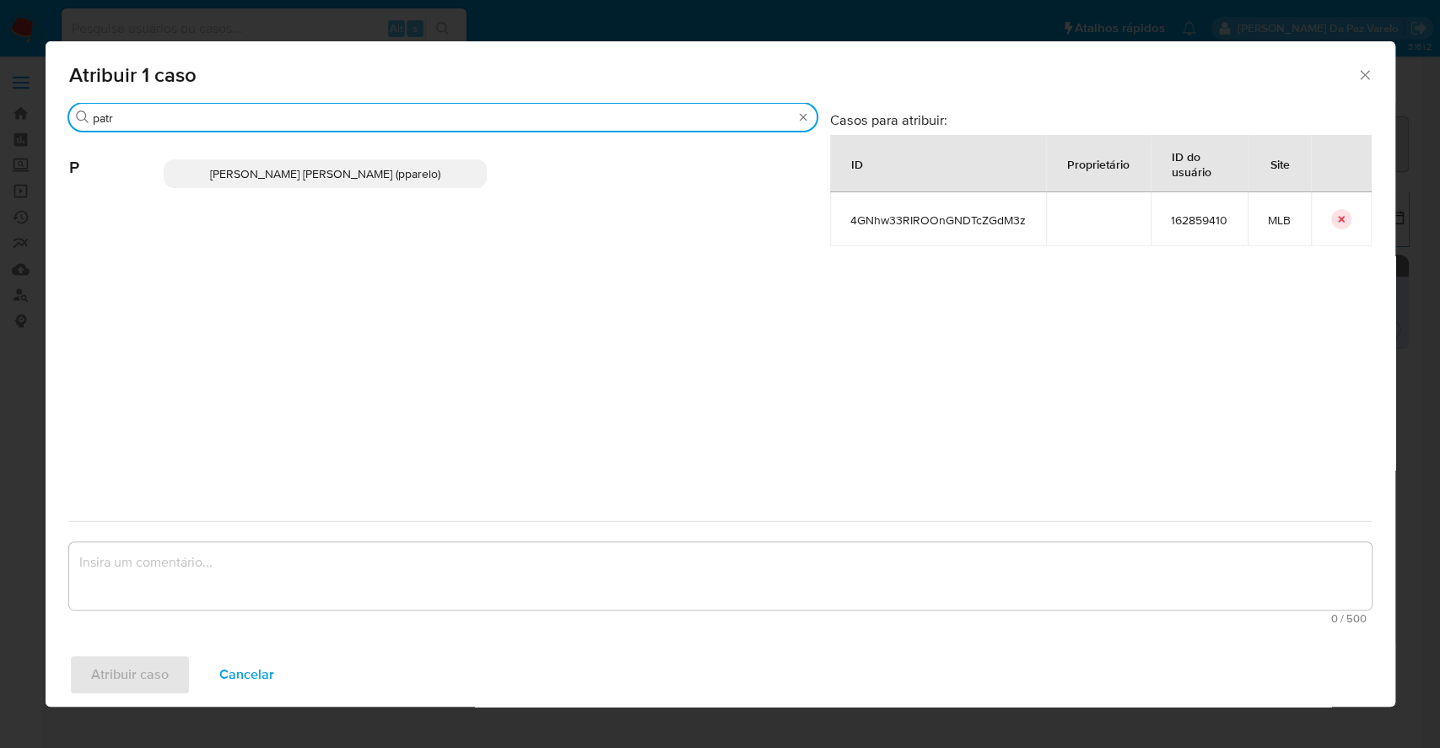
type input "patr"
click at [450, 175] on p "Patricia Aparecida Da Paz Varelo (pparelo)" at bounding box center [325, 173] width 323 height 29
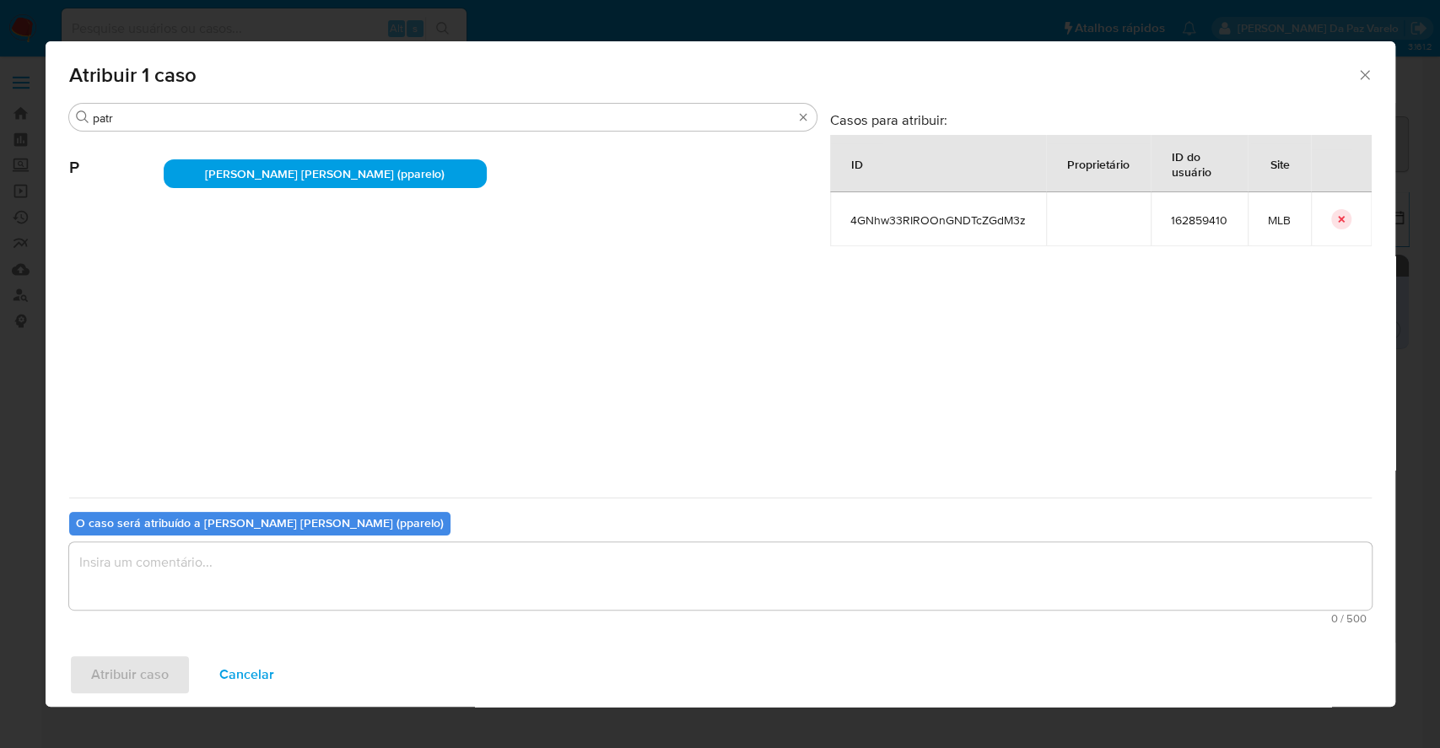
click at [395, 574] on textarea "assign-modal" at bounding box center [720, 575] width 1302 height 67
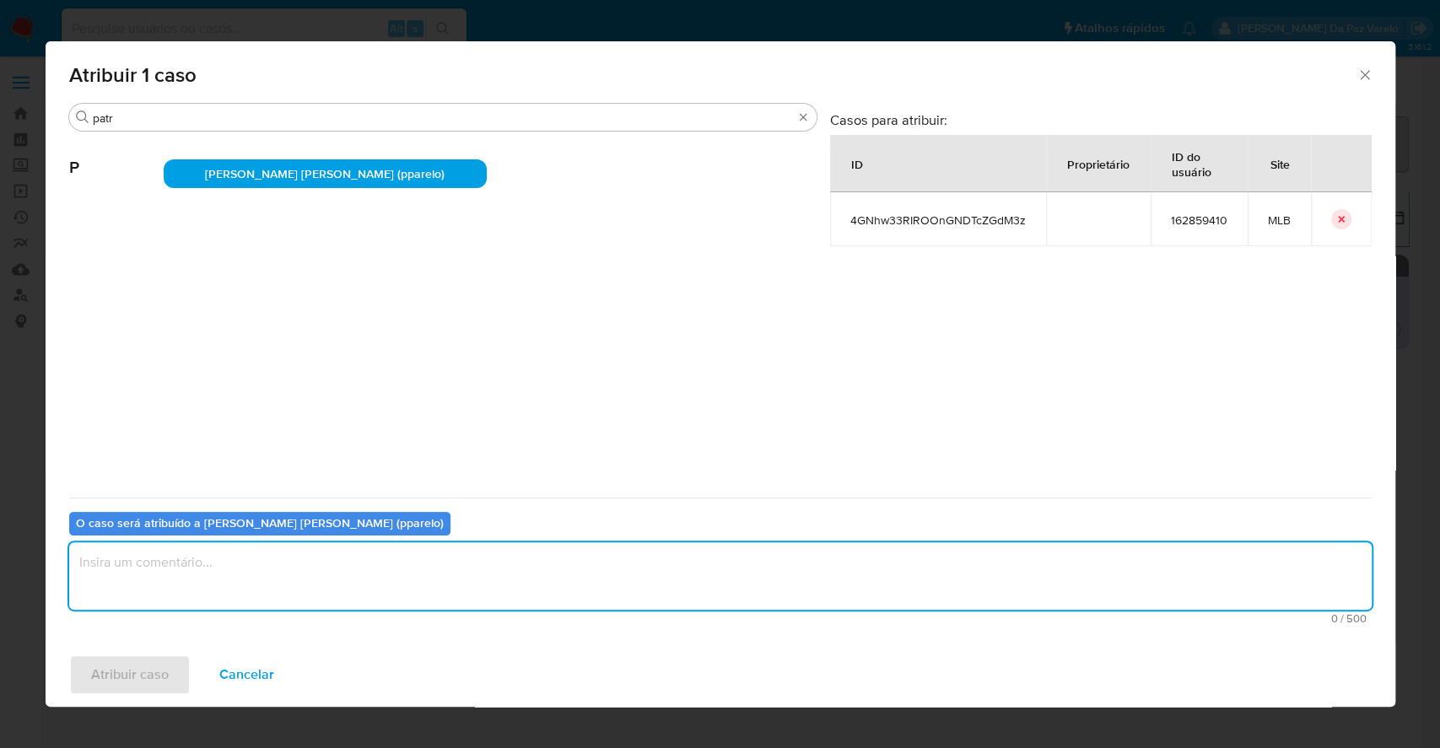
type textarea ";"
type textarea "."
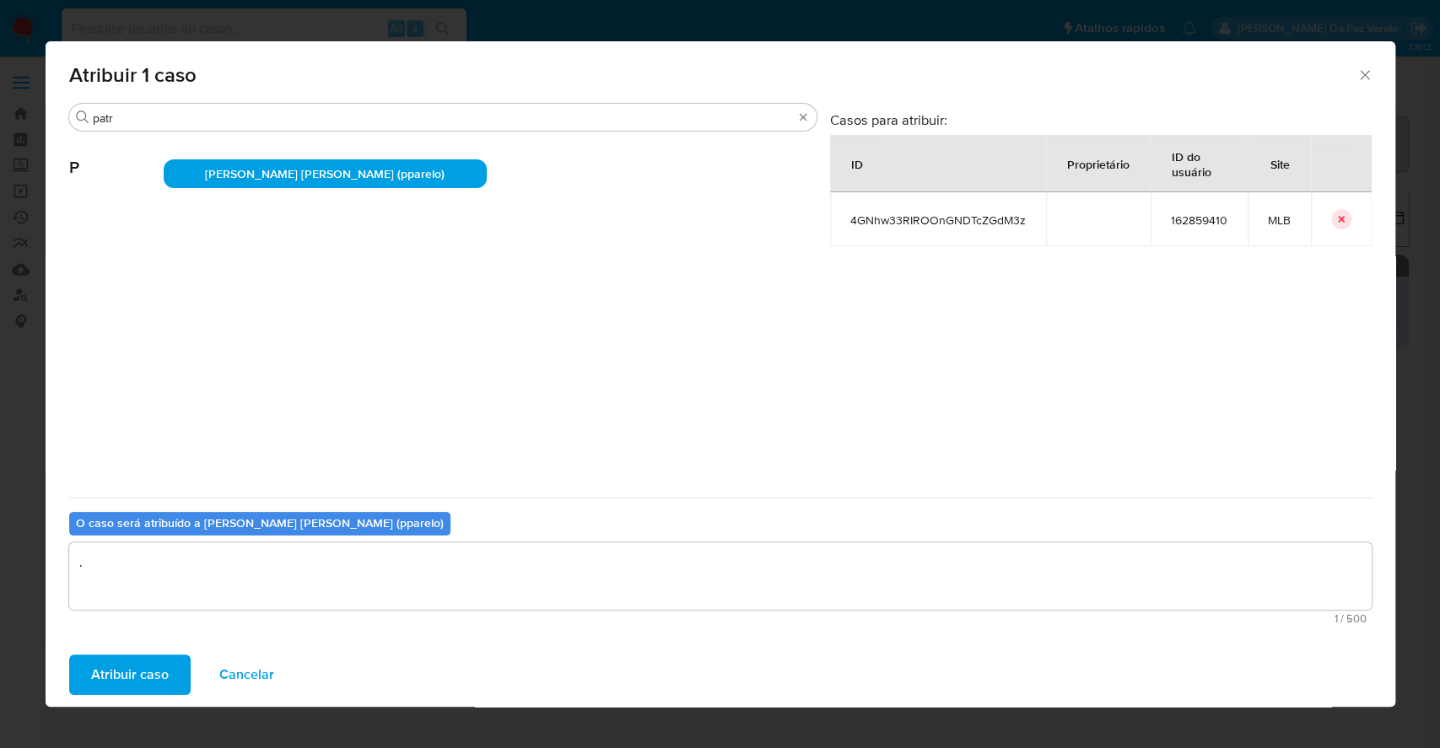
click at [173, 673] on button "Atribuir caso" at bounding box center [129, 674] width 121 height 40
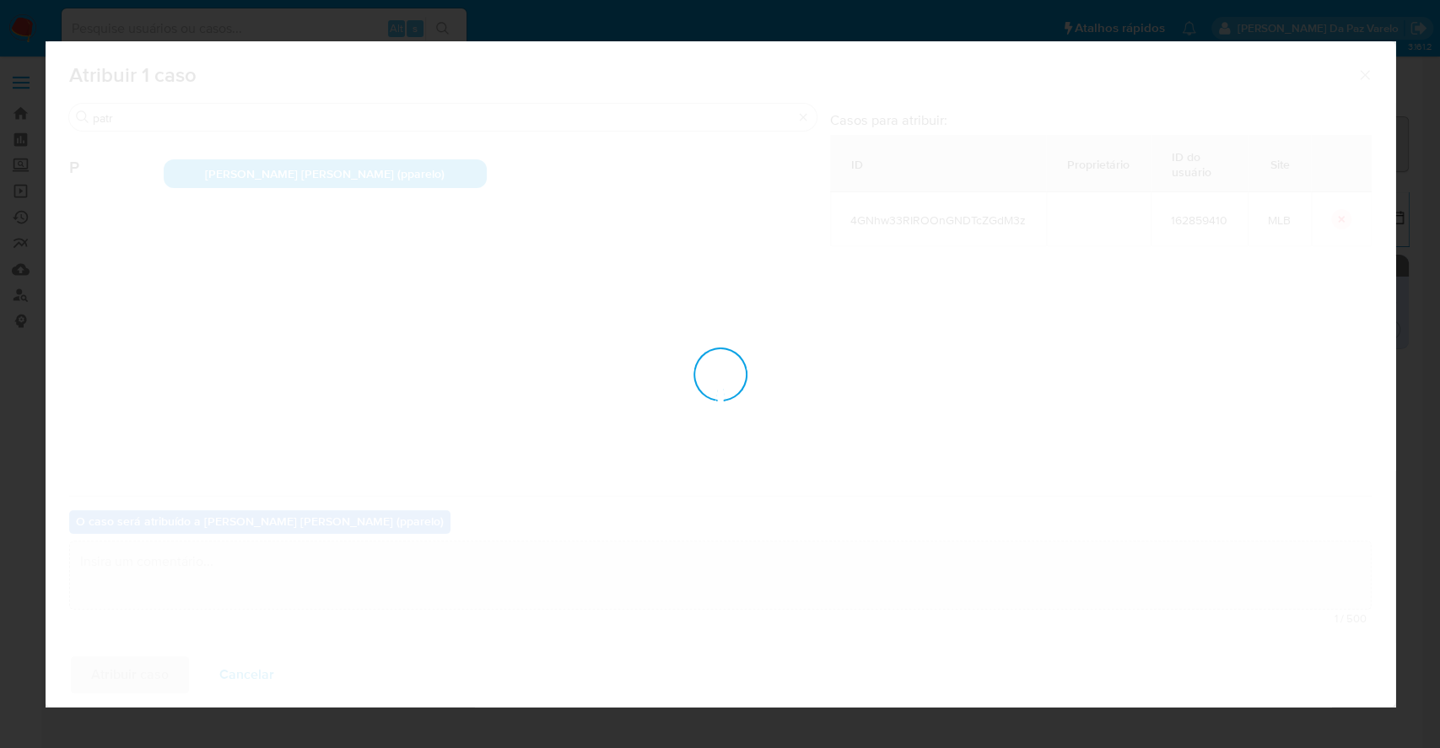
checkbox input "false"
